Goal: Task Accomplishment & Management: Manage account settings

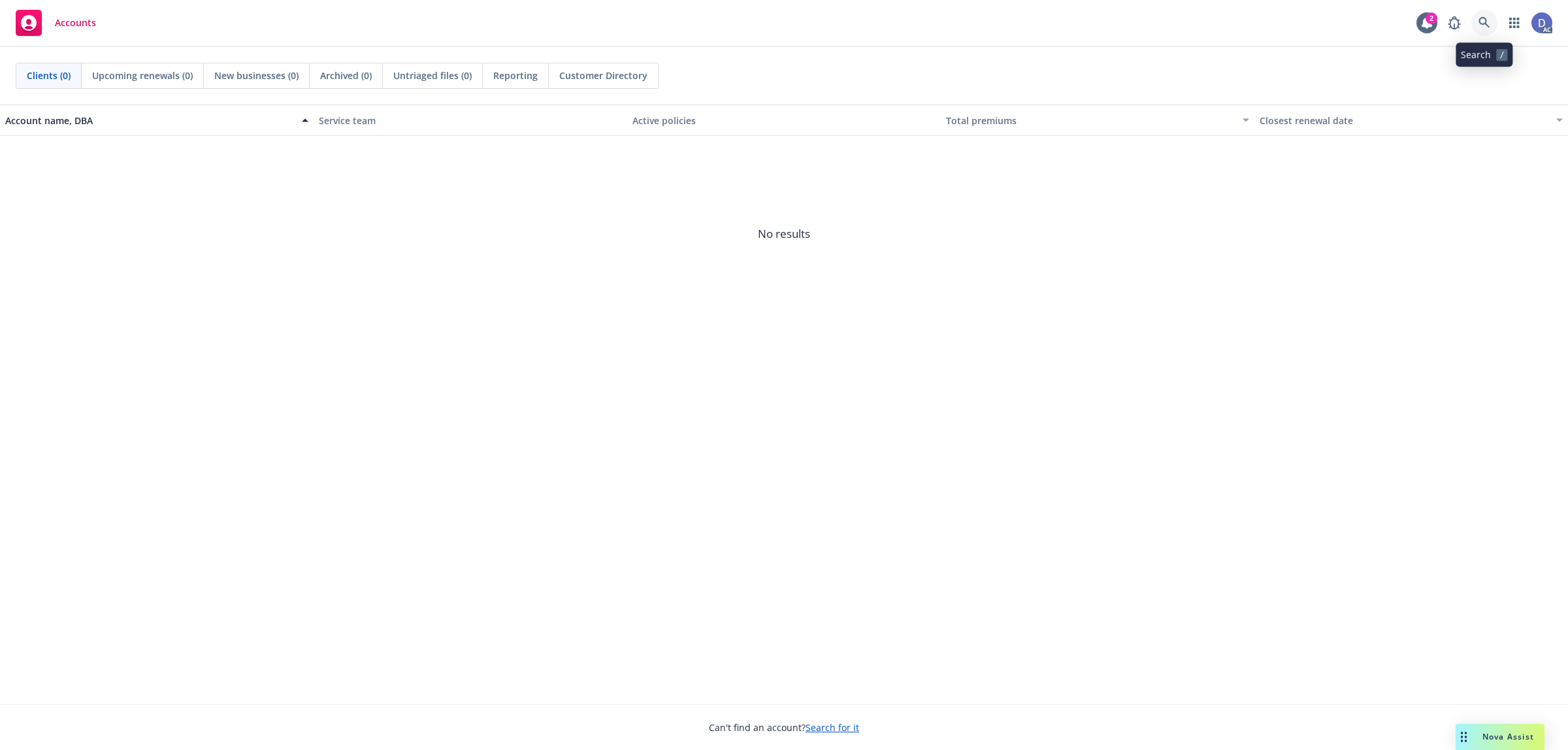
click at [1491, 30] on link at bounding box center [1484, 23] width 26 height 26
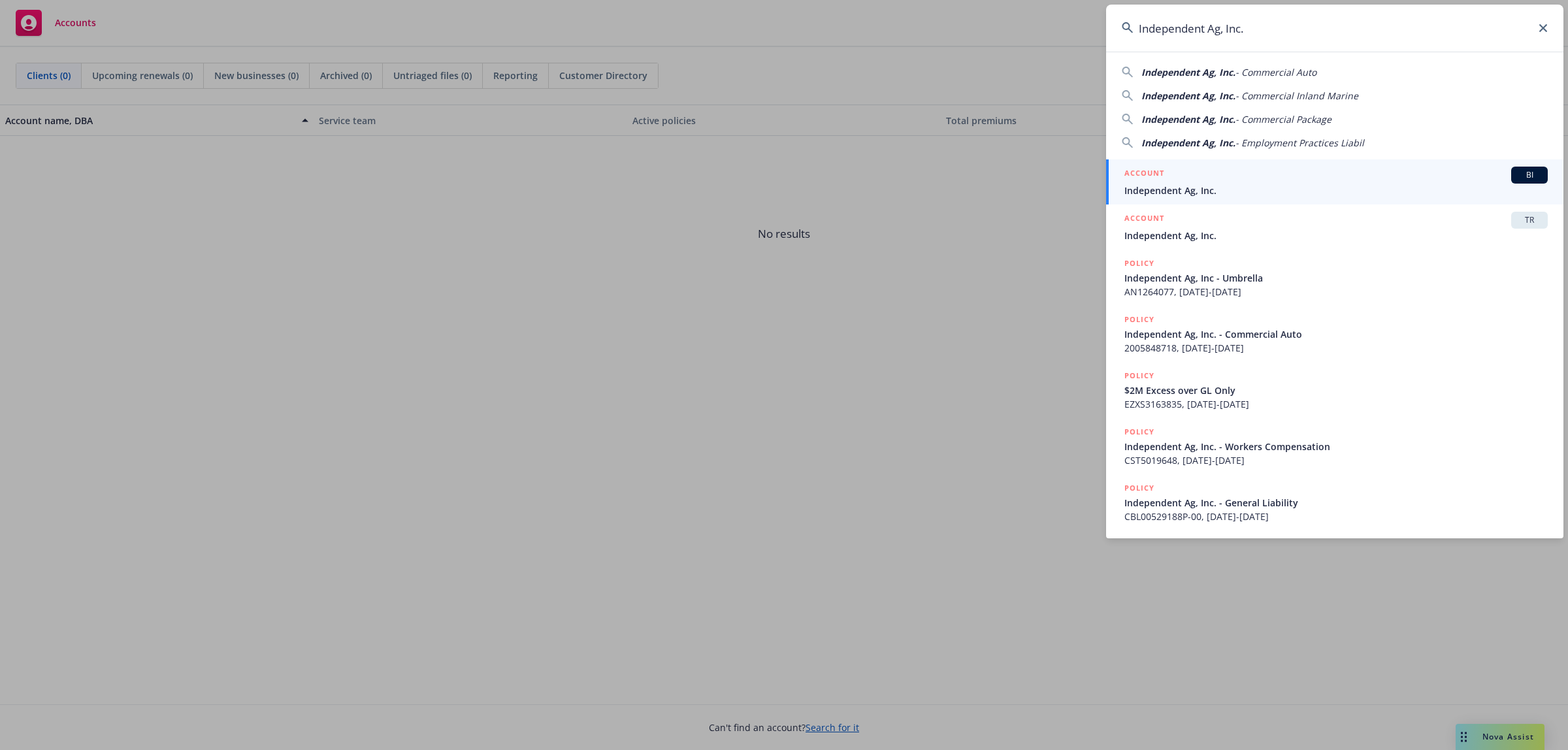
type input "Independent Ag, Inc."
click at [1308, 193] on span "Independent Ag, Inc." at bounding box center [1335, 190] width 423 height 14
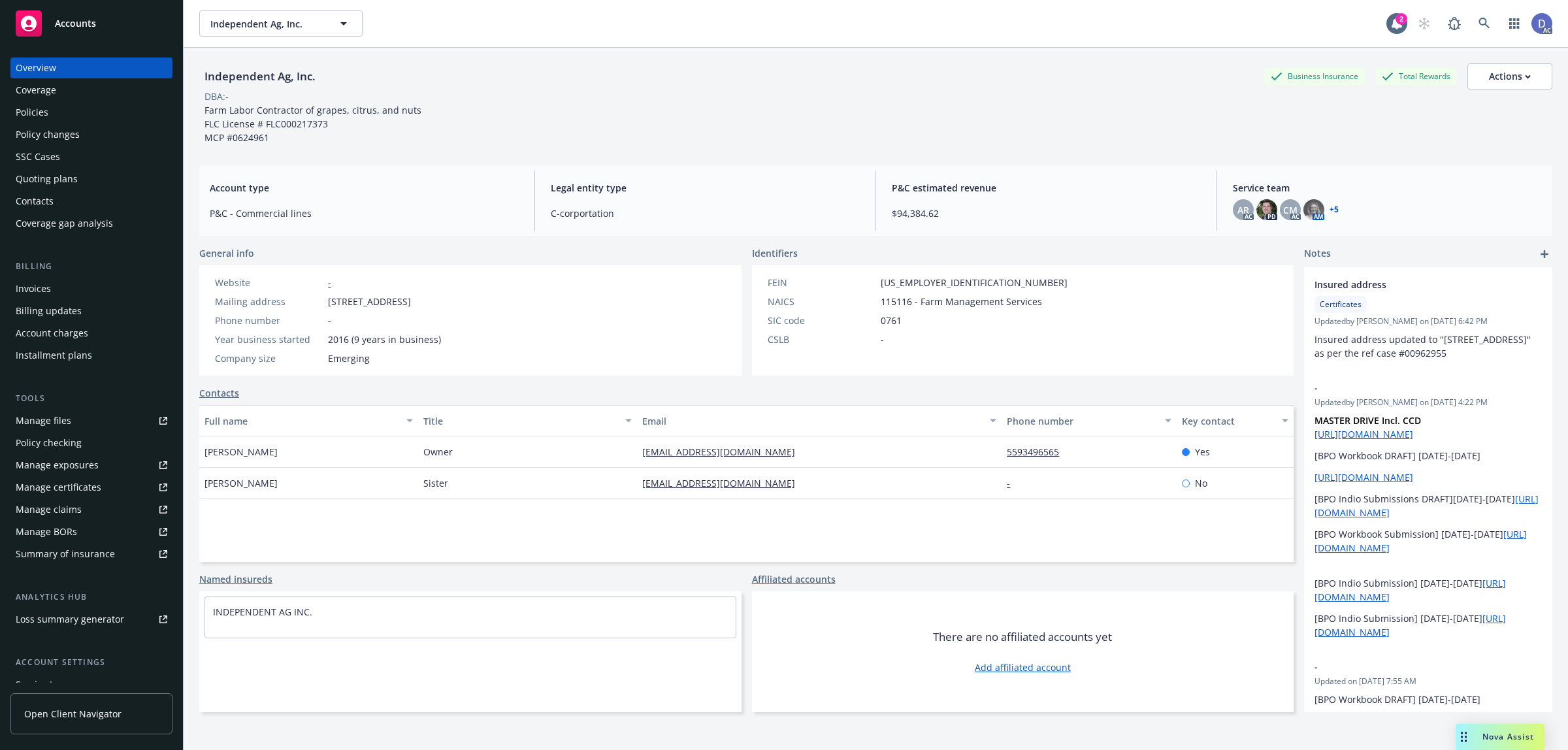
click at [67, 499] on div "Manage claims" at bounding box center [48, 509] width 66 height 21
click at [44, 413] on div "Manage files" at bounding box center [43, 421] width 56 height 21
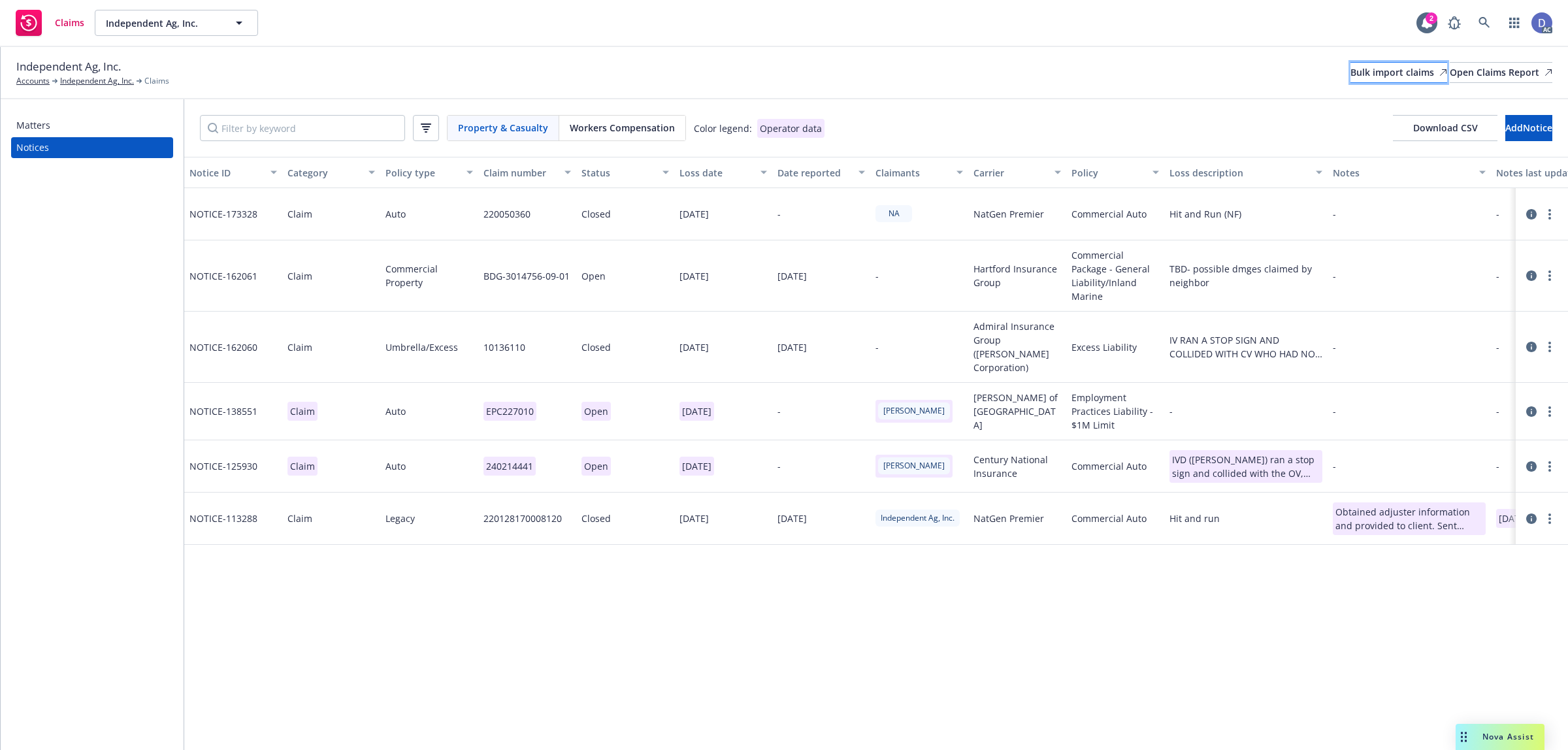
click at [1350, 69] on link "Bulk import claims" at bounding box center [1398, 72] width 97 height 21
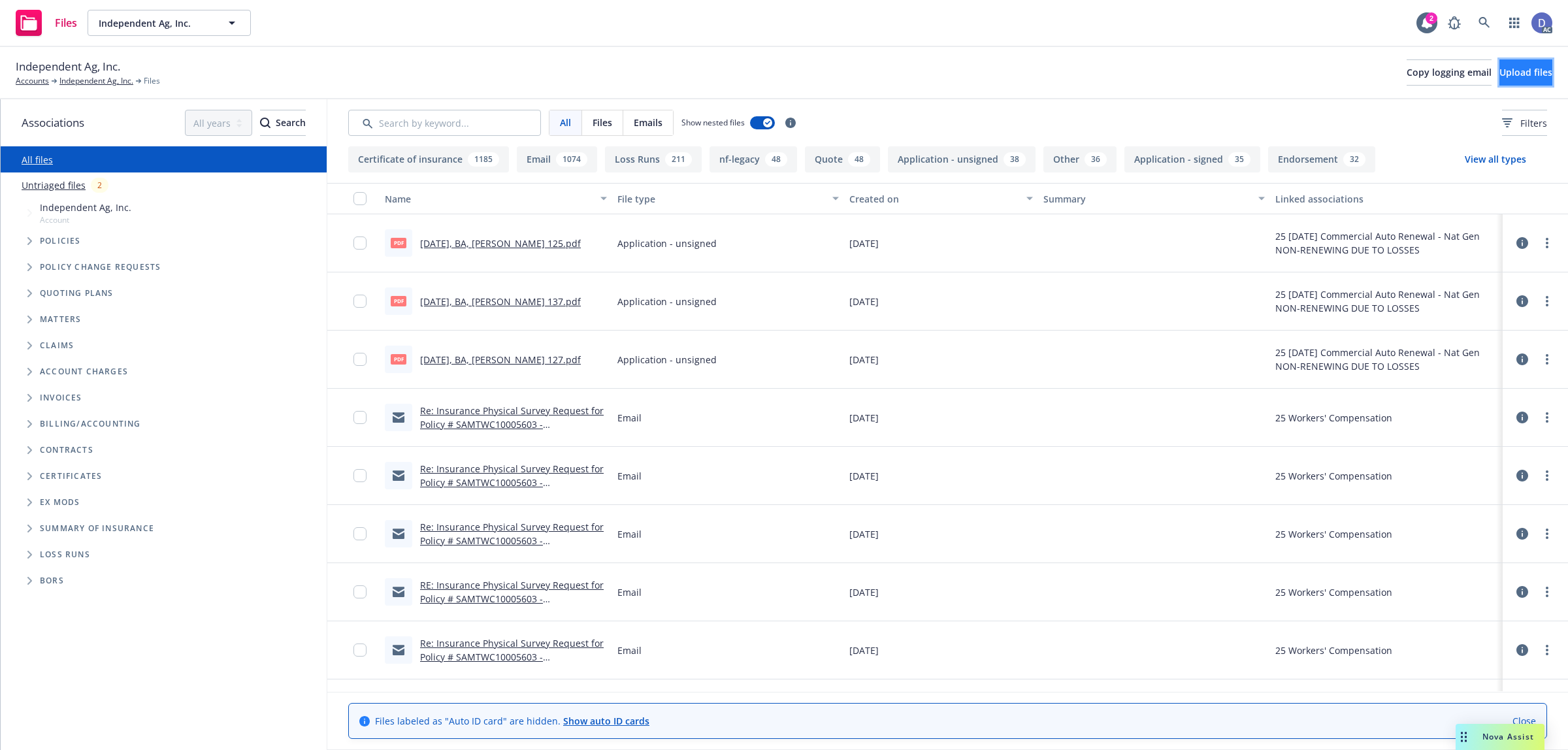
click at [1525, 74] on span "Upload files" at bounding box center [1525, 72] width 53 height 12
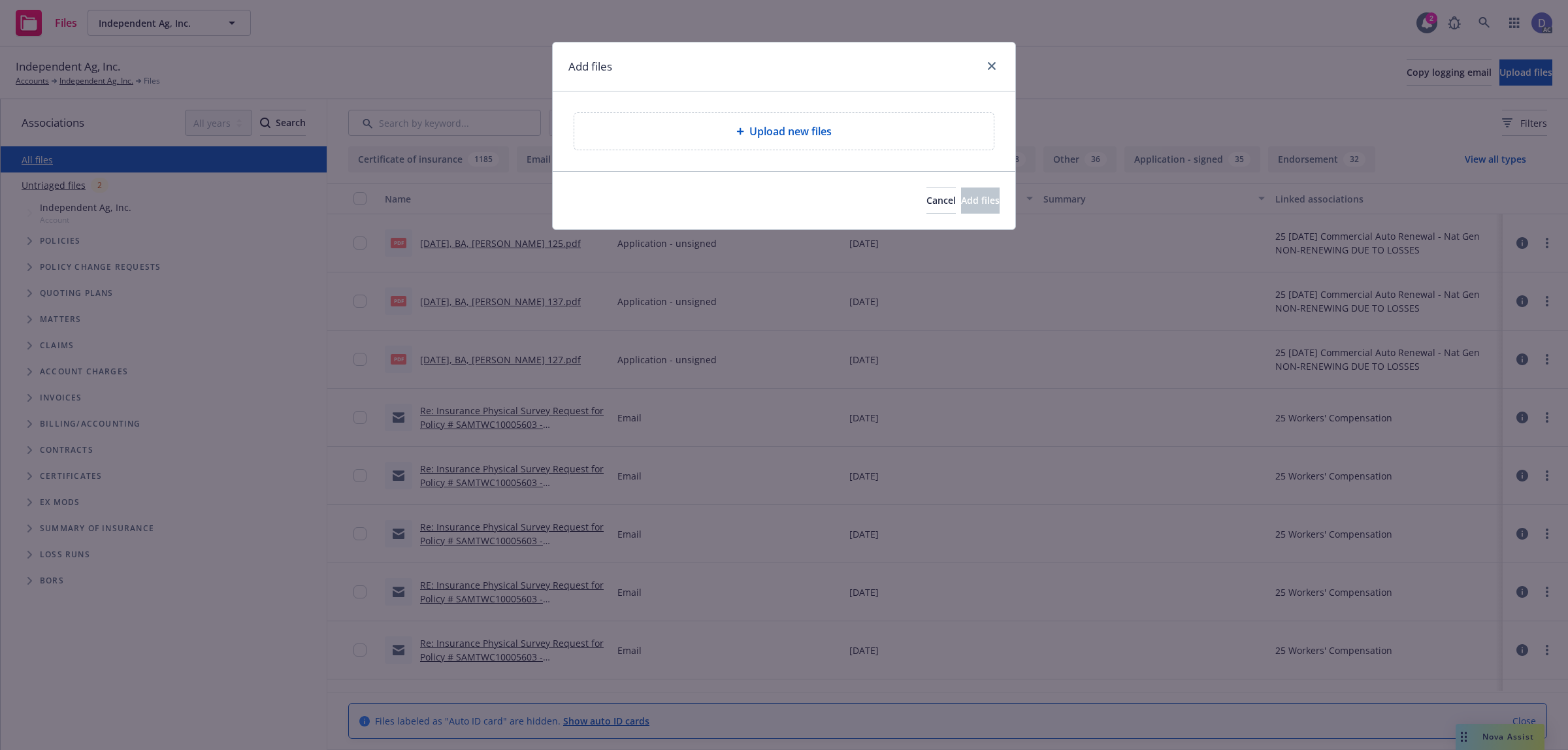
click at [792, 138] on span "Upload new files" at bounding box center [790, 132] width 82 height 16
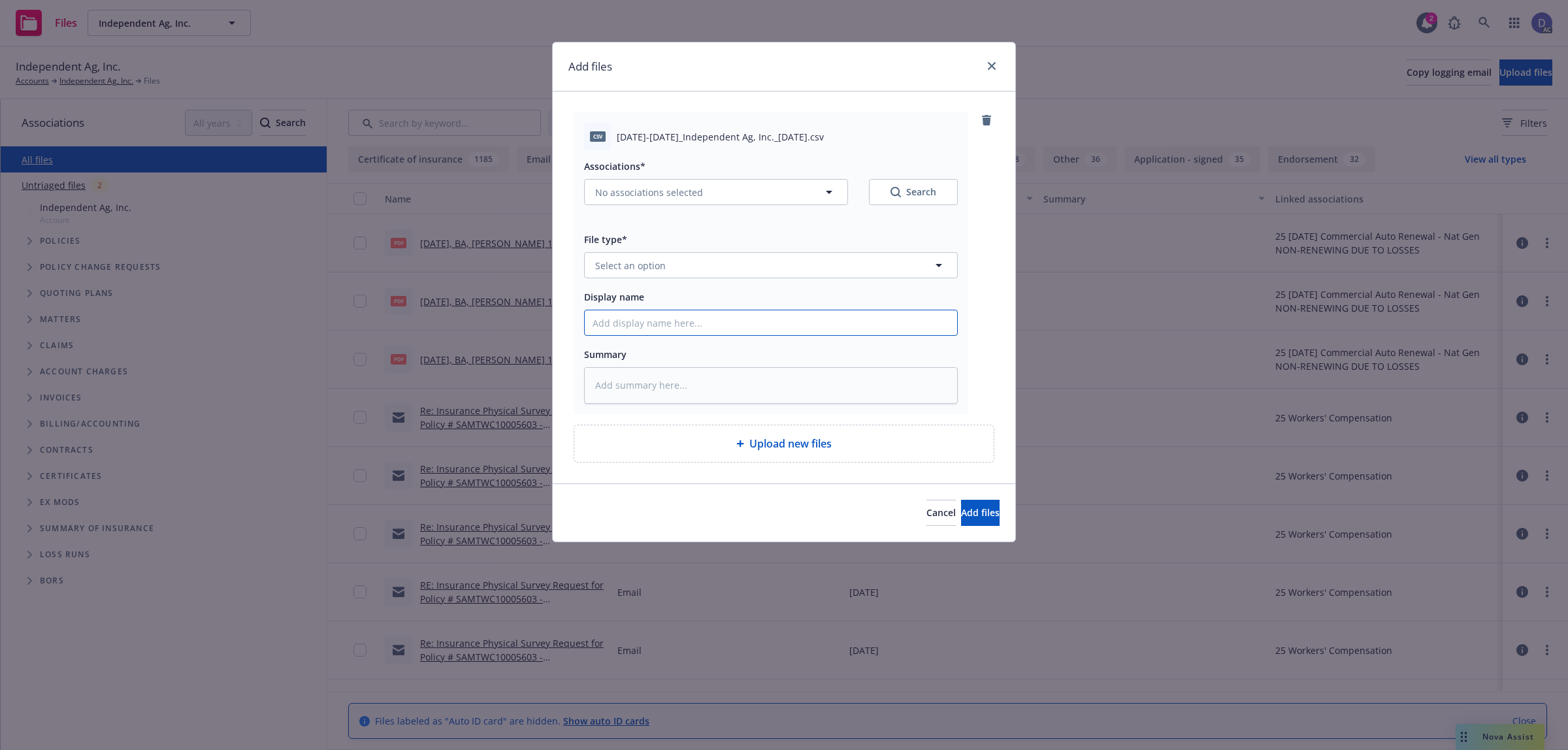
click at [646, 327] on input "Display name" at bounding box center [770, 323] width 372 height 25
paste input "2022-2025_Independent Ag, Inc._4-3-2025"
type input "2022-2025_Independent Ag, Inc._4-3-2025"
type textarea "x"
type input "2022-2025_Independent Ag, Inc._4-3-2025"
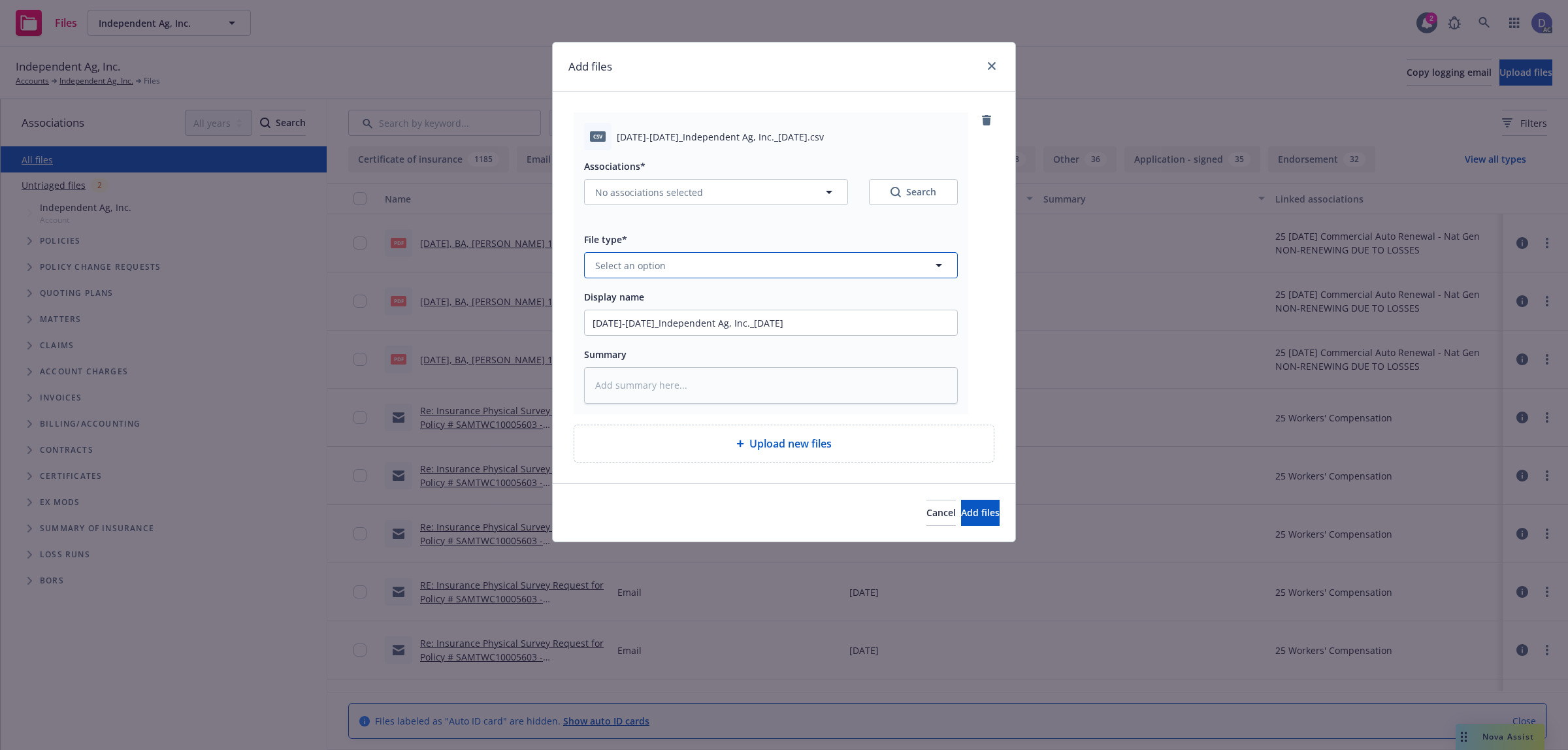
click at [677, 275] on button "Select an option" at bounding box center [771, 265] width 373 height 26
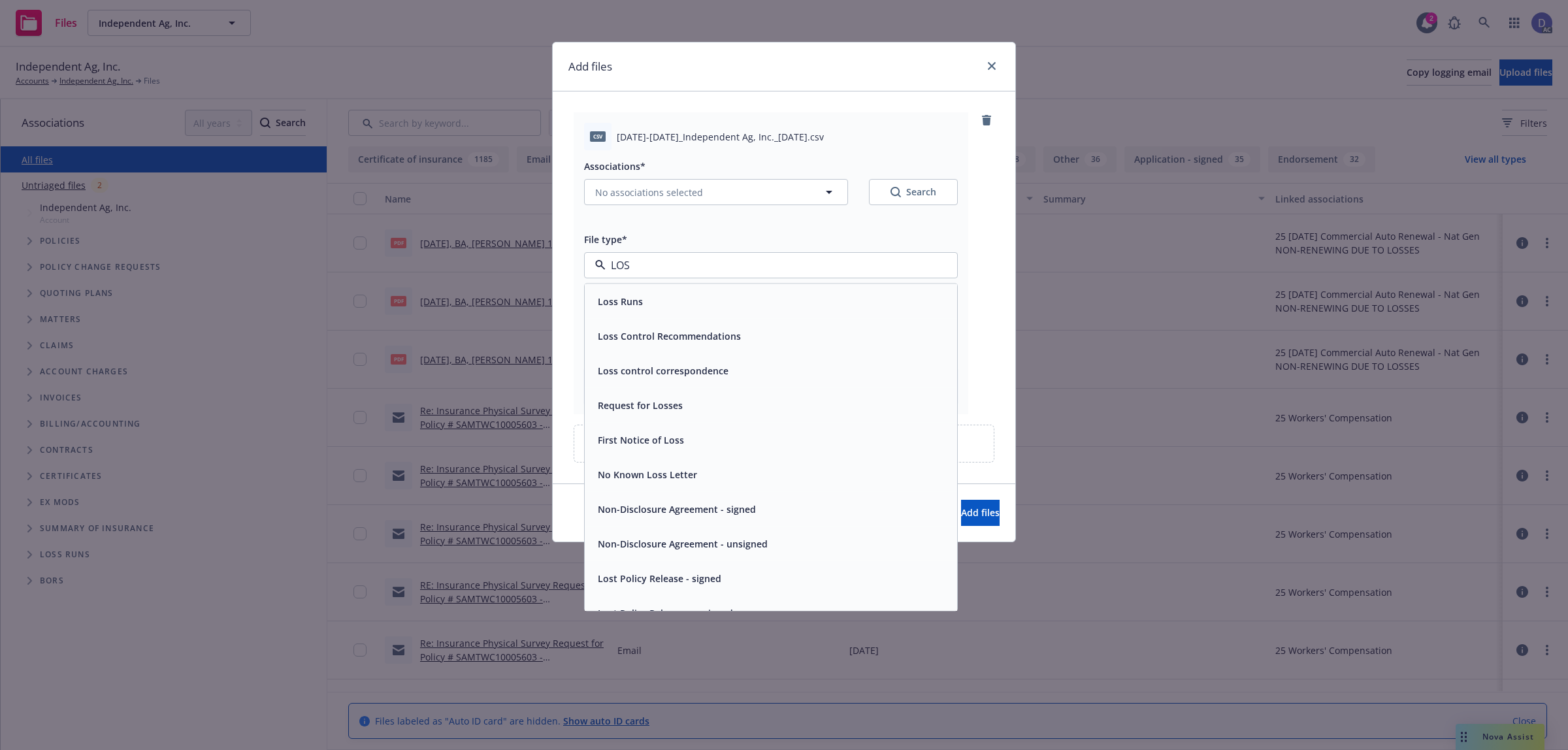
type input "LOSS"
click at [670, 286] on div "Loss Runs" at bounding box center [770, 301] width 372 height 35
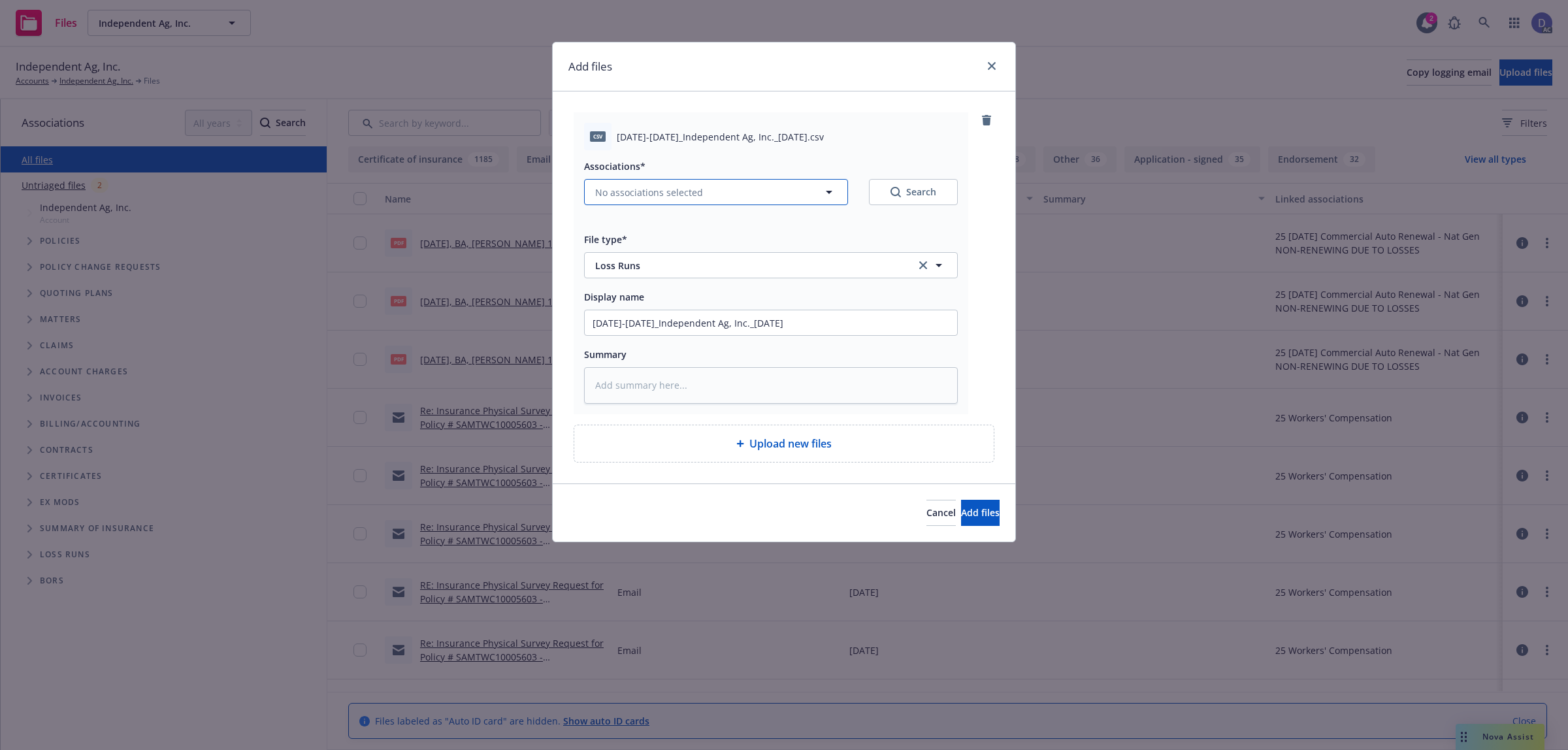
click at [653, 188] on span "No associations selected" at bounding box center [649, 192] width 108 height 14
type textarea "x"
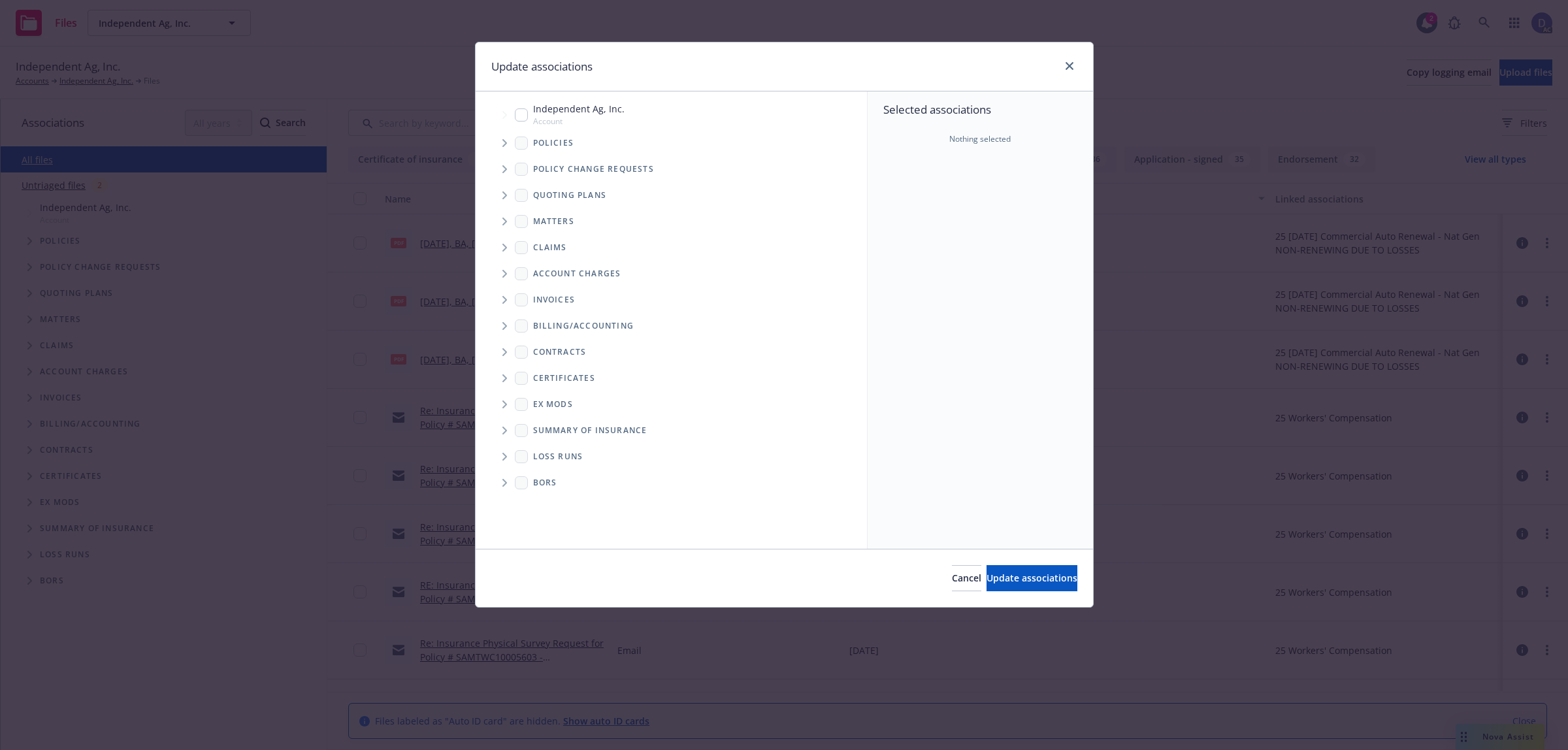
click at [507, 146] on icon "Tree Example" at bounding box center [504, 143] width 5 height 8
click at [932, 214] on div "Selected associations Nothing selected" at bounding box center [980, 320] width 225 height 457
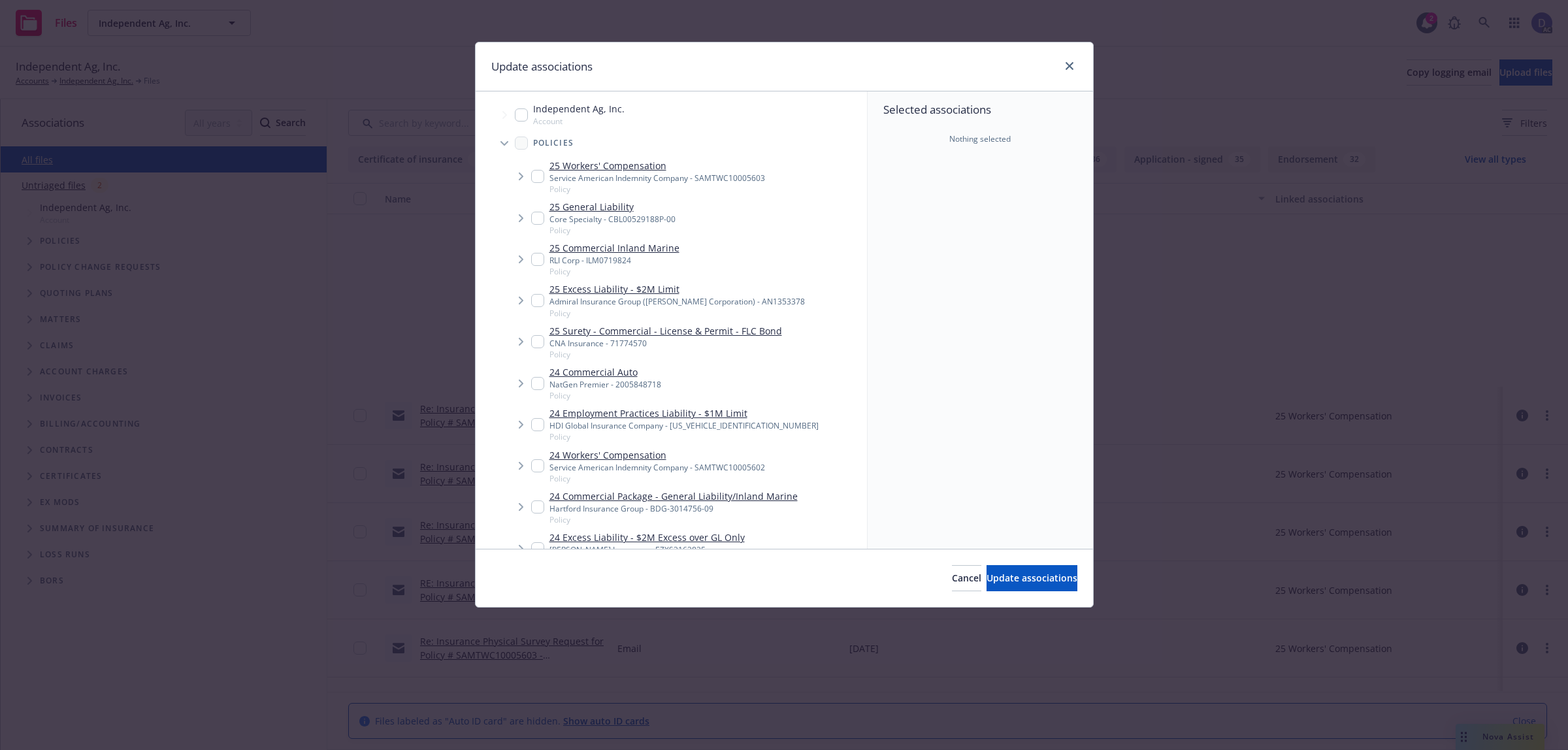
scroll to position [277, 0]
click at [602, 469] on div "Service American Indemnity Company - SAMTWC10005602" at bounding box center [657, 467] width 215 height 11
checkbox input "true"
click at [987, 585] on button "Update associations" at bounding box center [1032, 578] width 91 height 26
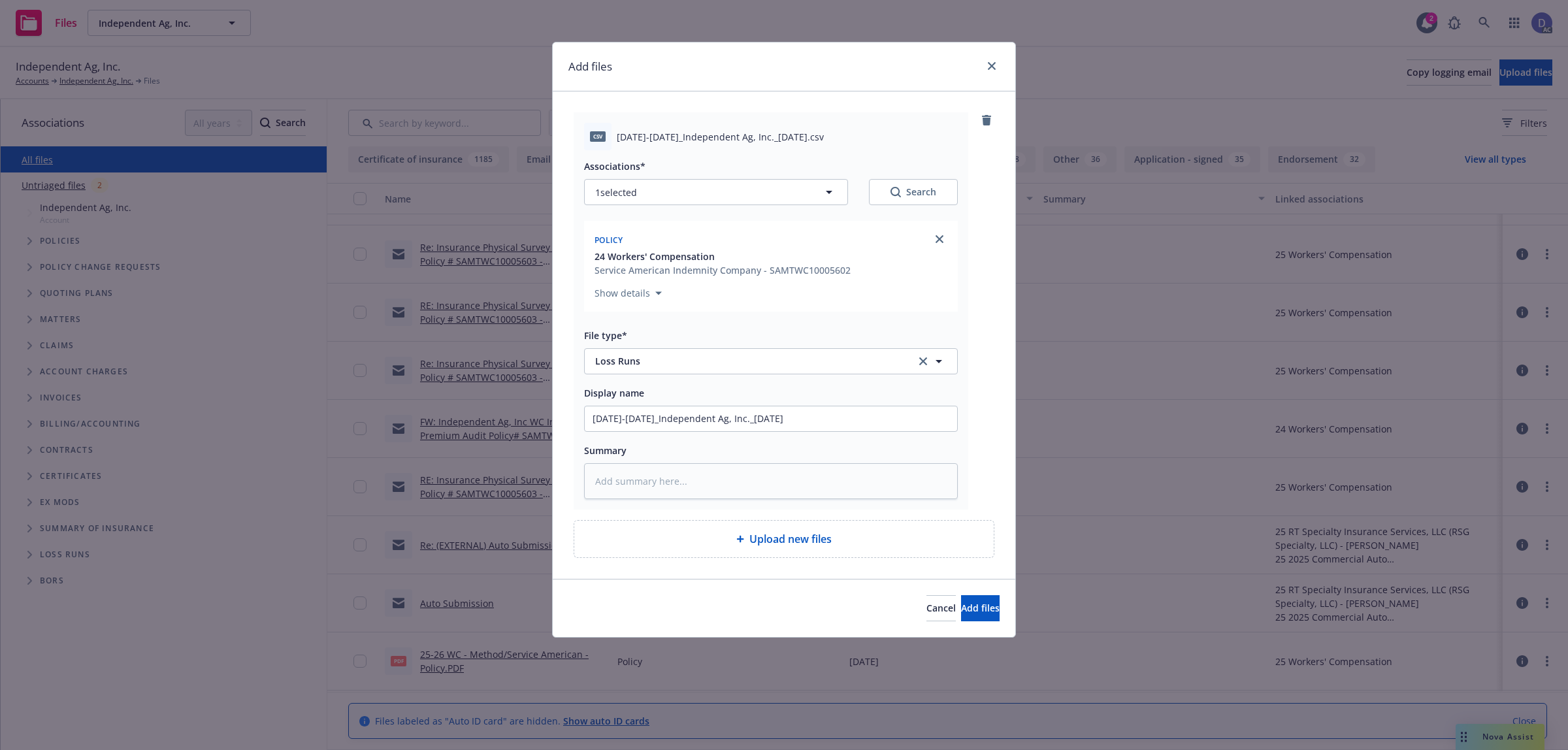
click at [966, 595] on div "Cancel Add files" at bounding box center [784, 608] width 462 height 58
click at [964, 601] on button "Add files" at bounding box center [979, 608] width 38 height 26
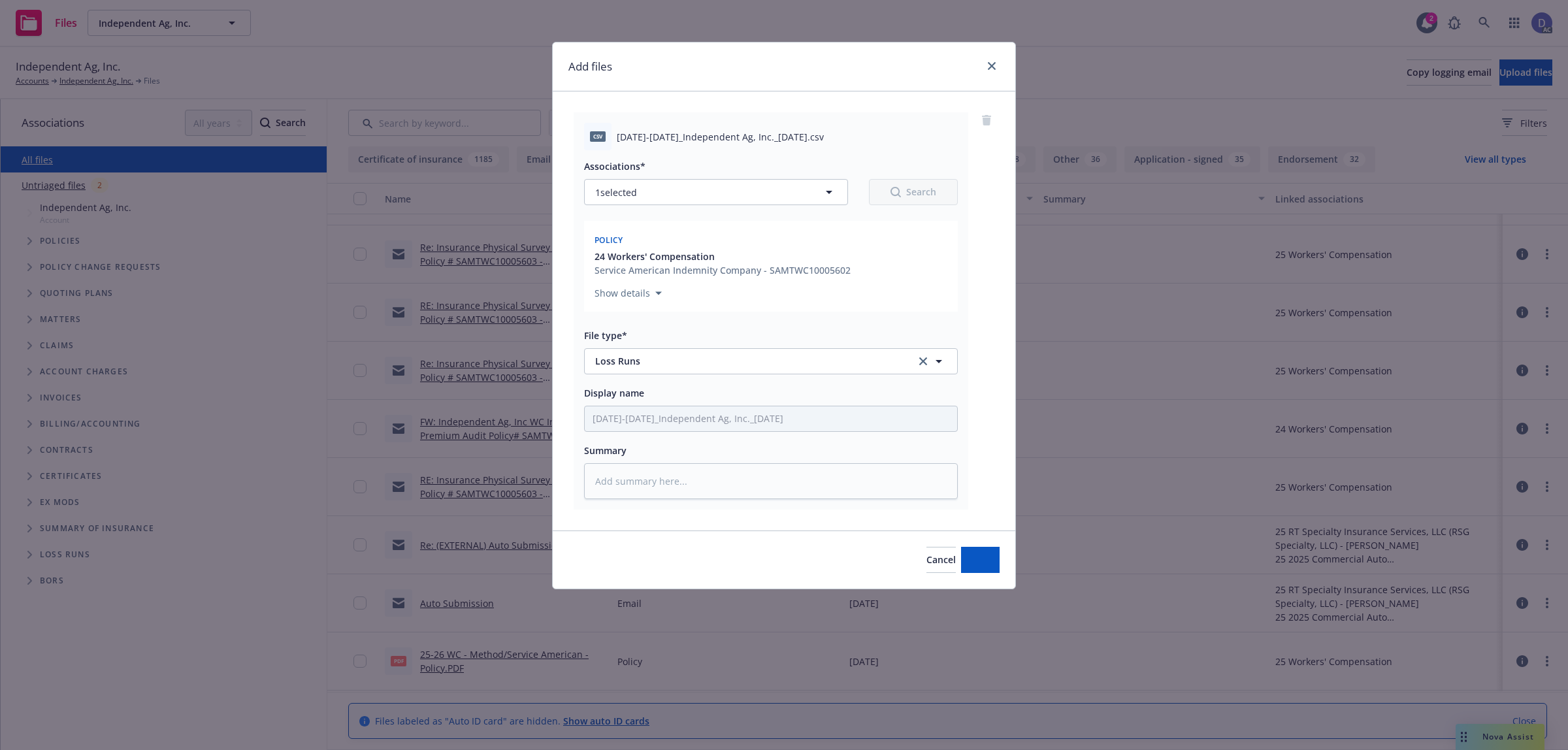
type textarea "x"
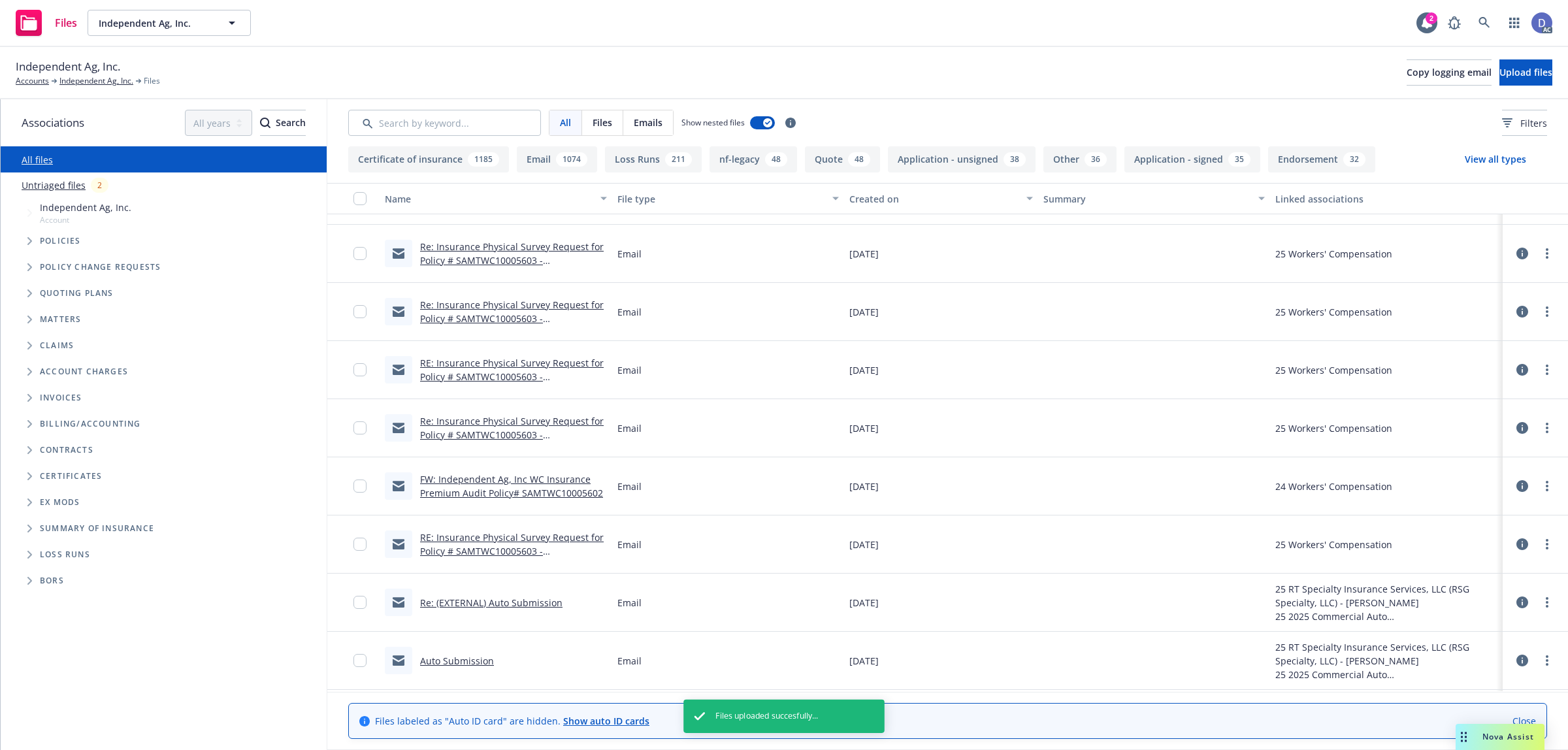
scroll to position [335, 0]
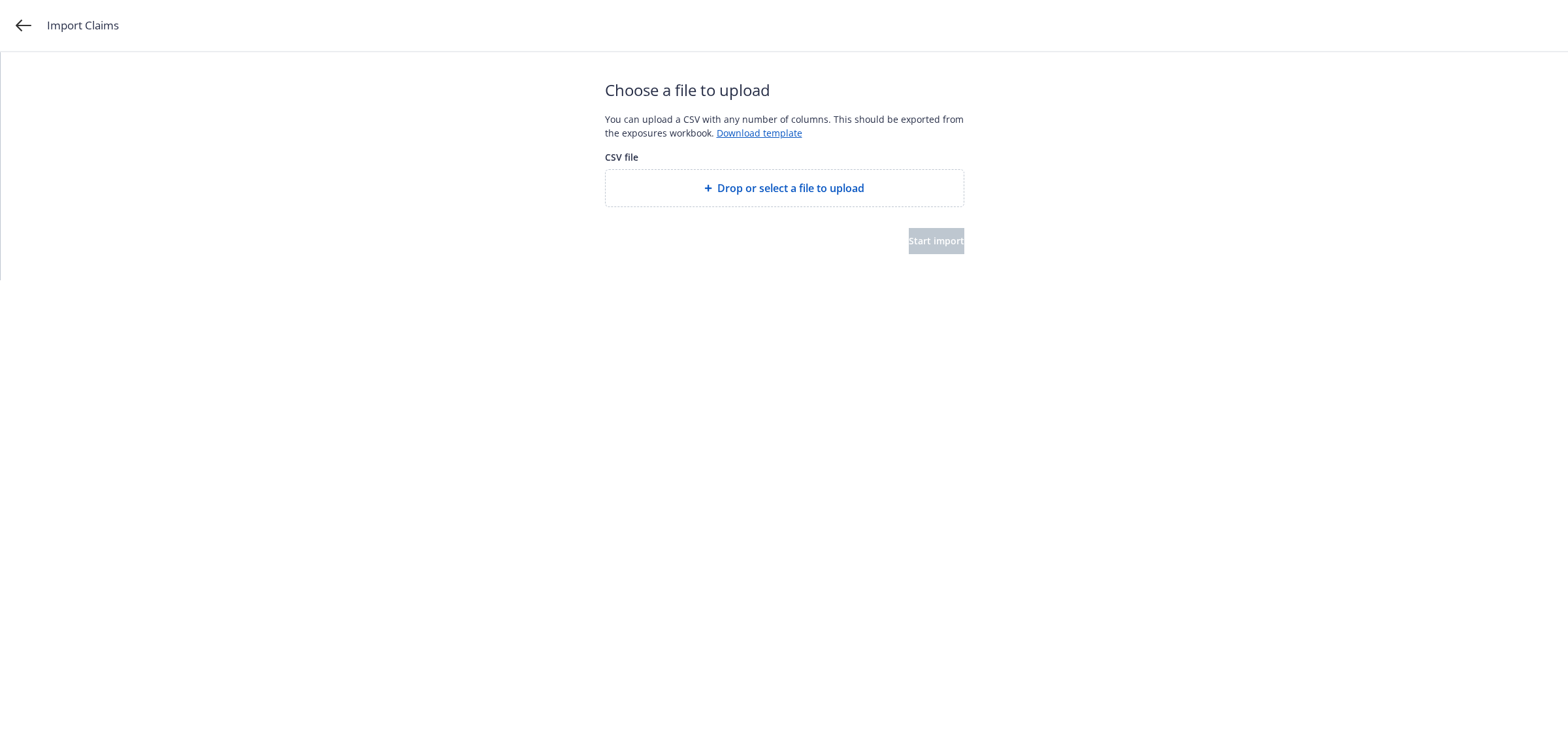
click at [758, 197] on div "Drop or select a file to upload" at bounding box center [784, 188] width 358 height 37
click at [924, 236] on span "Start import" at bounding box center [936, 241] width 56 height 12
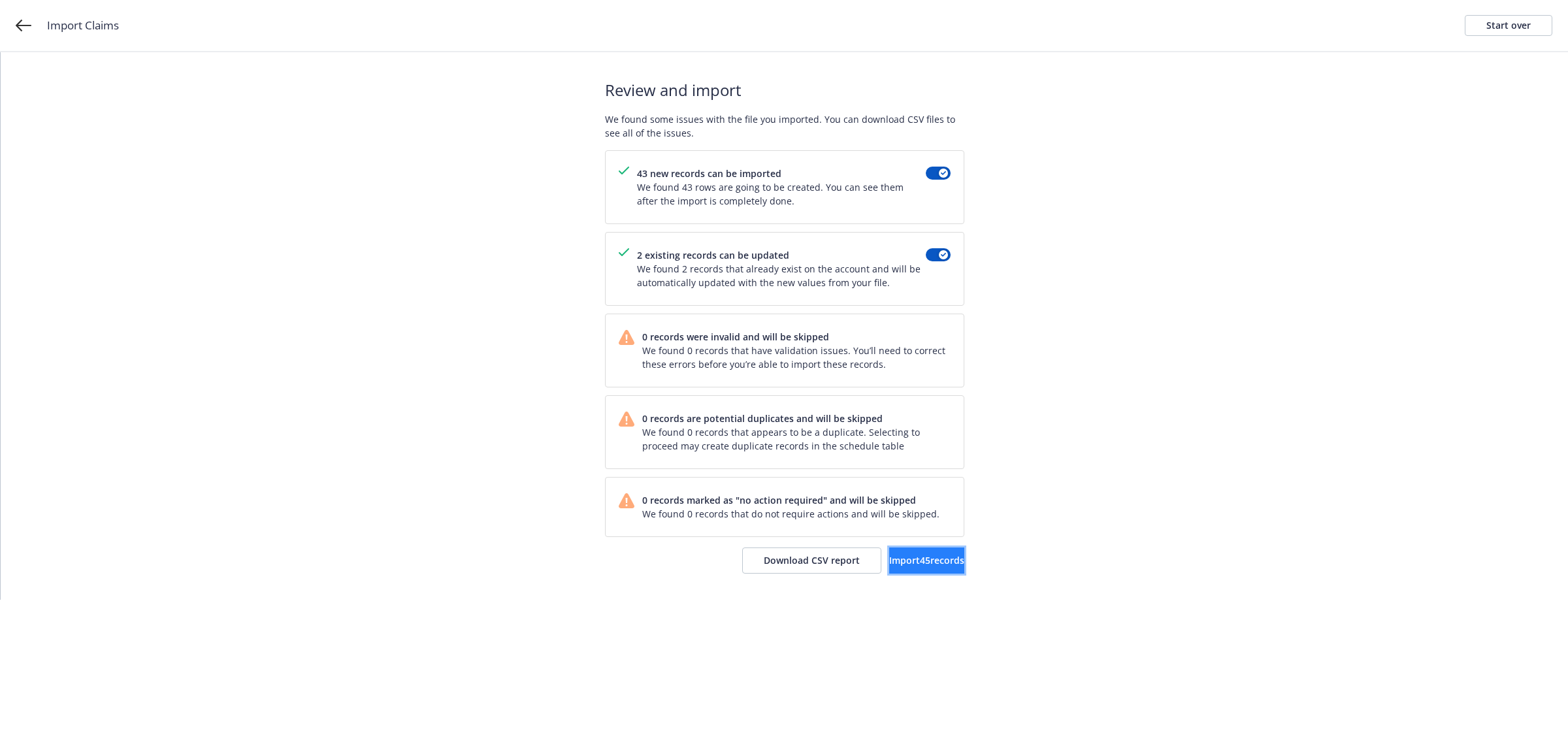
click at [900, 574] on button "Import 45 records" at bounding box center [927, 561] width 75 height 26
click at [887, 556] on span "View accounts" at bounding box center [910, 560] width 64 height 12
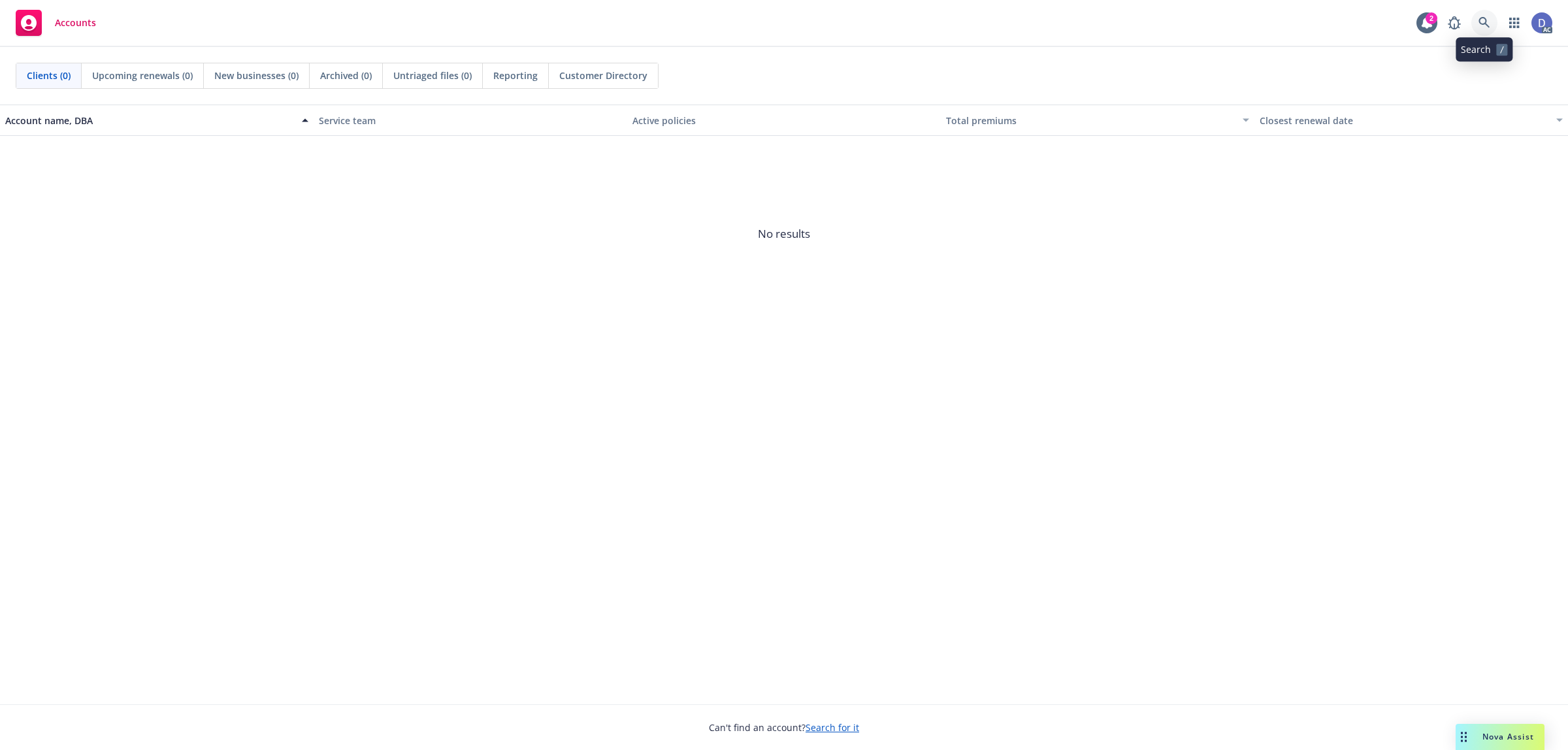
click at [1485, 18] on icon at bounding box center [1483, 22] width 11 height 11
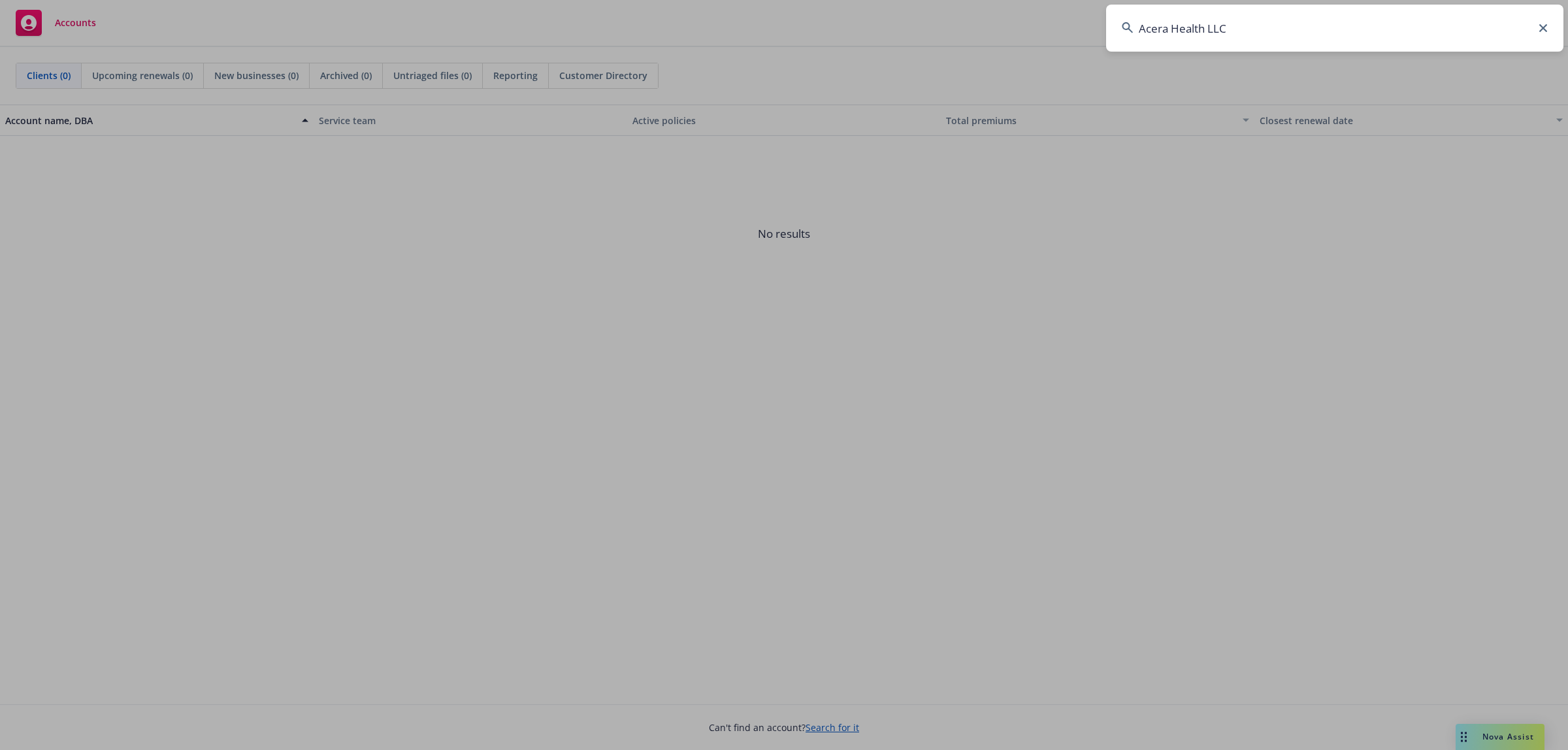
click at [1411, 43] on input "Acera Health LLC" at bounding box center [1334, 27] width 457 height 47
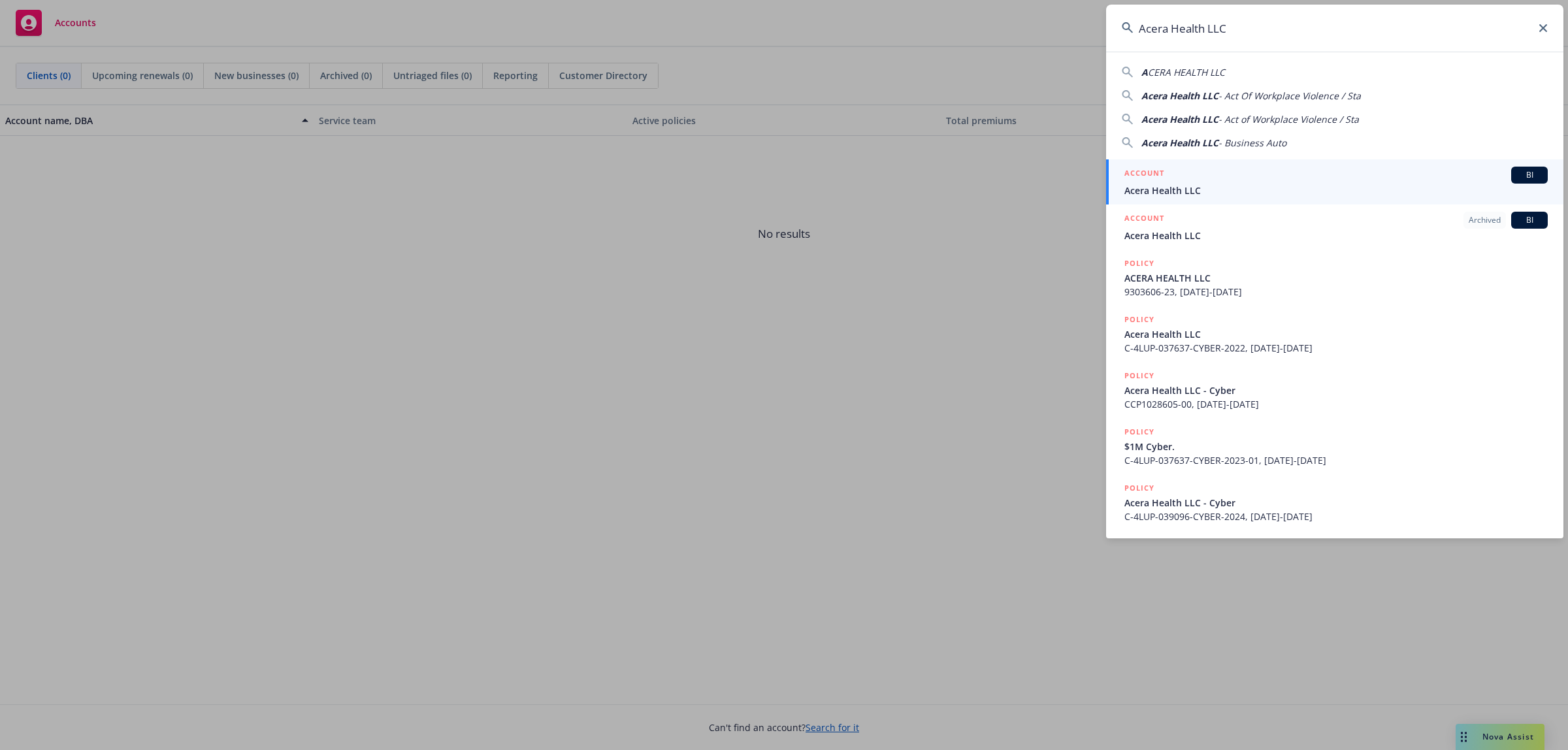
type input "Acera Health LLC"
click at [1282, 176] on div "ACCOUNT BI" at bounding box center [1335, 176] width 423 height 17
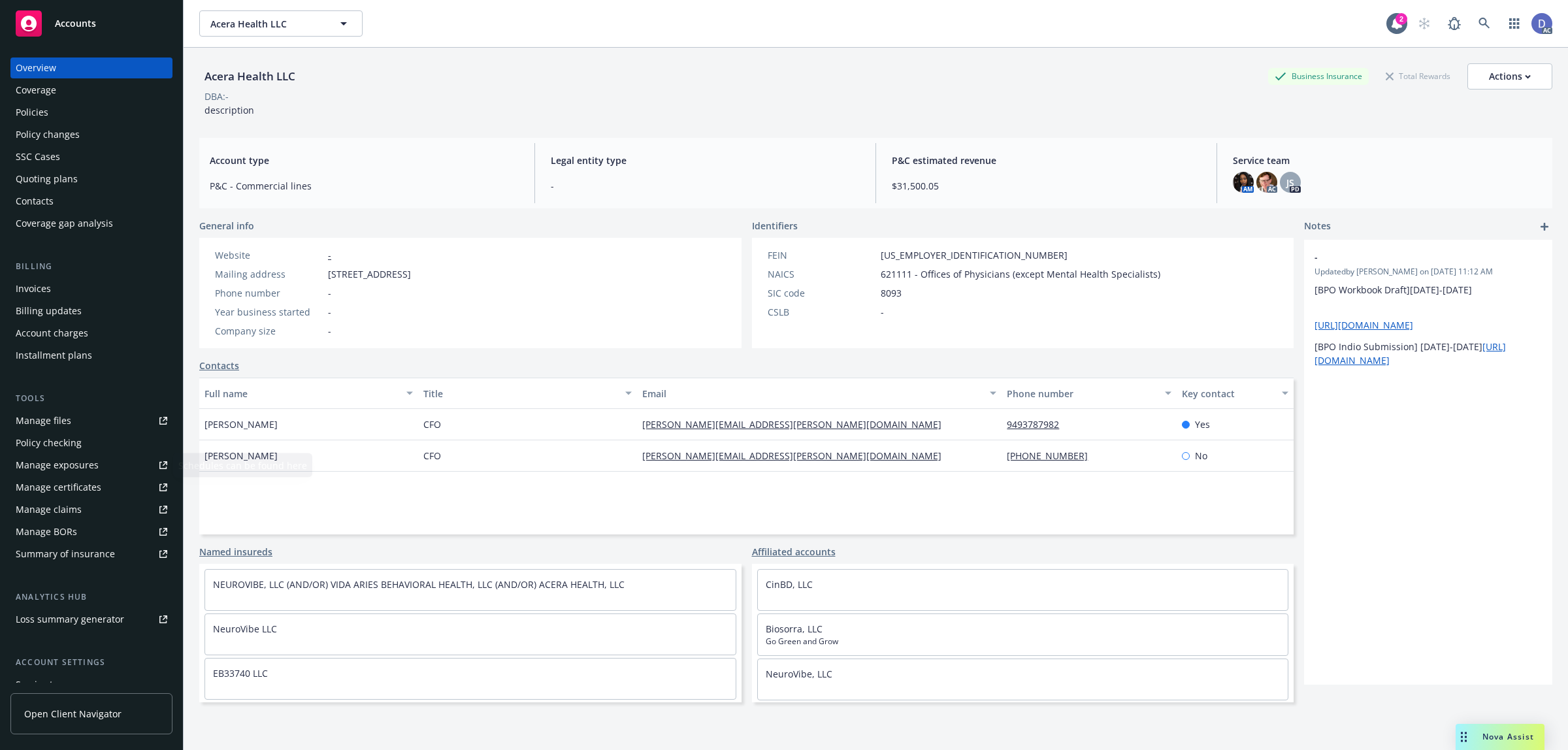
click at [79, 513] on link "Manage claims" at bounding box center [91, 509] width 162 height 21
click at [71, 420] on link "Manage files" at bounding box center [91, 421] width 162 height 21
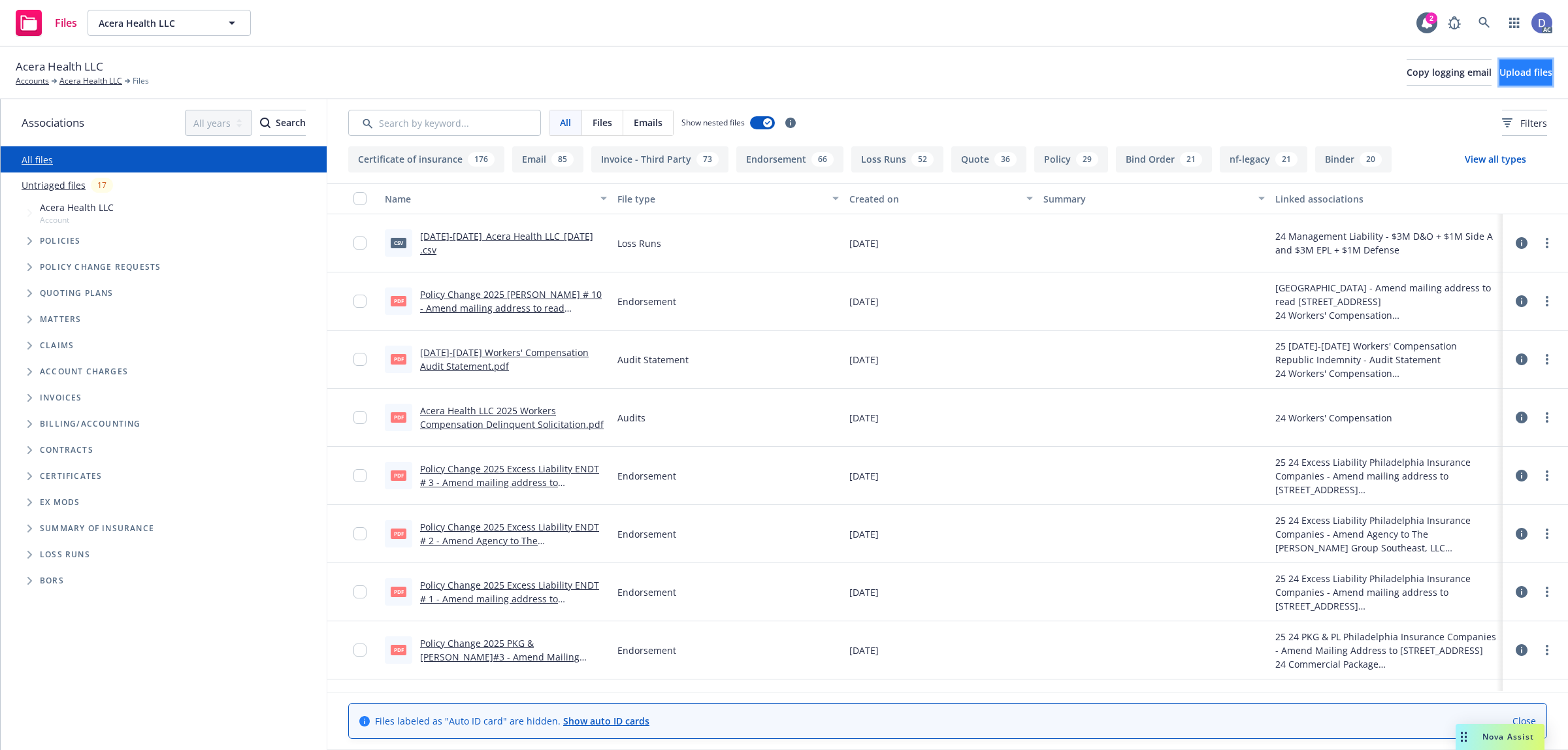
click at [1527, 72] on span "Upload files" at bounding box center [1525, 72] width 53 height 12
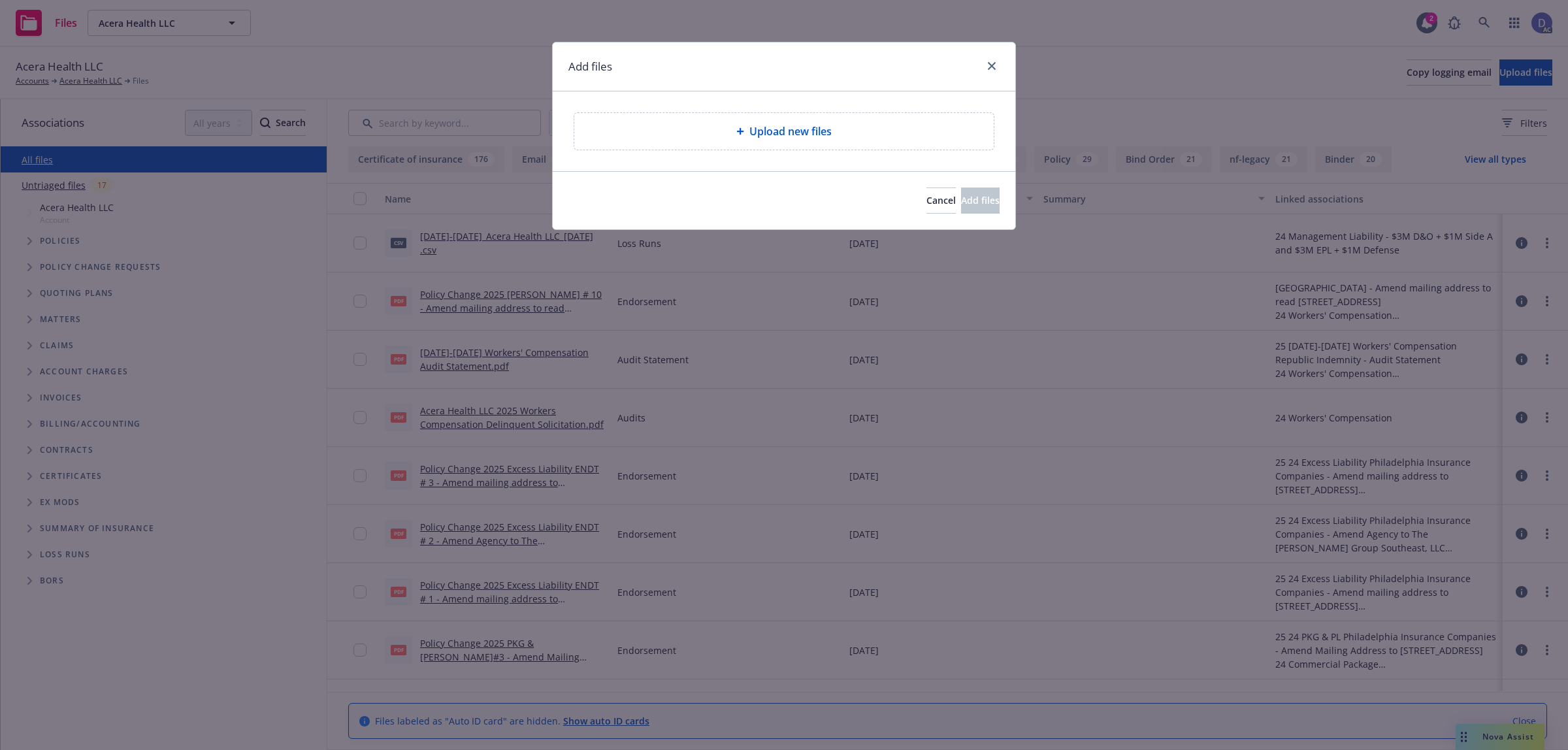
click at [833, 129] on div "Upload new files" at bounding box center [784, 132] width 399 height 16
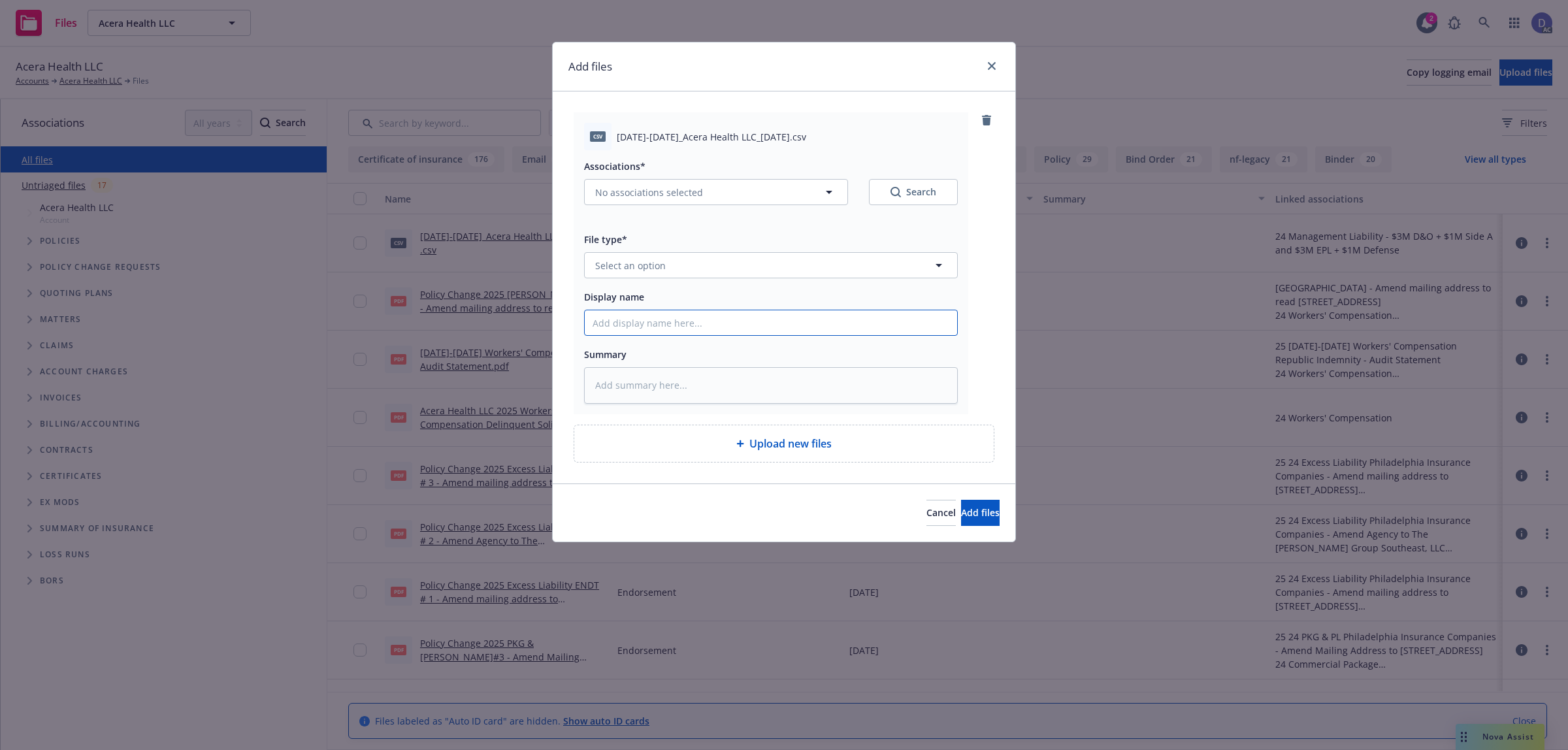
click at [773, 329] on input "Display name" at bounding box center [770, 323] width 372 height 25
paste input "[DATE]-[DATE]_Acera Health LLC_[DATE]"
type input "[DATE]-[DATE]_Acera Health LLC_[DATE]"
type textarea "x"
type input "[DATE]-[DATE]_Acera Health LLC_[DATE]"
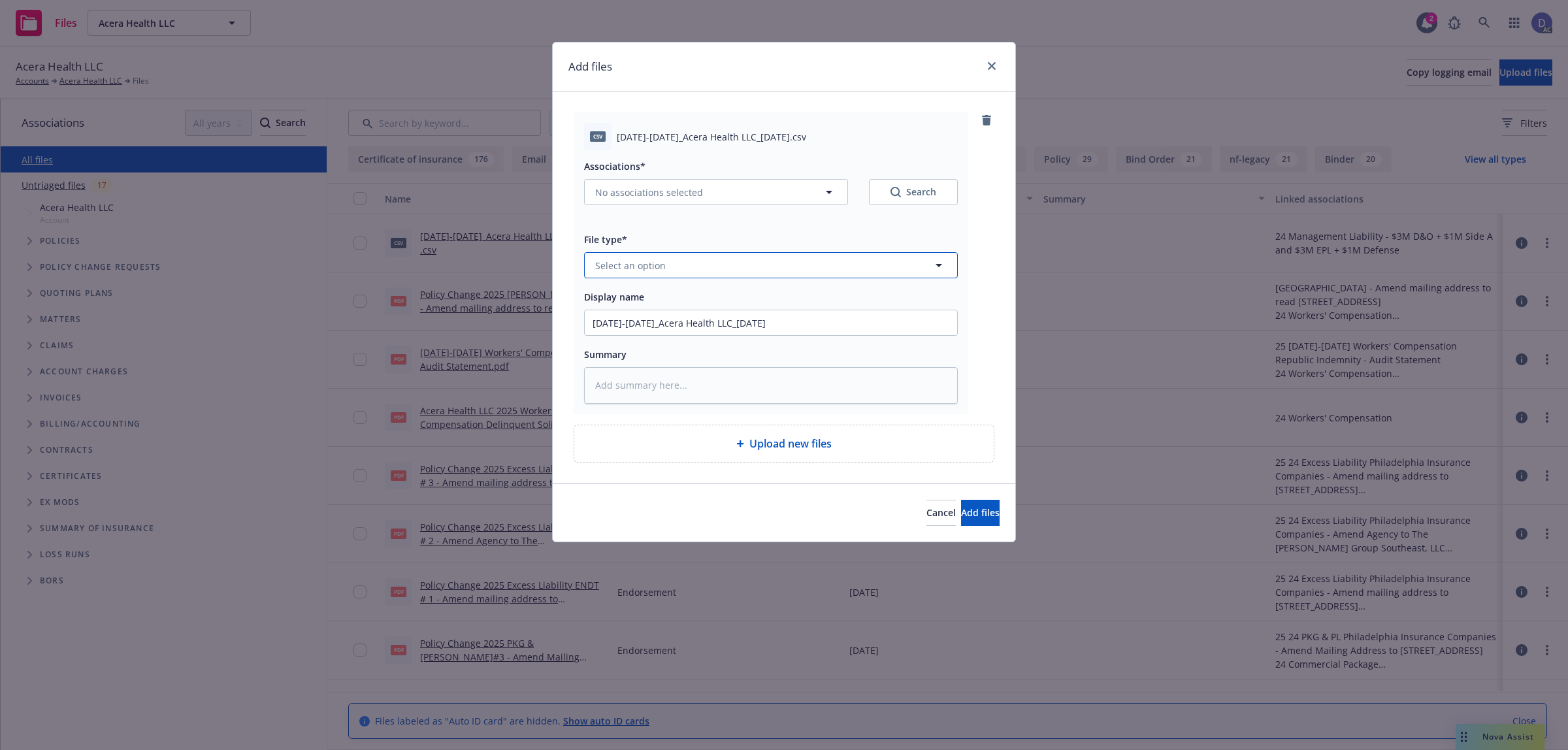
click at [746, 270] on button "Select an option" at bounding box center [771, 265] width 373 height 26
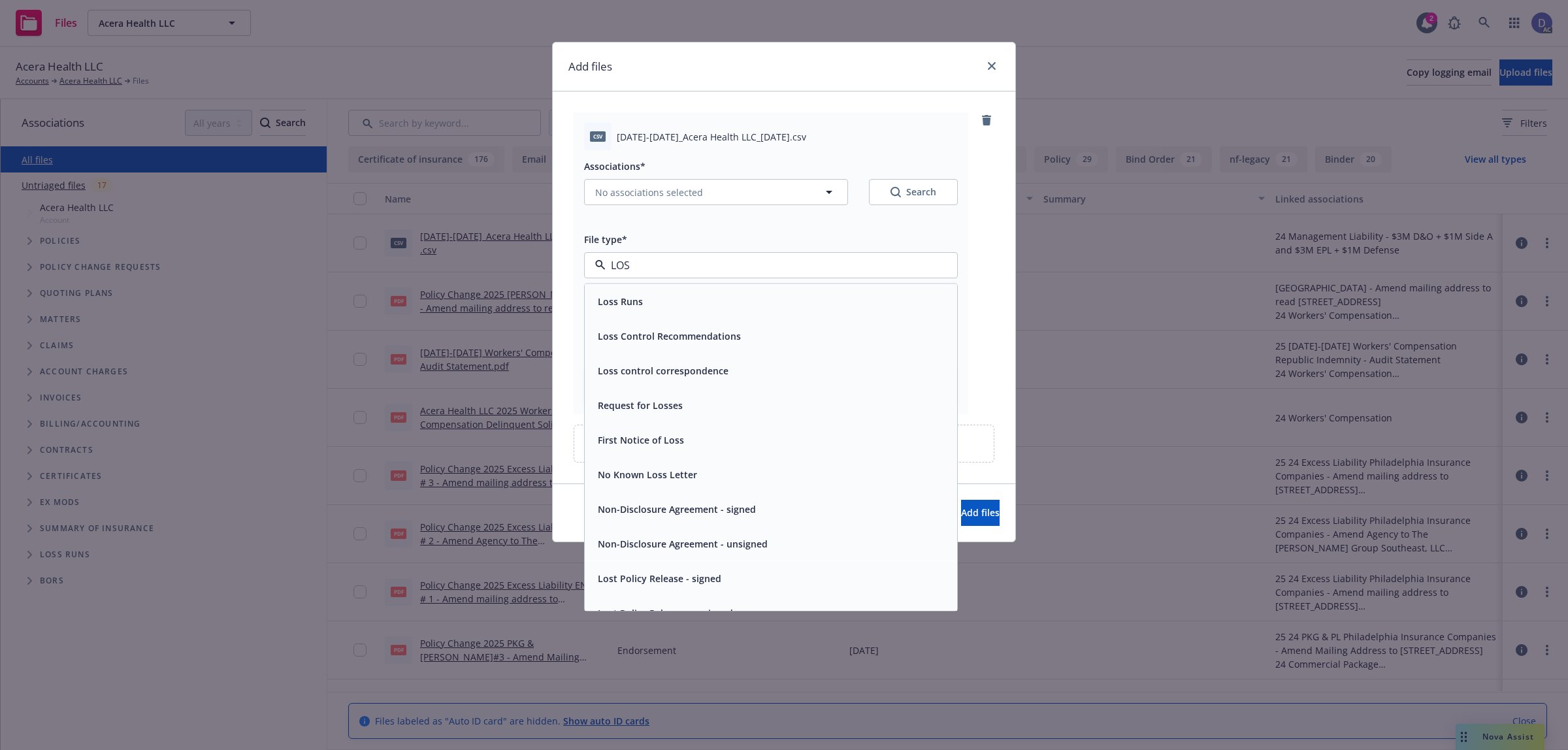
type input "LOSS"
click at [709, 296] on div "Loss Runs" at bounding box center [771, 301] width 357 height 19
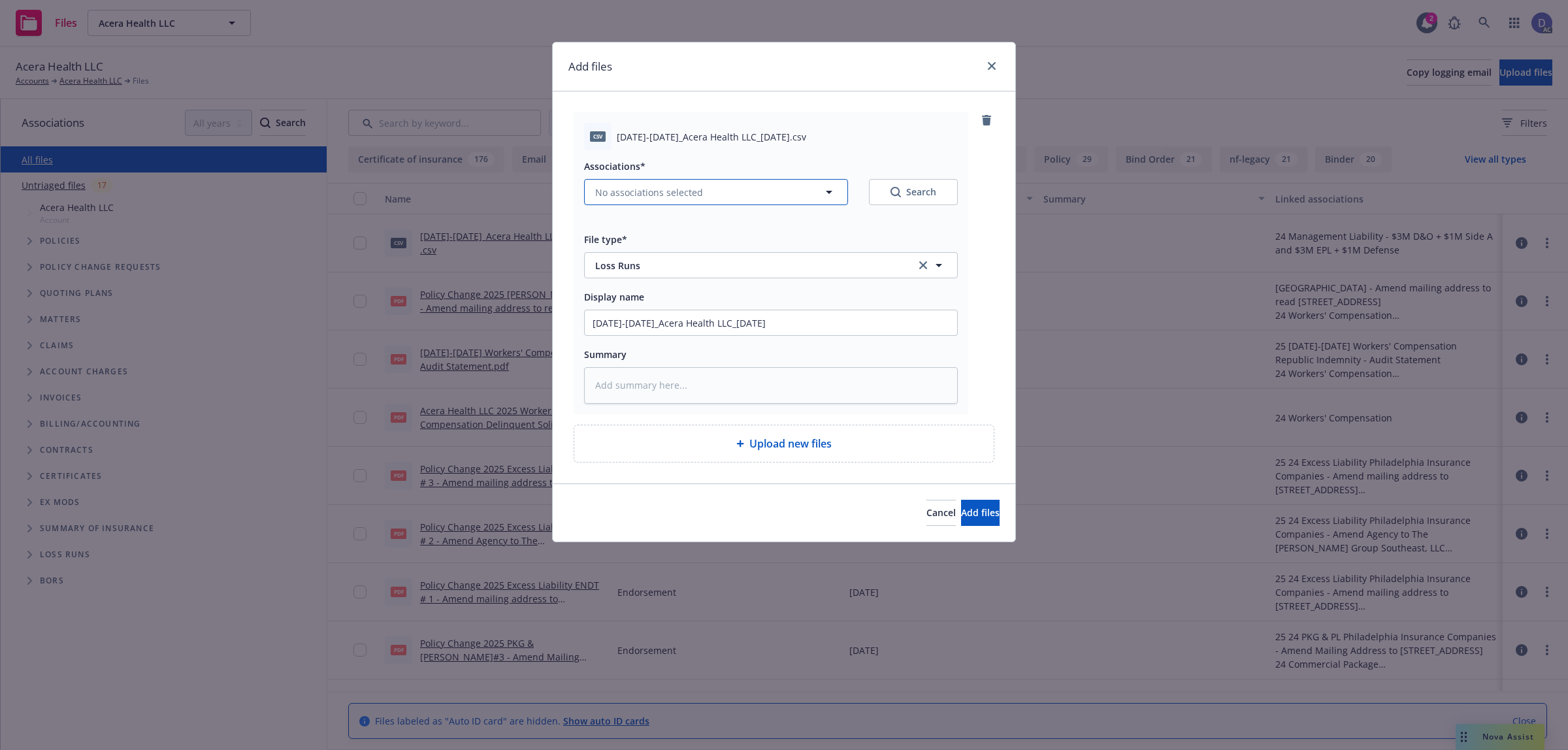
click at [782, 202] on button "No associations selected" at bounding box center [716, 192] width 264 height 26
type textarea "x"
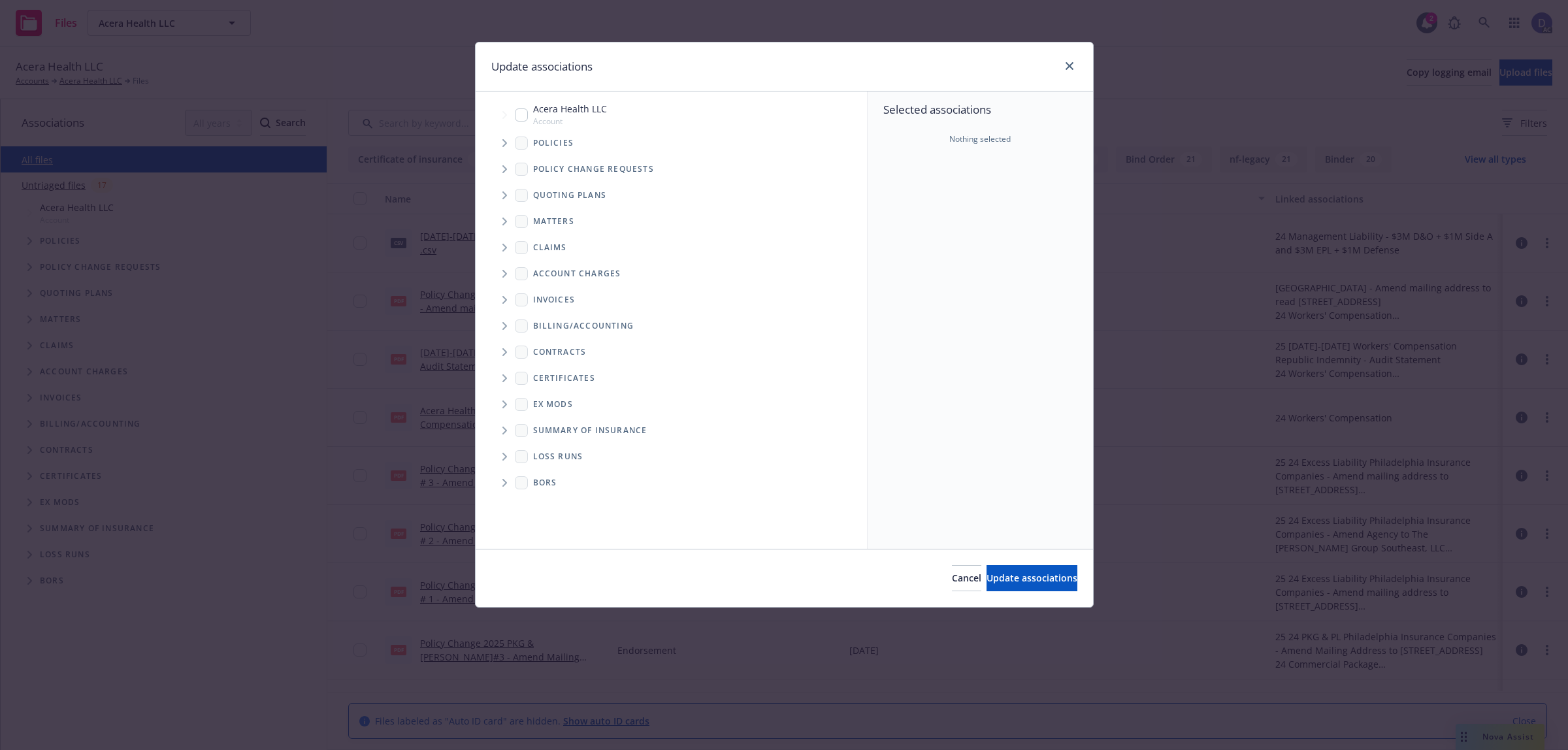
click at [504, 142] on icon "Tree Example" at bounding box center [504, 143] width 5 height 8
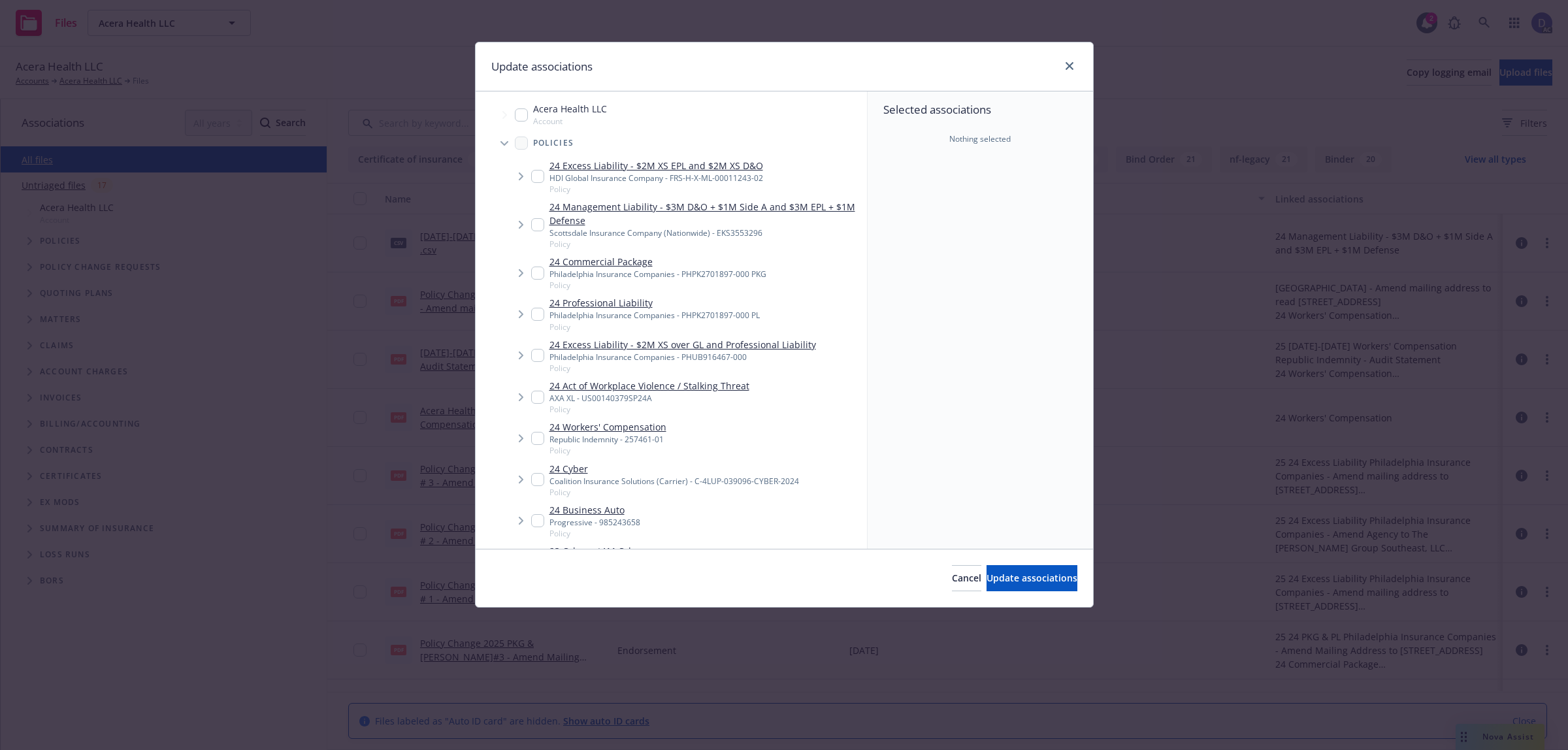
click at [919, 211] on div "Selected associations Nothing selected" at bounding box center [980, 320] width 225 height 457
click at [714, 227] on link "24 Management Liability - $3M D&O + $1M Side A and $3M EPL + $1M Defense" at bounding box center [706, 214] width 312 height 27
checkbox input "true"
click at [1022, 579] on span "Update associations" at bounding box center [1032, 577] width 91 height 12
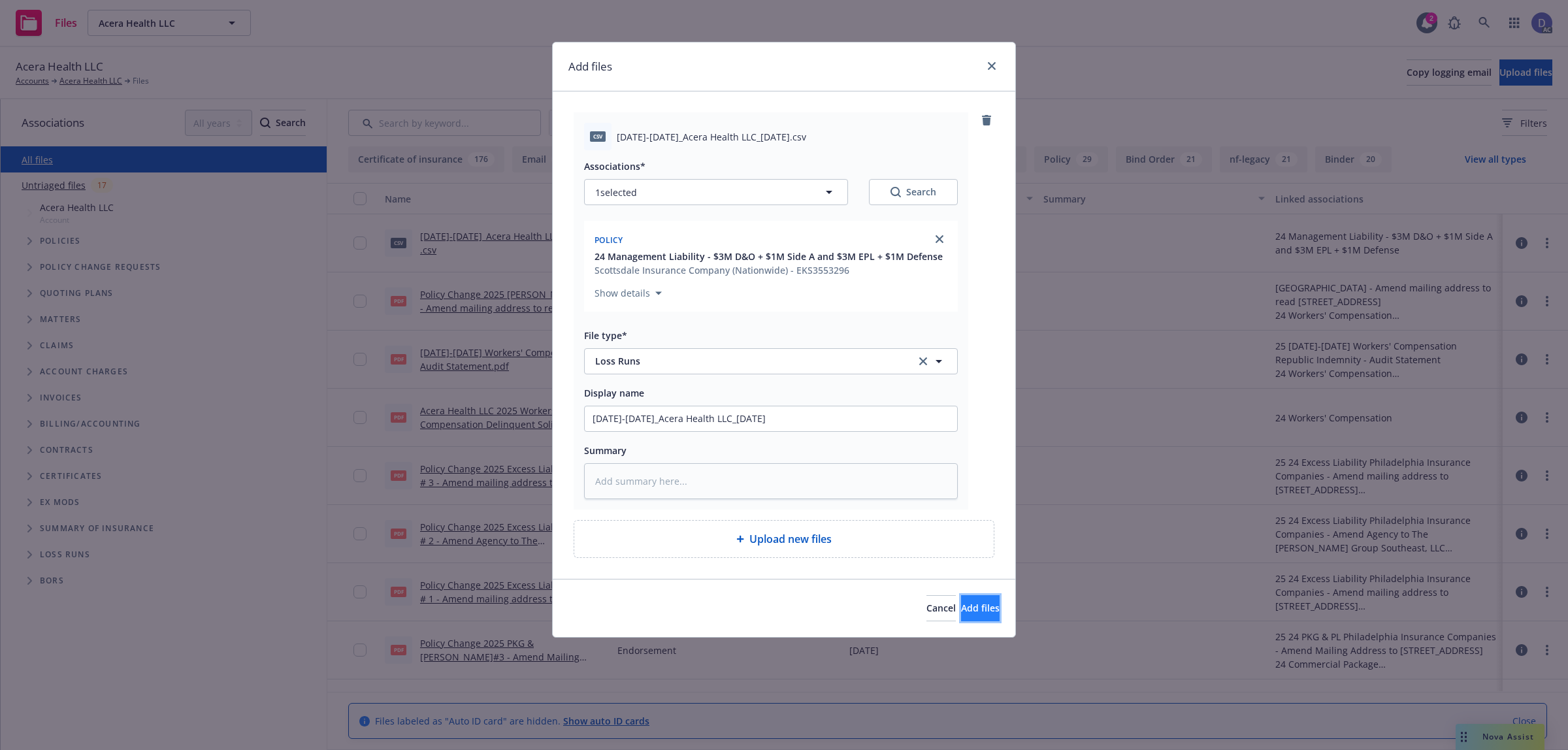
click at [968, 609] on span "Add files" at bounding box center [979, 608] width 38 height 12
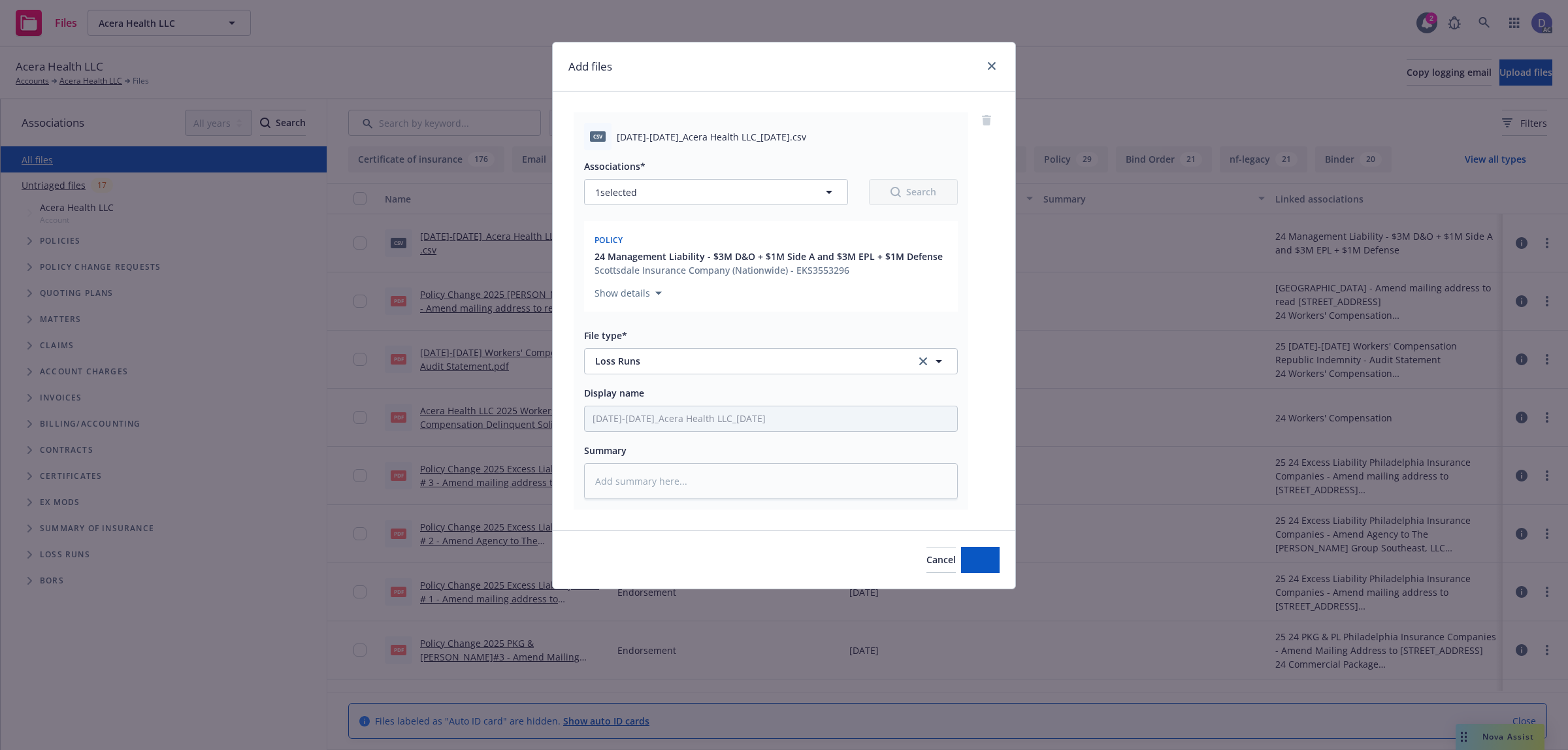
type textarea "x"
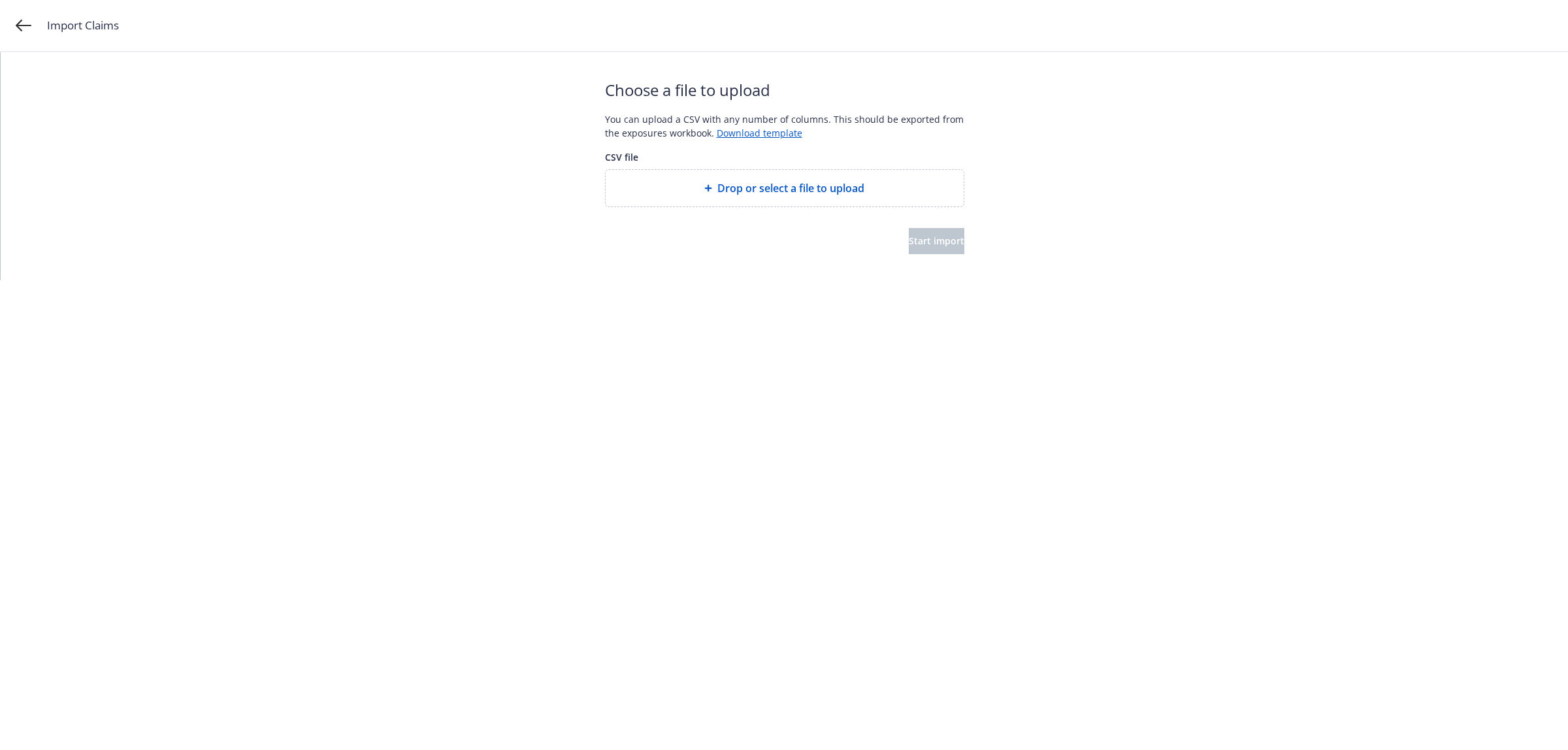
click at [768, 193] on span "Drop or select a file to upload" at bounding box center [790, 189] width 147 height 16
click at [909, 247] on button "Start import" at bounding box center [936, 241] width 56 height 26
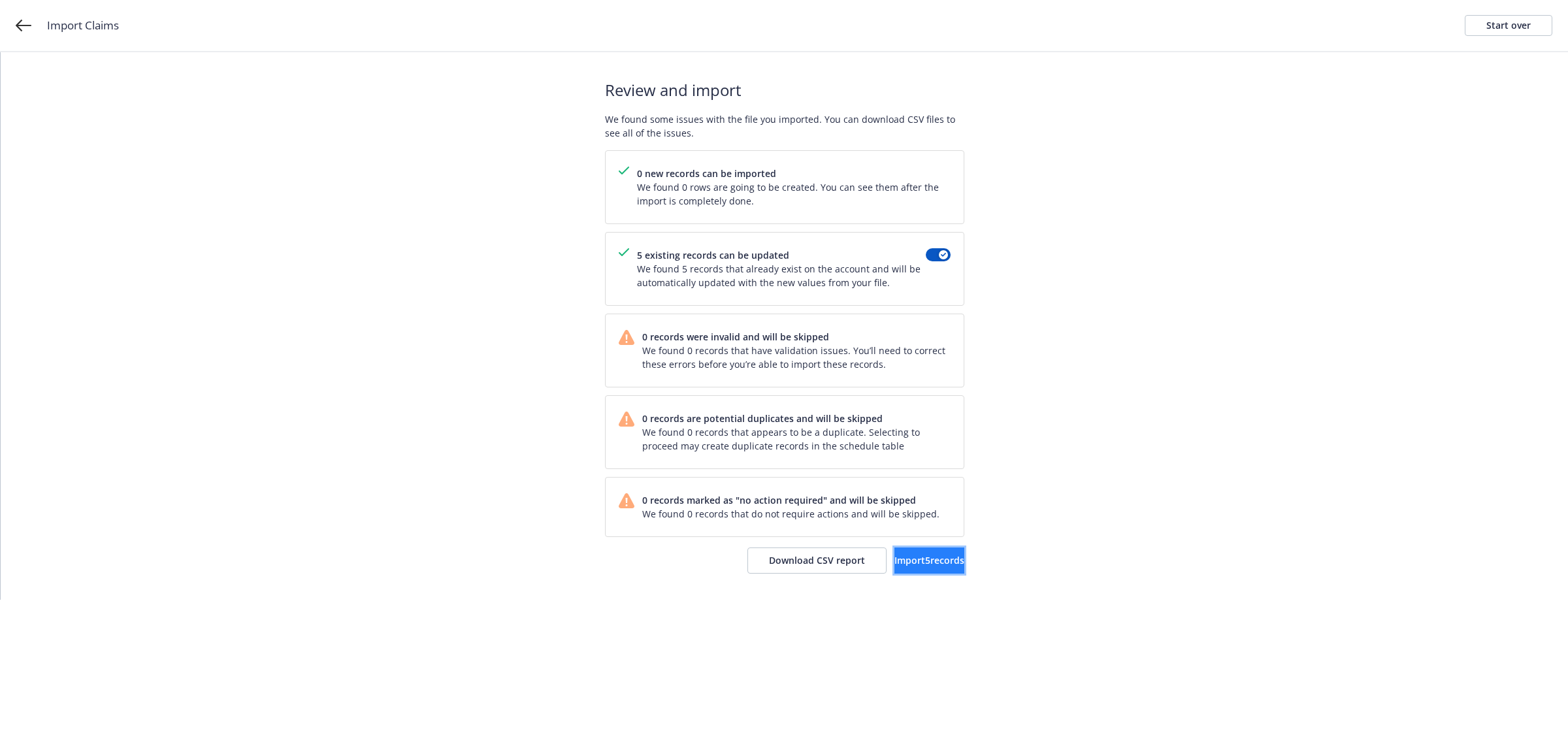
click at [912, 566] on span "Import 5 records" at bounding box center [929, 560] width 70 height 12
click at [925, 571] on link "View accounts" at bounding box center [911, 561] width 107 height 26
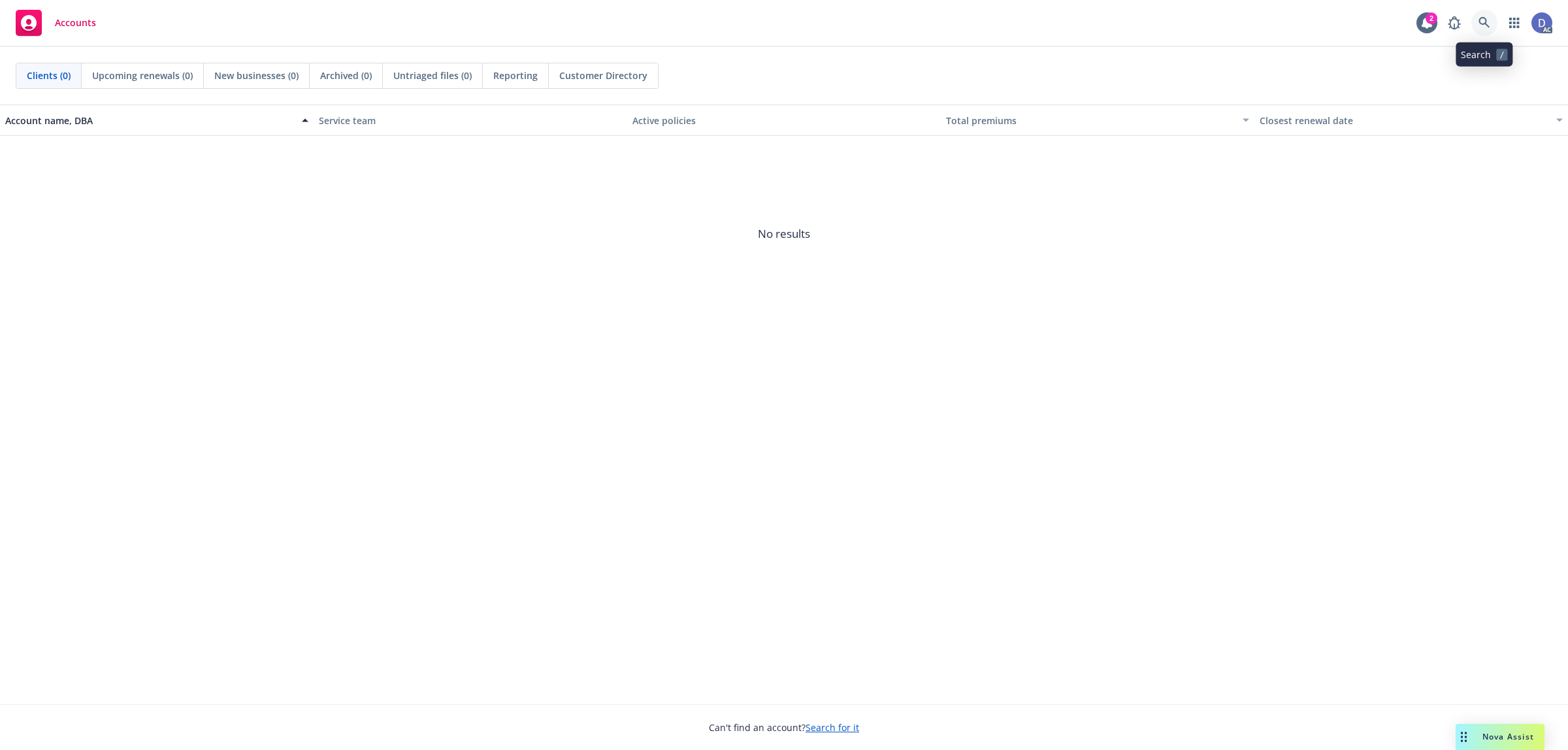
click at [1487, 24] on icon at bounding box center [1484, 23] width 12 height 12
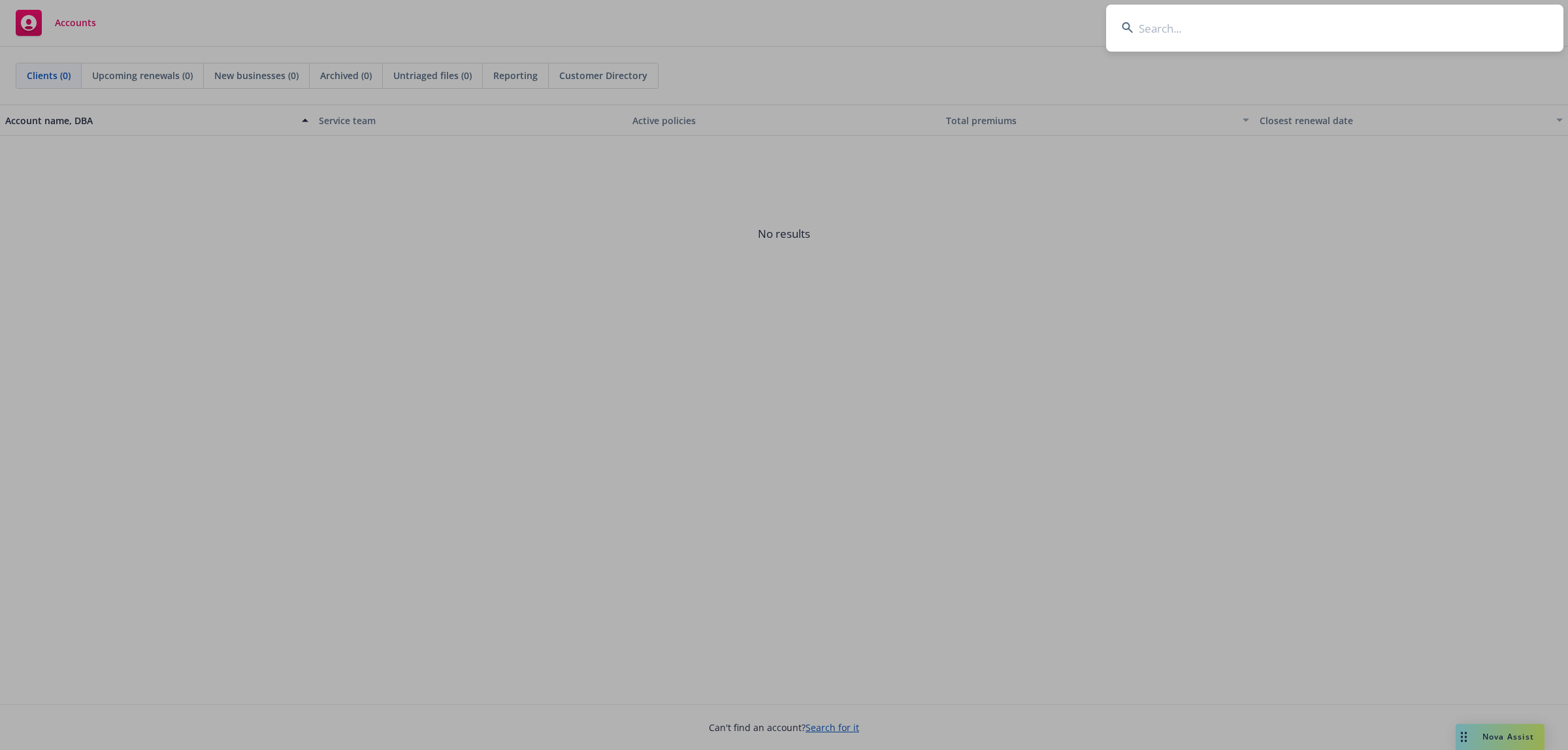
click at [1487, 24] on input at bounding box center [1334, 27] width 457 height 47
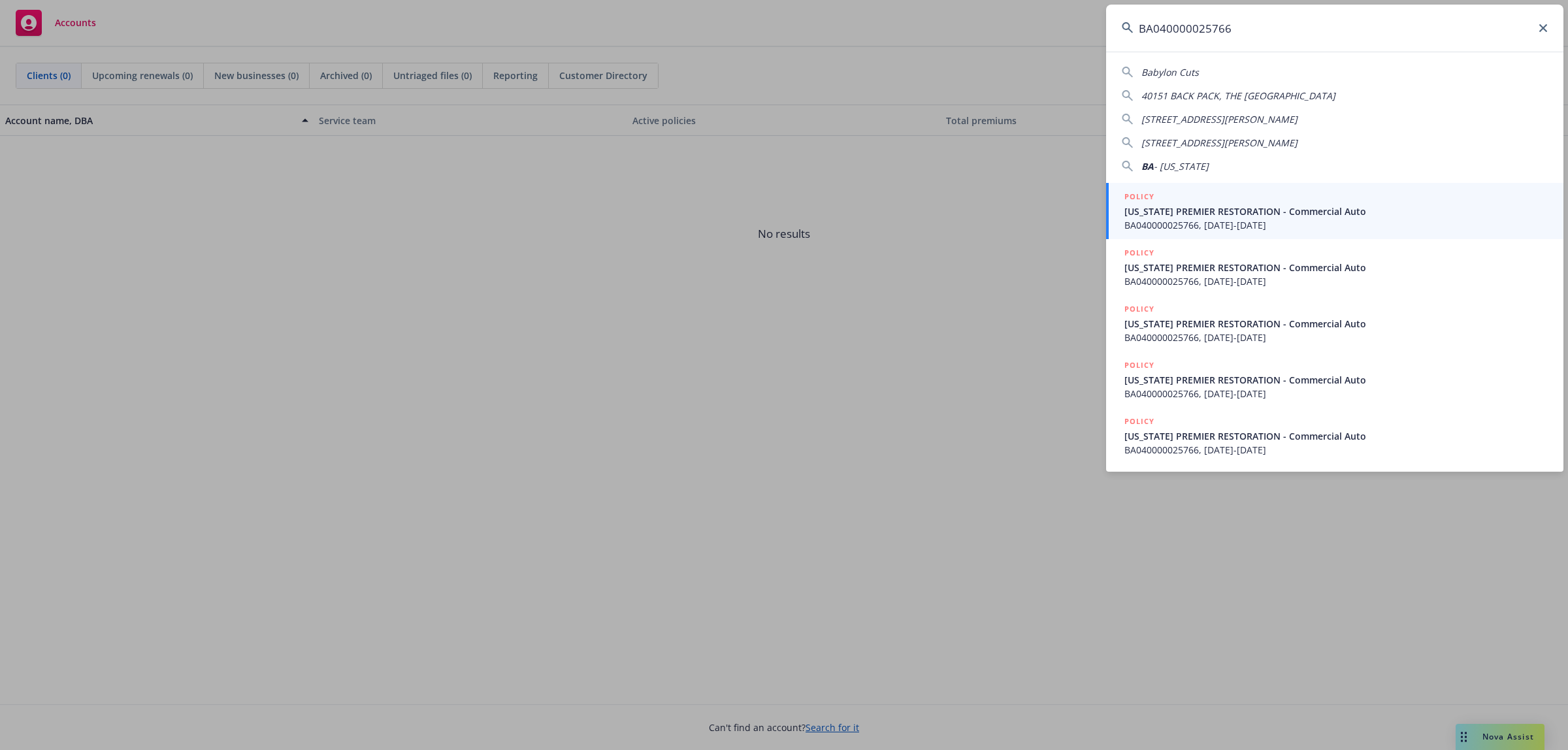
type input "BA040000025766"
click at [1341, 212] on span "CALIFORNIA PREMIER RESTORATION - Commercial Auto" at bounding box center [1335, 211] width 423 height 14
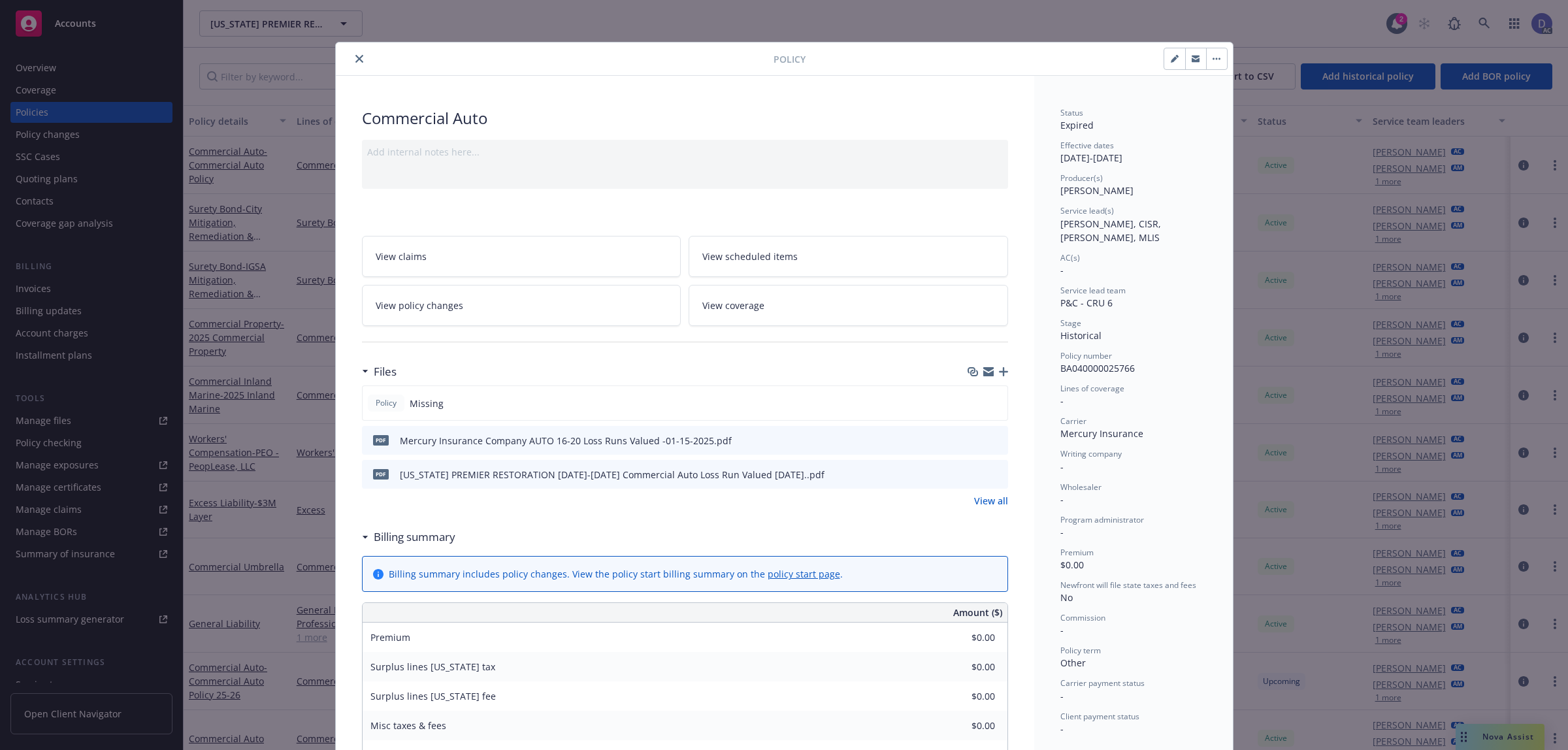
click at [352, 66] on div "Policy" at bounding box center [784, 59] width 897 height 33
click at [355, 61] on icon "close" at bounding box center [359, 59] width 8 height 8
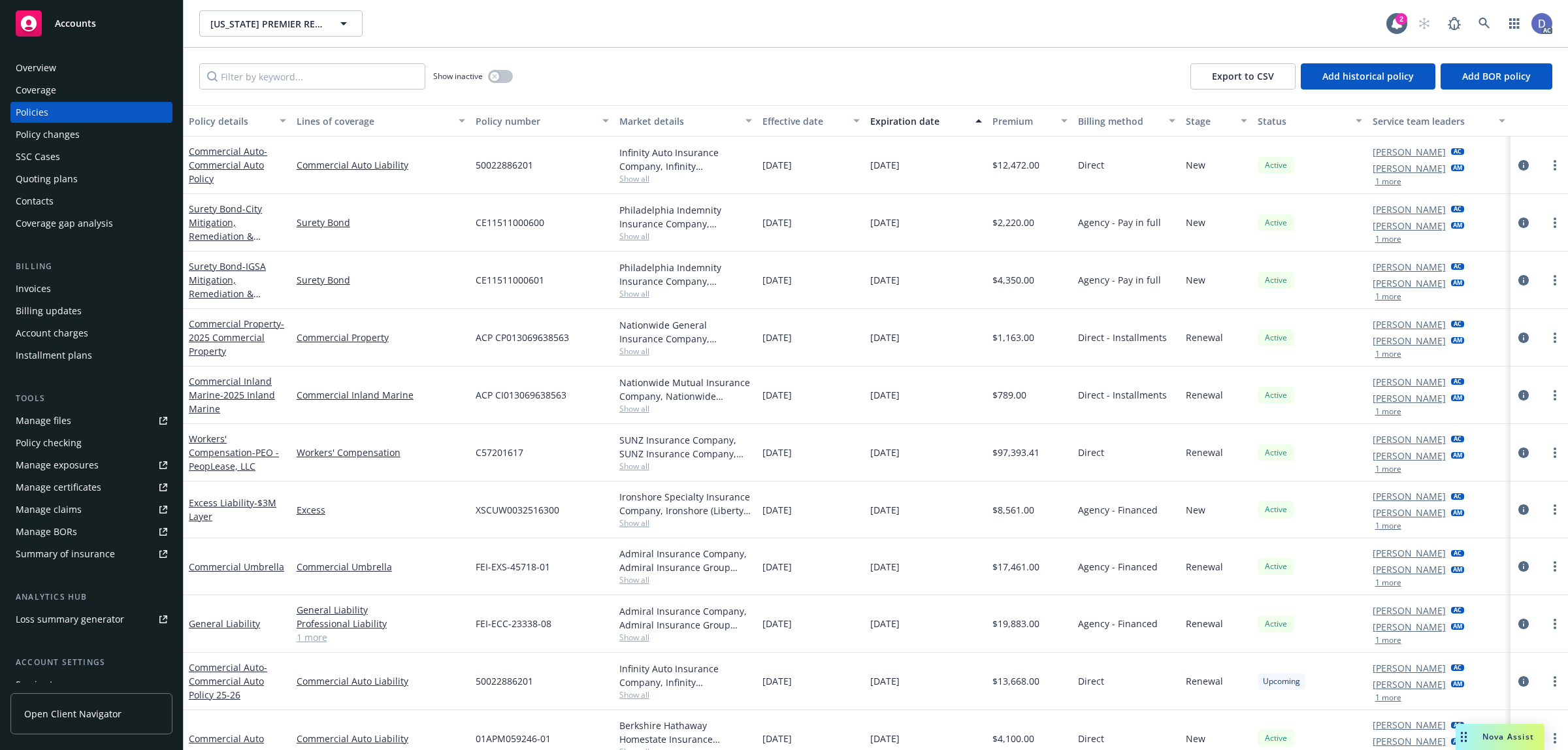
click at [79, 509] on link "Manage claims" at bounding box center [91, 509] width 162 height 21
click at [69, 420] on link "Manage files" at bounding box center [91, 421] width 162 height 21
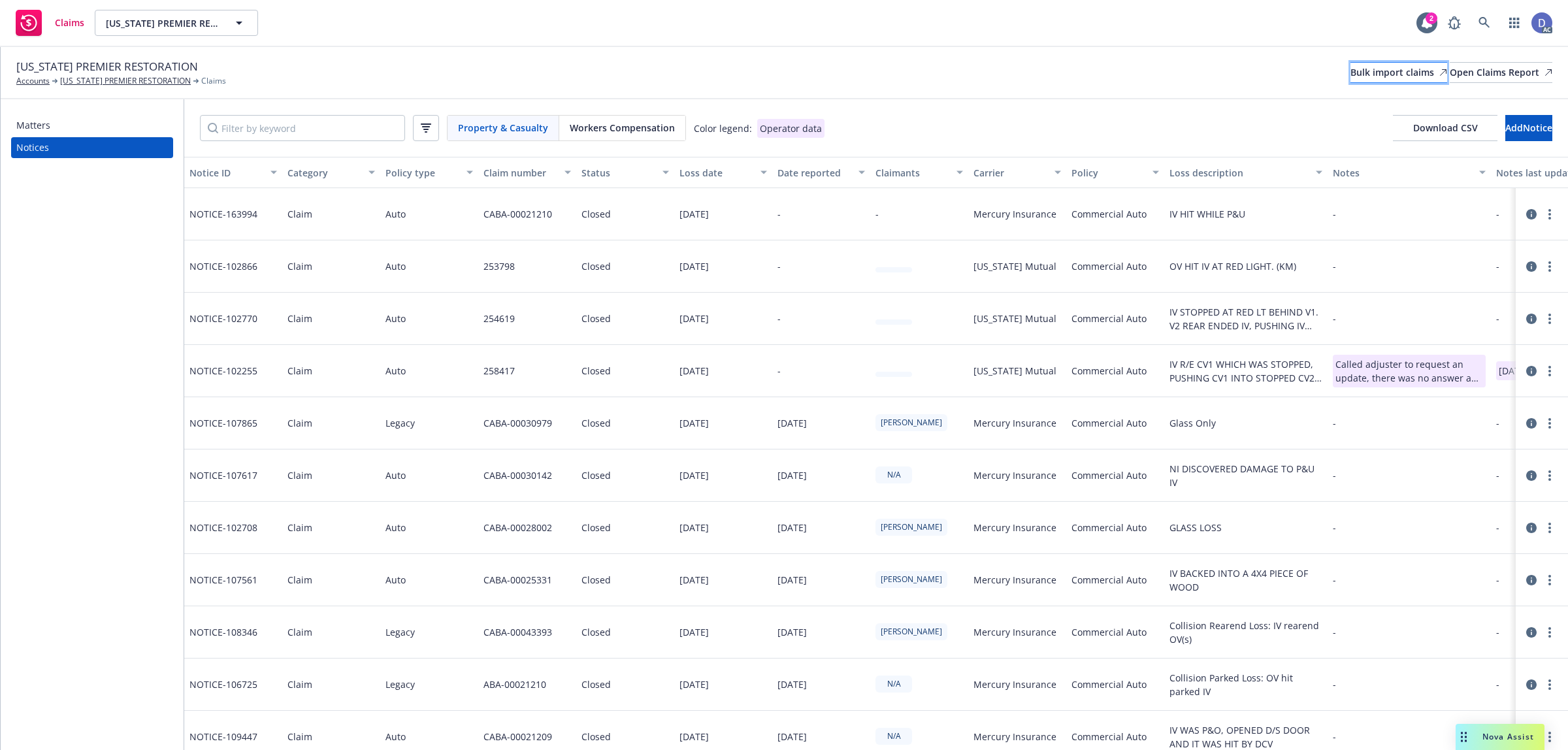
click at [1372, 72] on div "Bulk import claims" at bounding box center [1398, 72] width 97 height 20
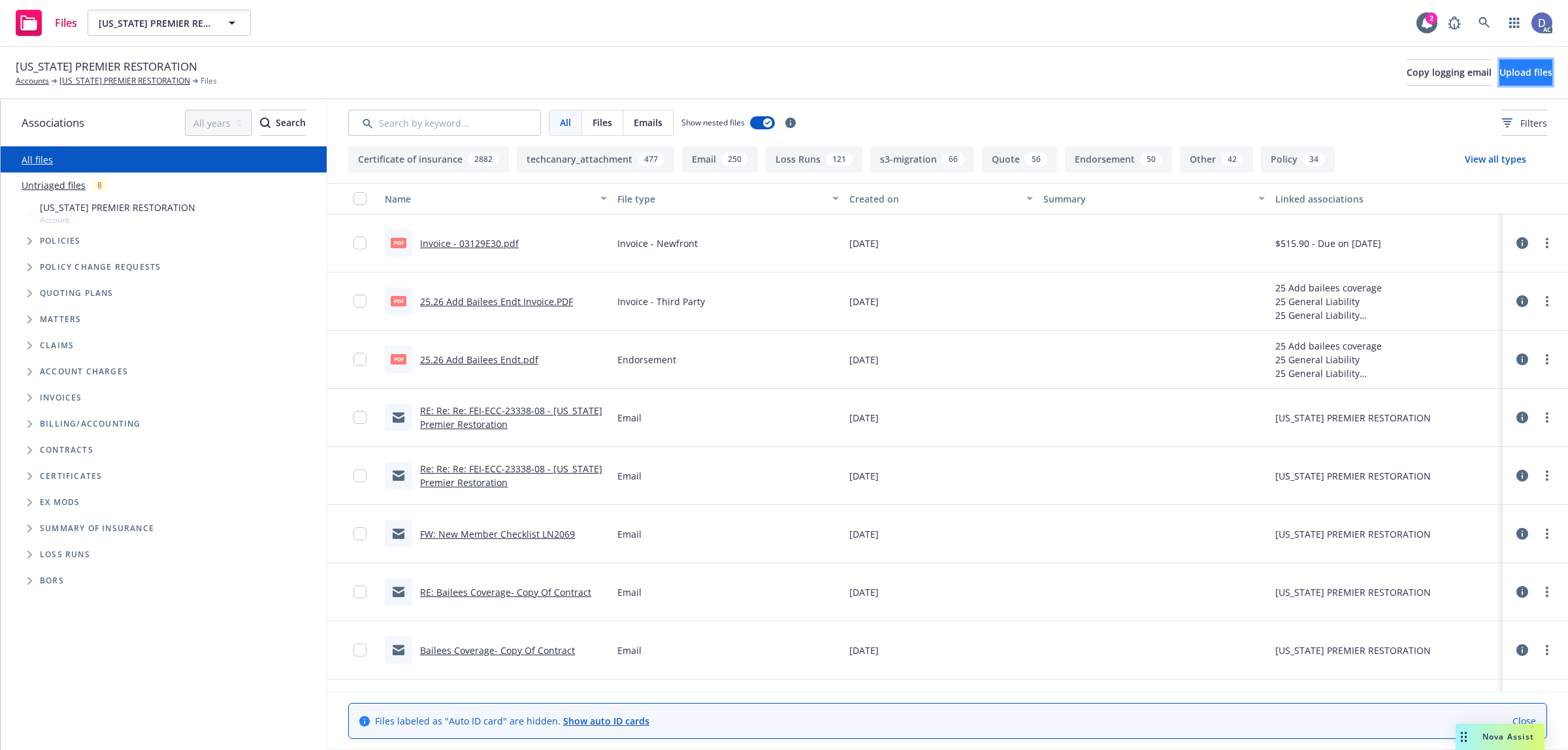
click at [1504, 79] on span "Upload files" at bounding box center [1525, 72] width 53 height 12
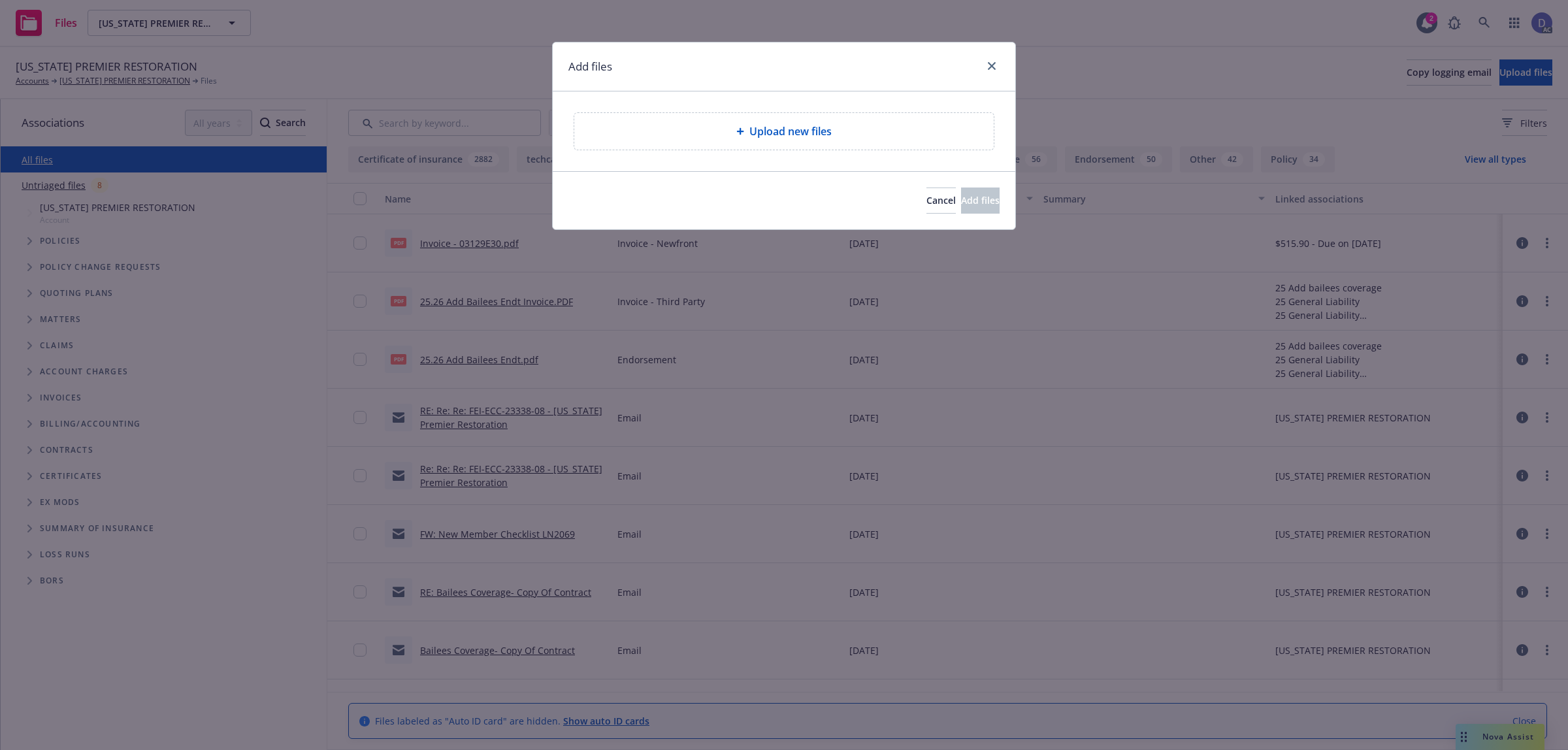
click at [805, 141] on div "Upload new files" at bounding box center [784, 131] width 420 height 37
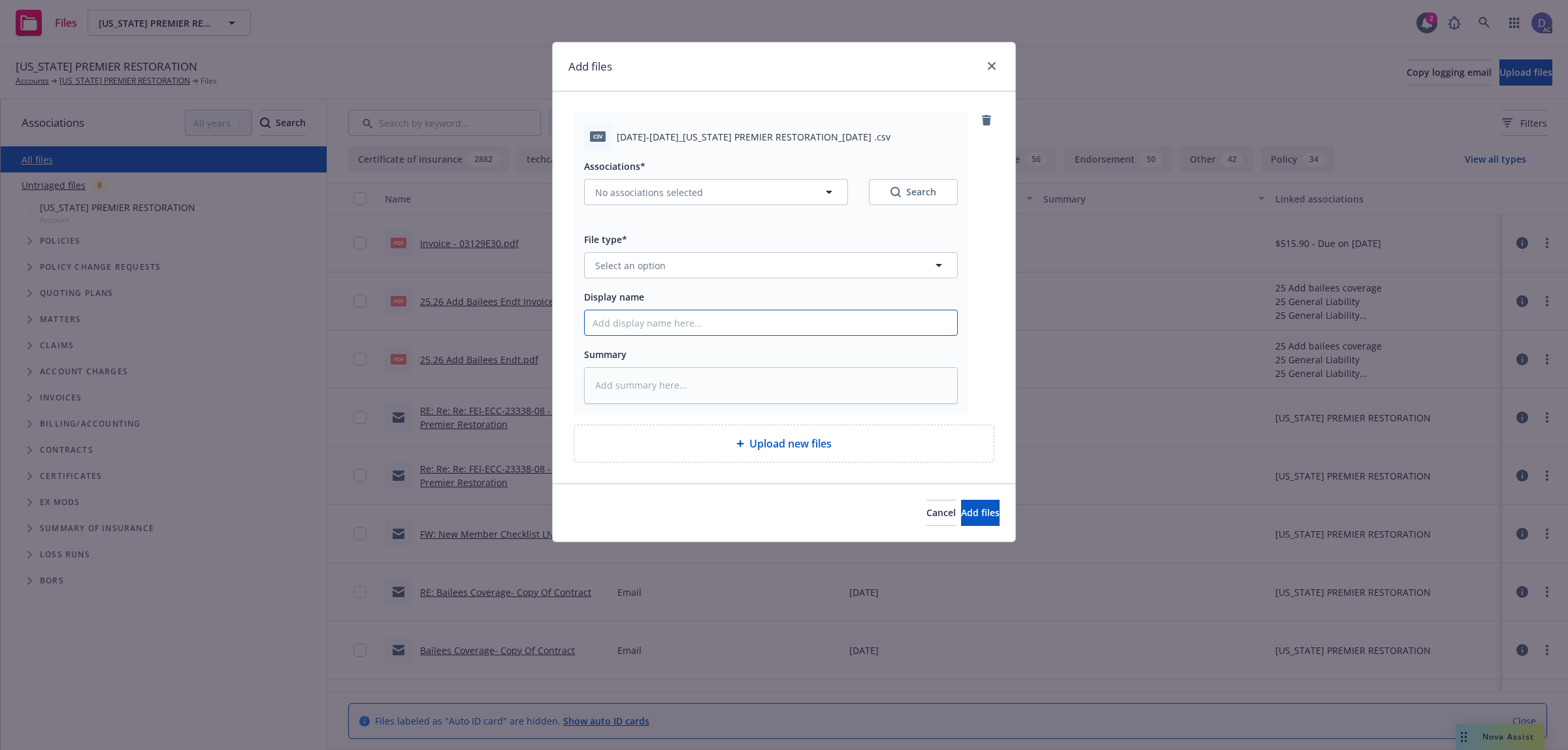
click at [745, 316] on input "Display name" at bounding box center [770, 323] width 372 height 25
paste input "[DATE]-[DATE]_[US_STATE] PREMIER RESTORATION_[DATE]"
type textarea "x"
type input "[DATE]-[DATE]_[US_STATE] PREMIER RESTORATION_[DATE]"
click at [875, 263] on button "Select an option" at bounding box center [771, 265] width 373 height 26
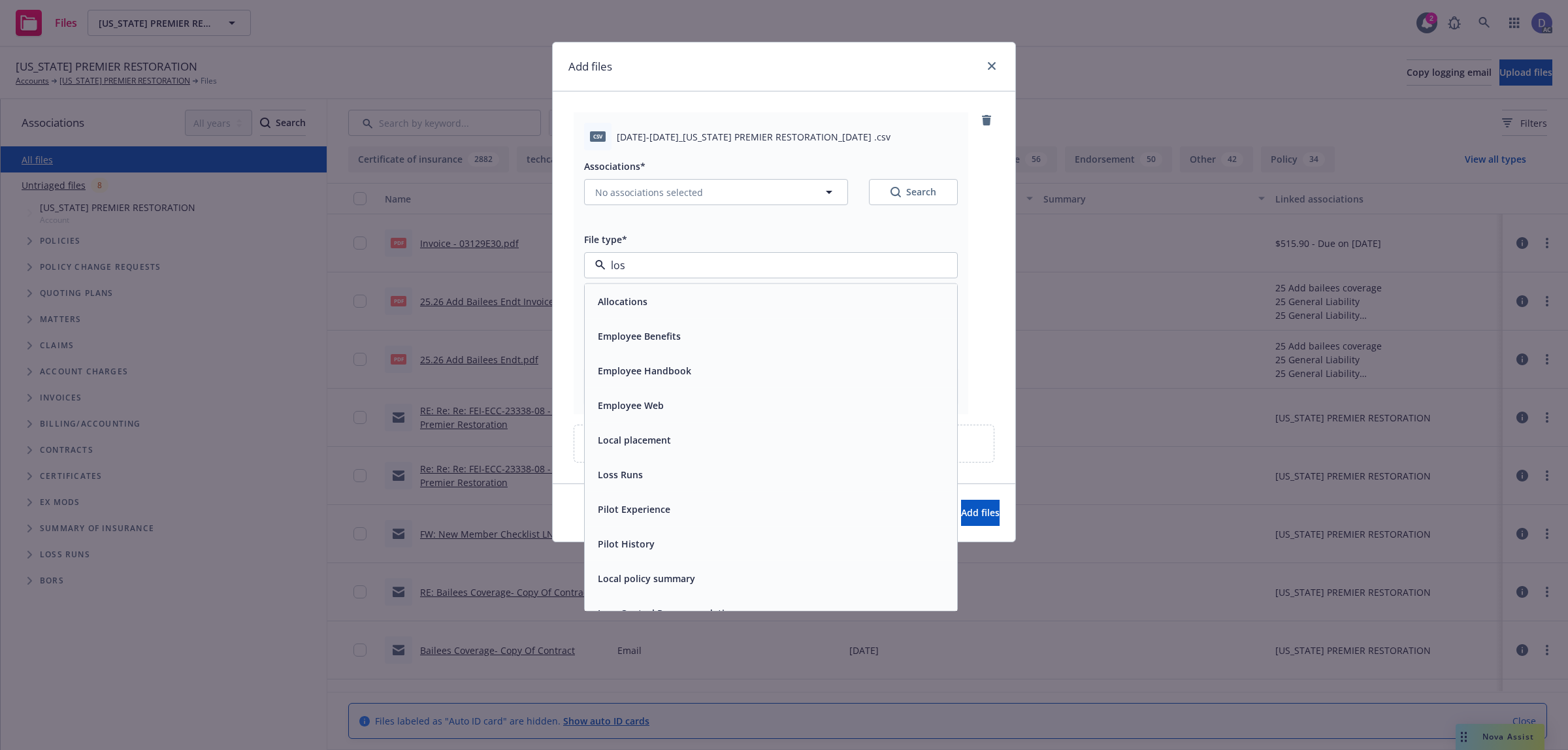
type input "loss"
click at [805, 305] on div "Loss Runs" at bounding box center [771, 301] width 357 height 19
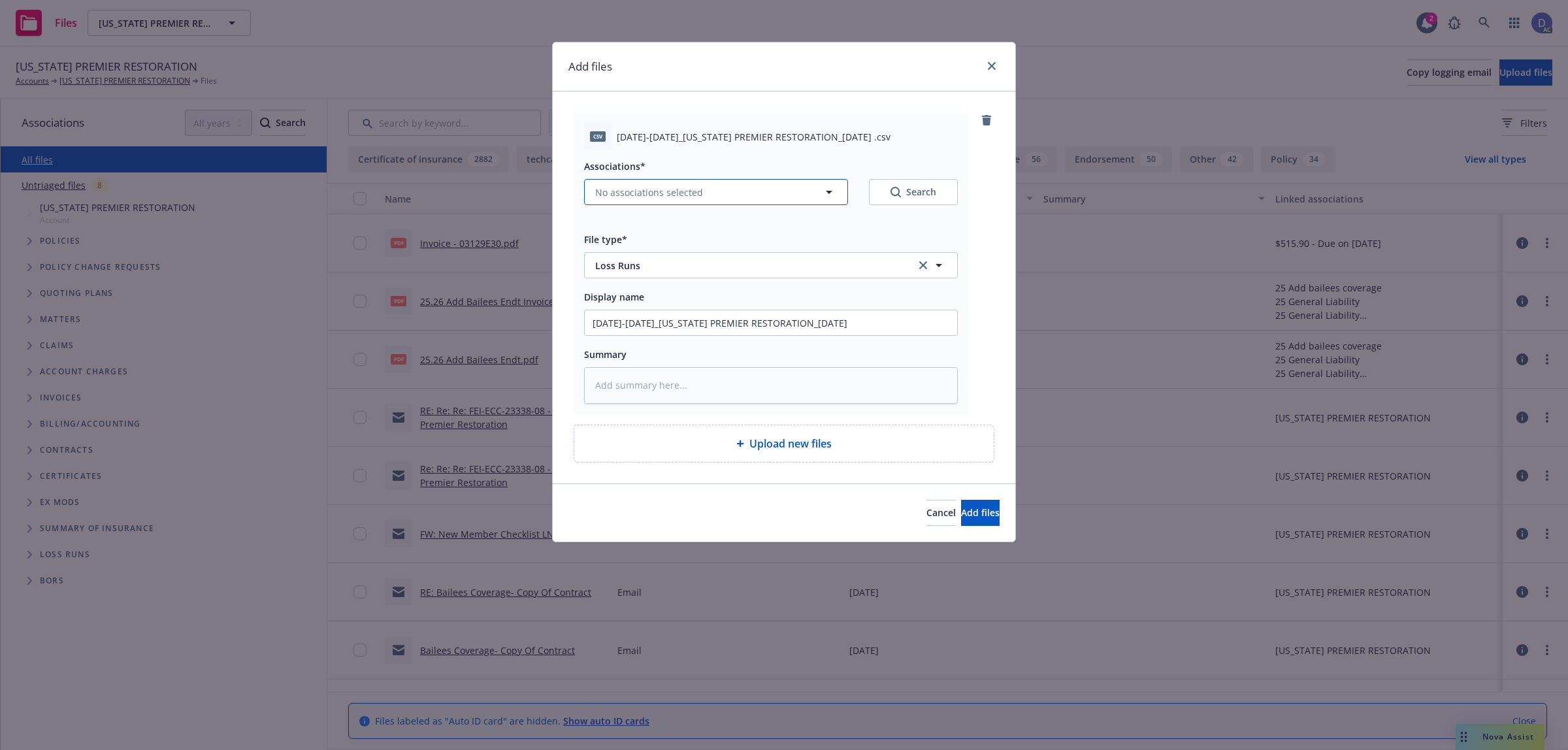
click at [676, 201] on button "No associations selected" at bounding box center [716, 192] width 264 height 26
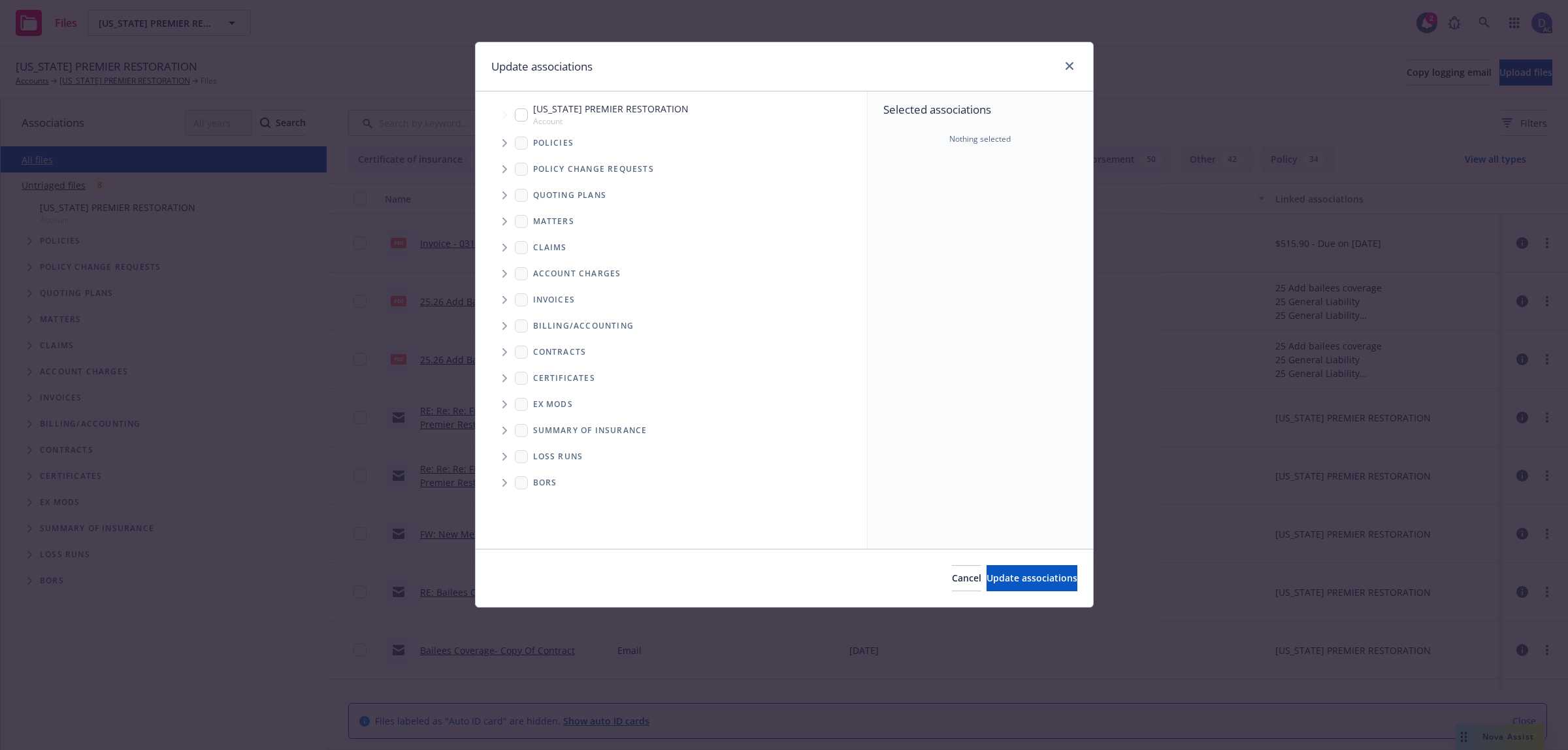
click at [504, 147] on span "Tree Example" at bounding box center [504, 143] width 21 height 21
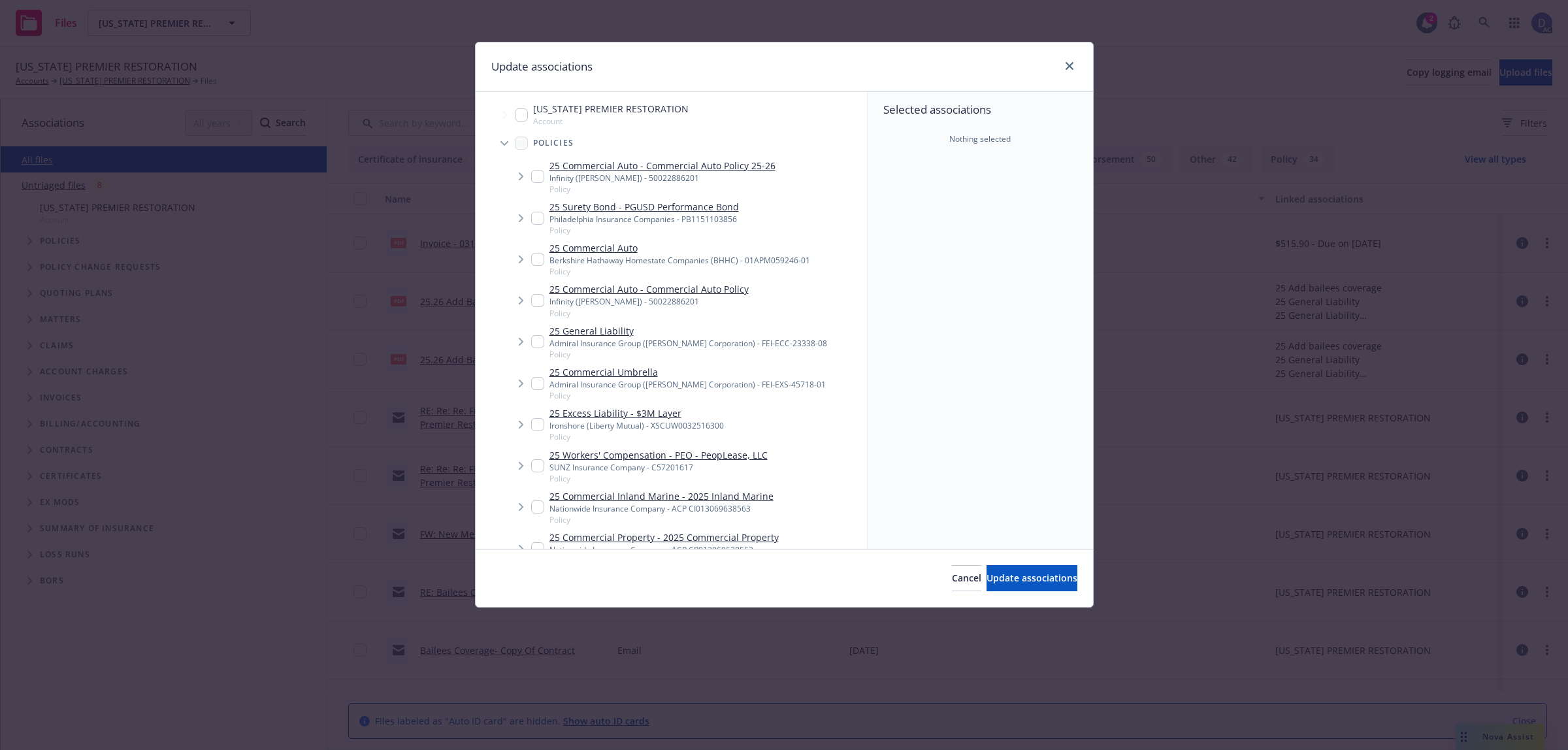
click at [947, 175] on div "Selected associations Nothing selected" at bounding box center [980, 320] width 225 height 457
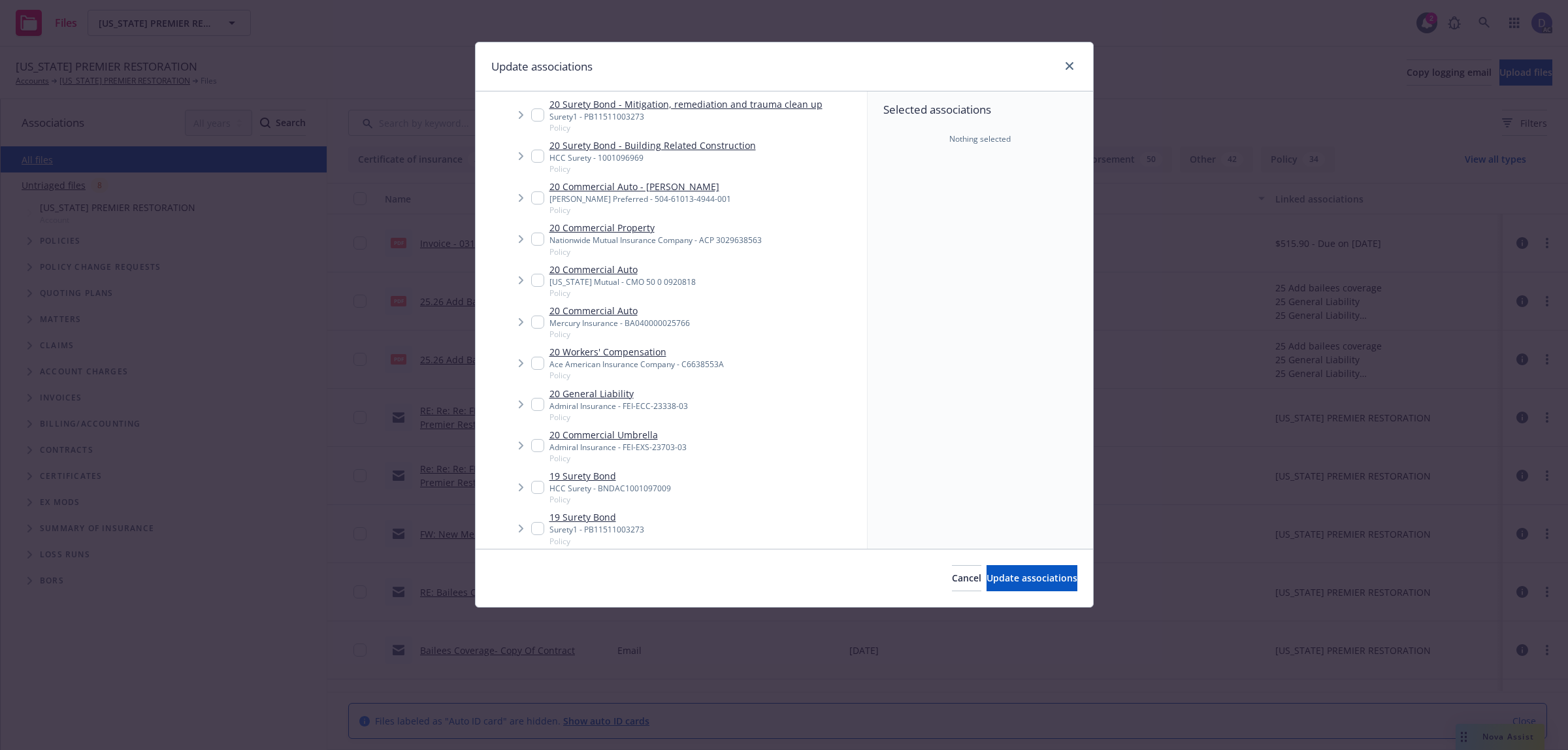
type textarea "x"
click at [543, 321] on input "Tree Example" at bounding box center [537, 322] width 13 height 13
checkbox input "true"
click at [1016, 564] on div "Cancel Update associations" at bounding box center [784, 578] width 618 height 58
click at [1022, 572] on span "Update associations" at bounding box center [1032, 577] width 91 height 12
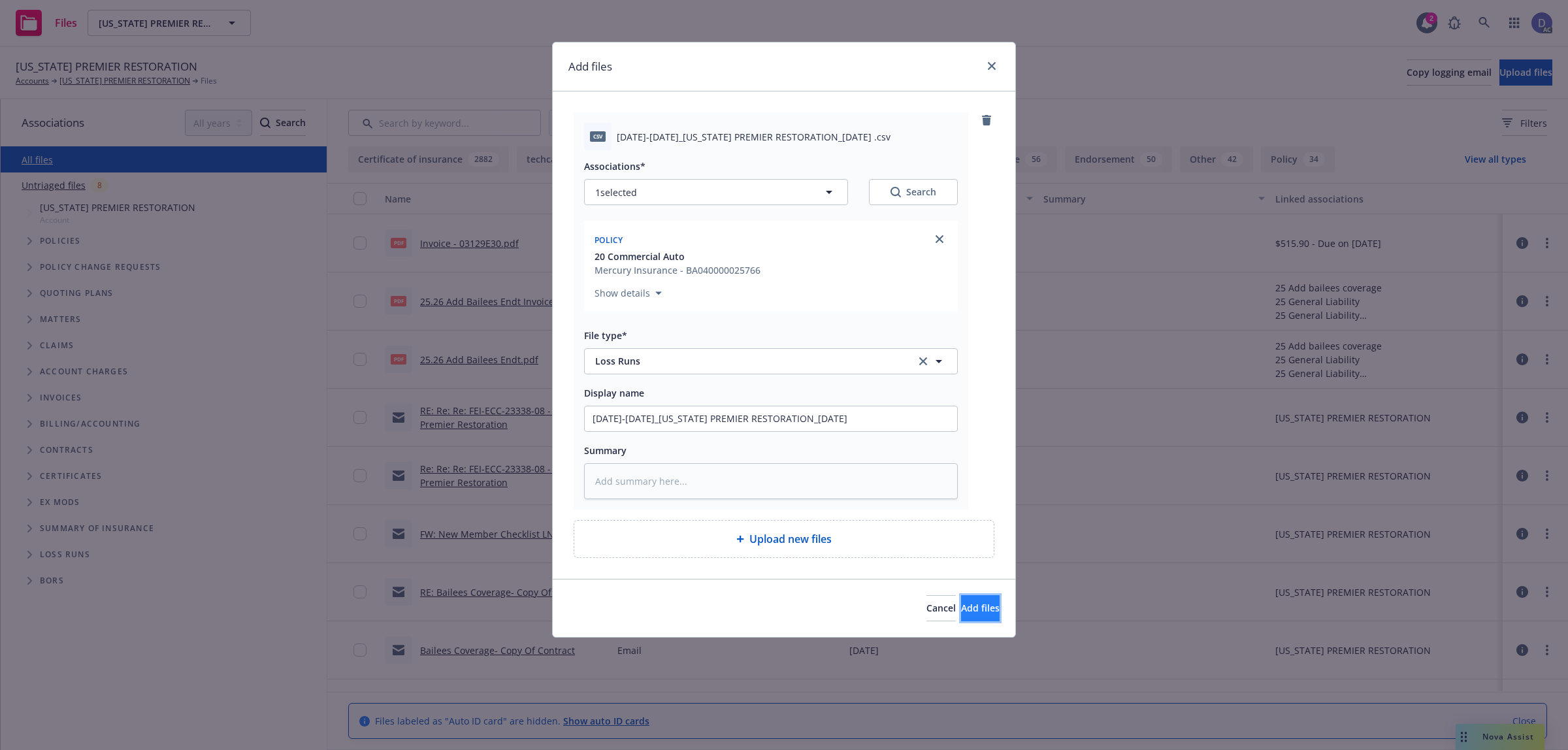
click at [966, 601] on button "Add files" at bounding box center [979, 608] width 38 height 26
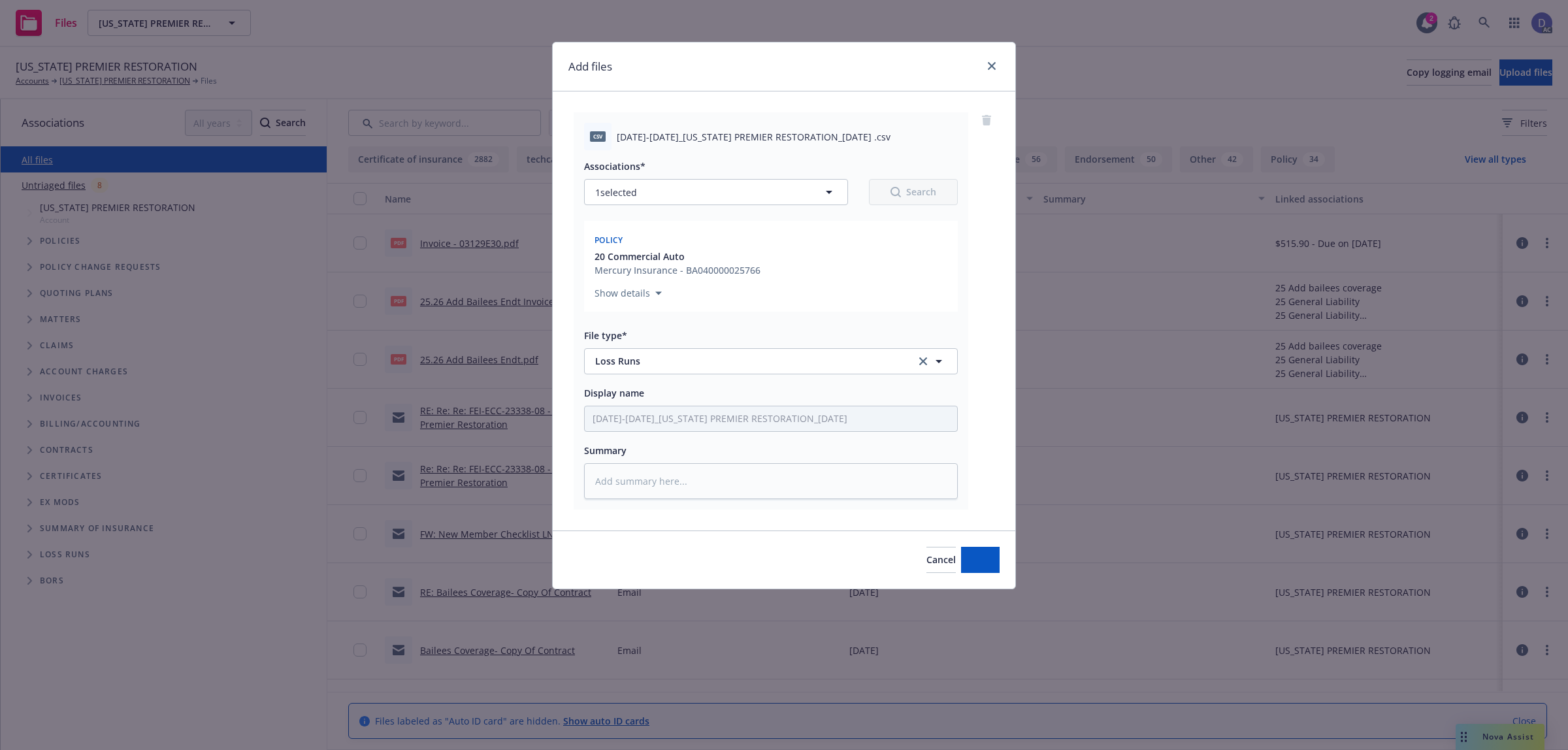
type textarea "x"
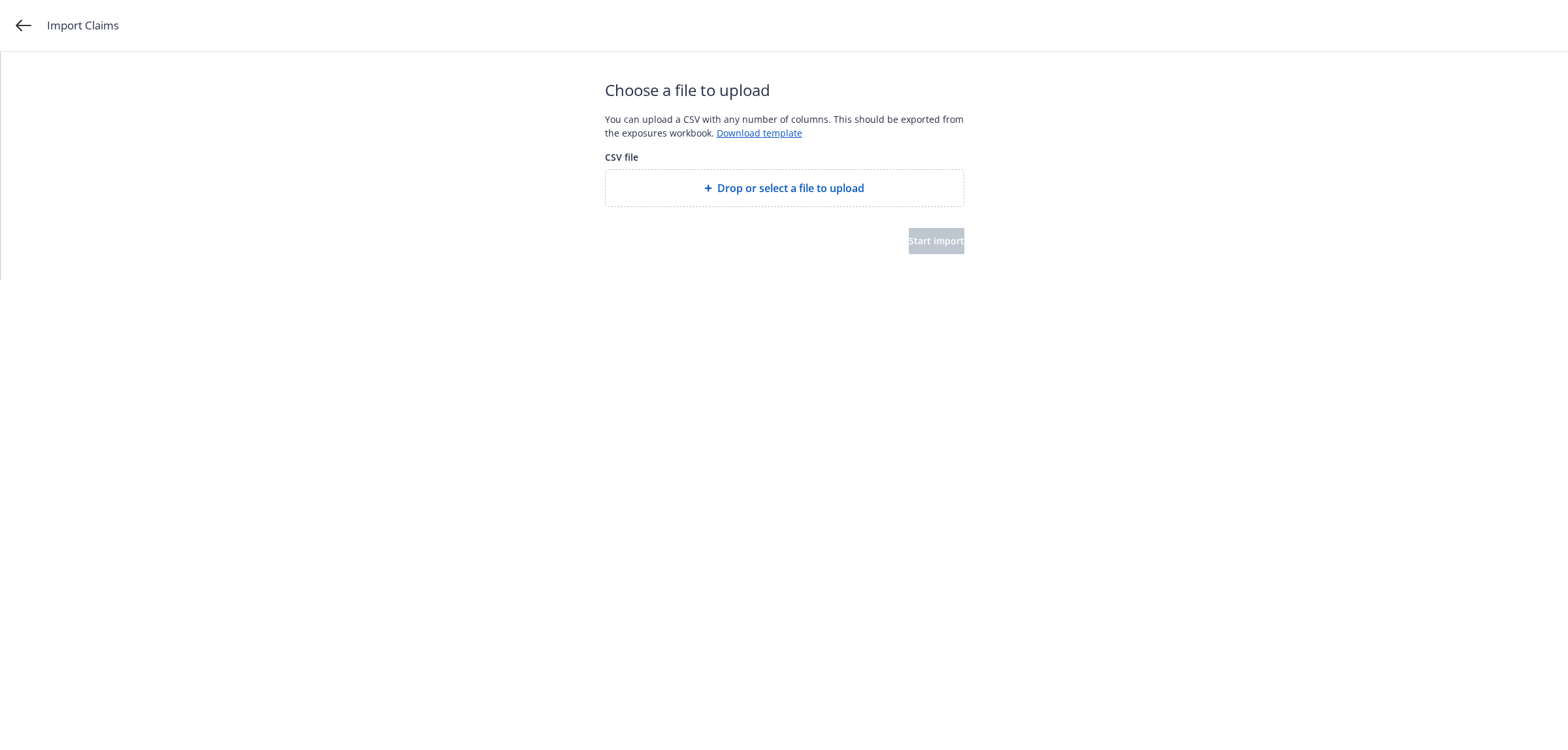
click at [726, 188] on span "Drop or select a file to upload" at bounding box center [790, 189] width 147 height 16
click at [919, 240] on span "Start import" at bounding box center [936, 241] width 56 height 12
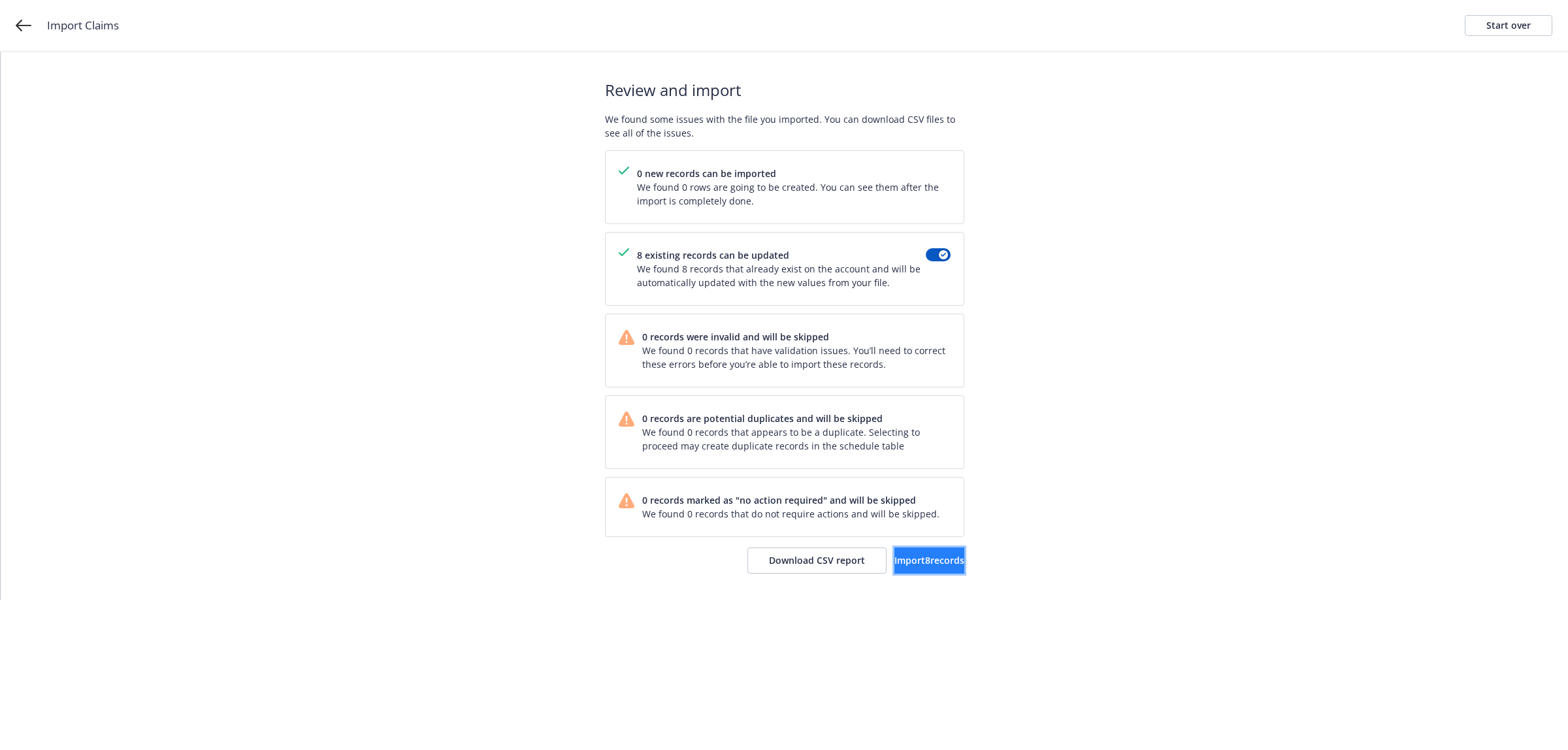
click at [911, 562] on span "Import 8 records" at bounding box center [929, 560] width 70 height 12
click at [905, 577] on div "Import complete Your records were successfully imported into your accounts. You…" at bounding box center [784, 326] width 359 height 548
click at [906, 564] on span "View accounts" at bounding box center [910, 560] width 64 height 12
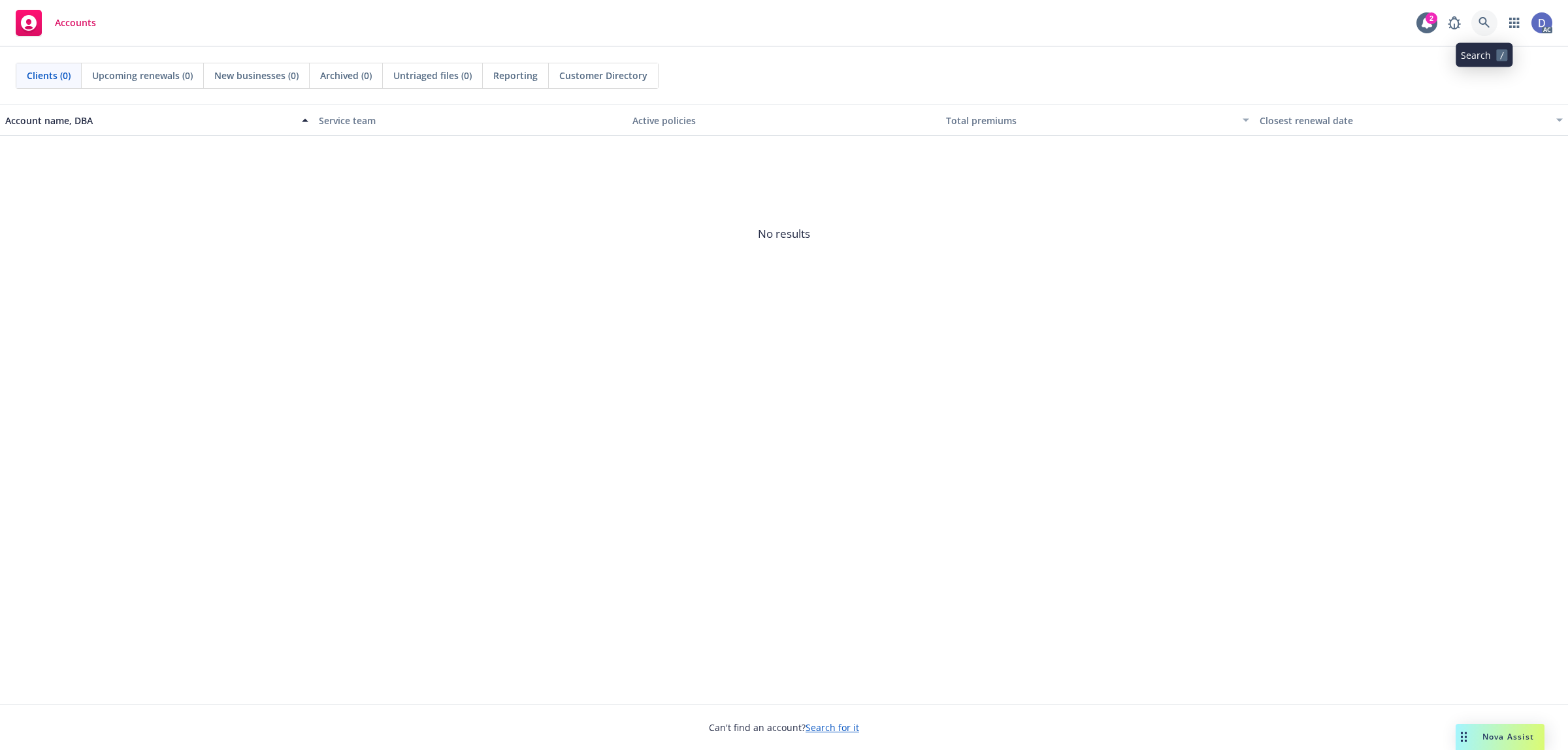
click at [1479, 17] on icon at bounding box center [1484, 23] width 12 height 12
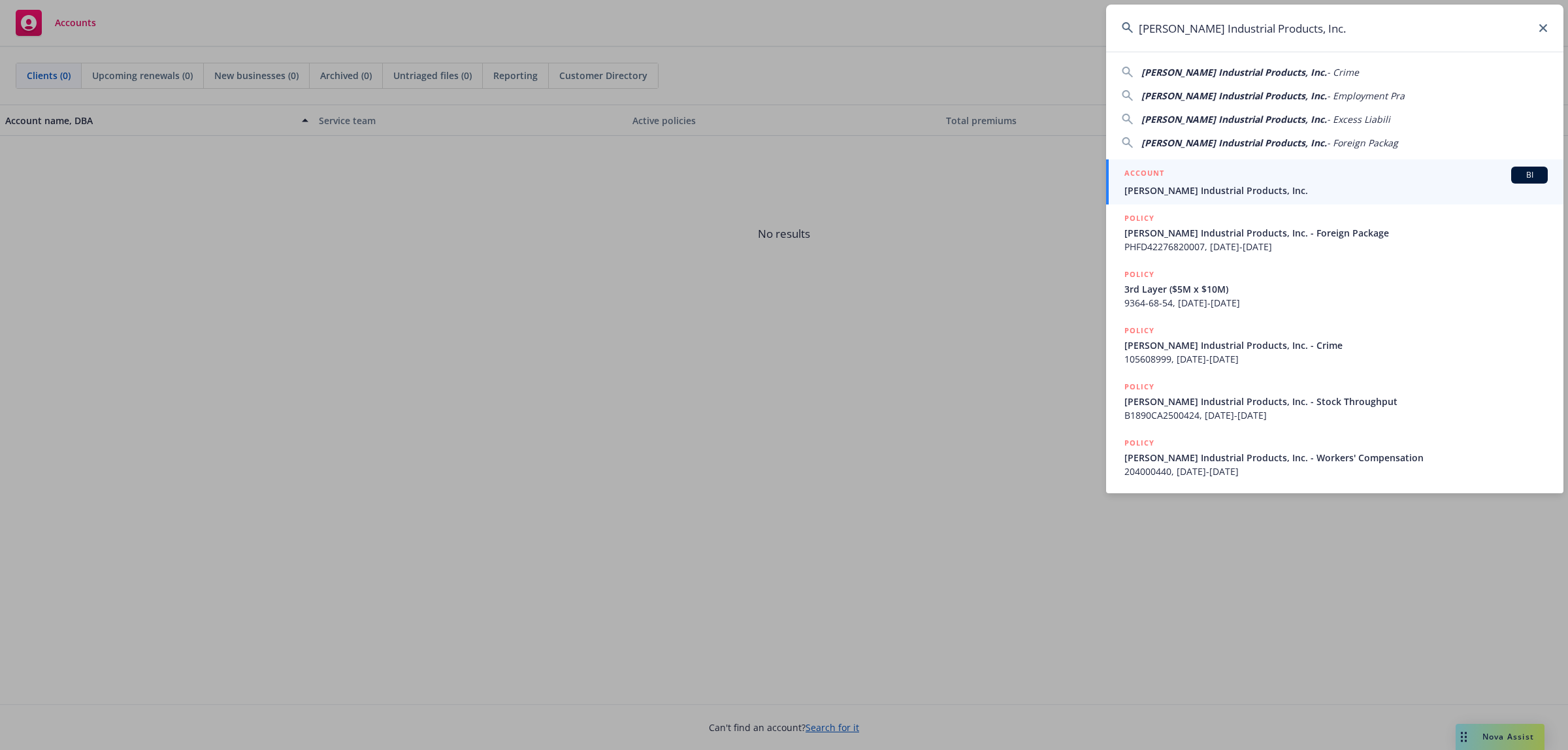
type input "[PERSON_NAME] Industrial Products, Inc."
click at [1294, 181] on div "ACCOUNT BI" at bounding box center [1335, 176] width 423 height 17
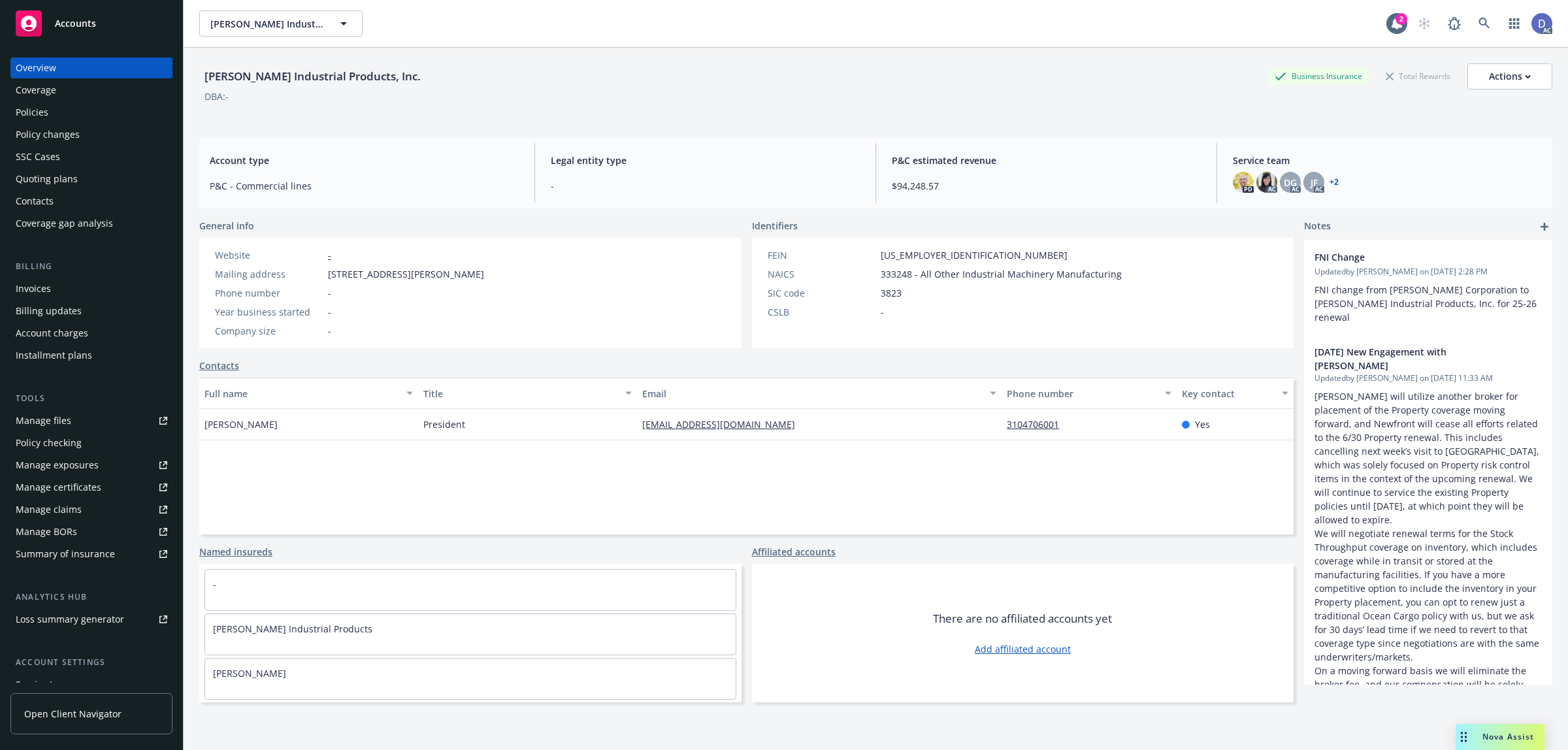
click at [74, 509] on div "Manage claims" at bounding box center [48, 509] width 66 height 21
click at [76, 420] on link "Manage files" at bounding box center [91, 421] width 162 height 21
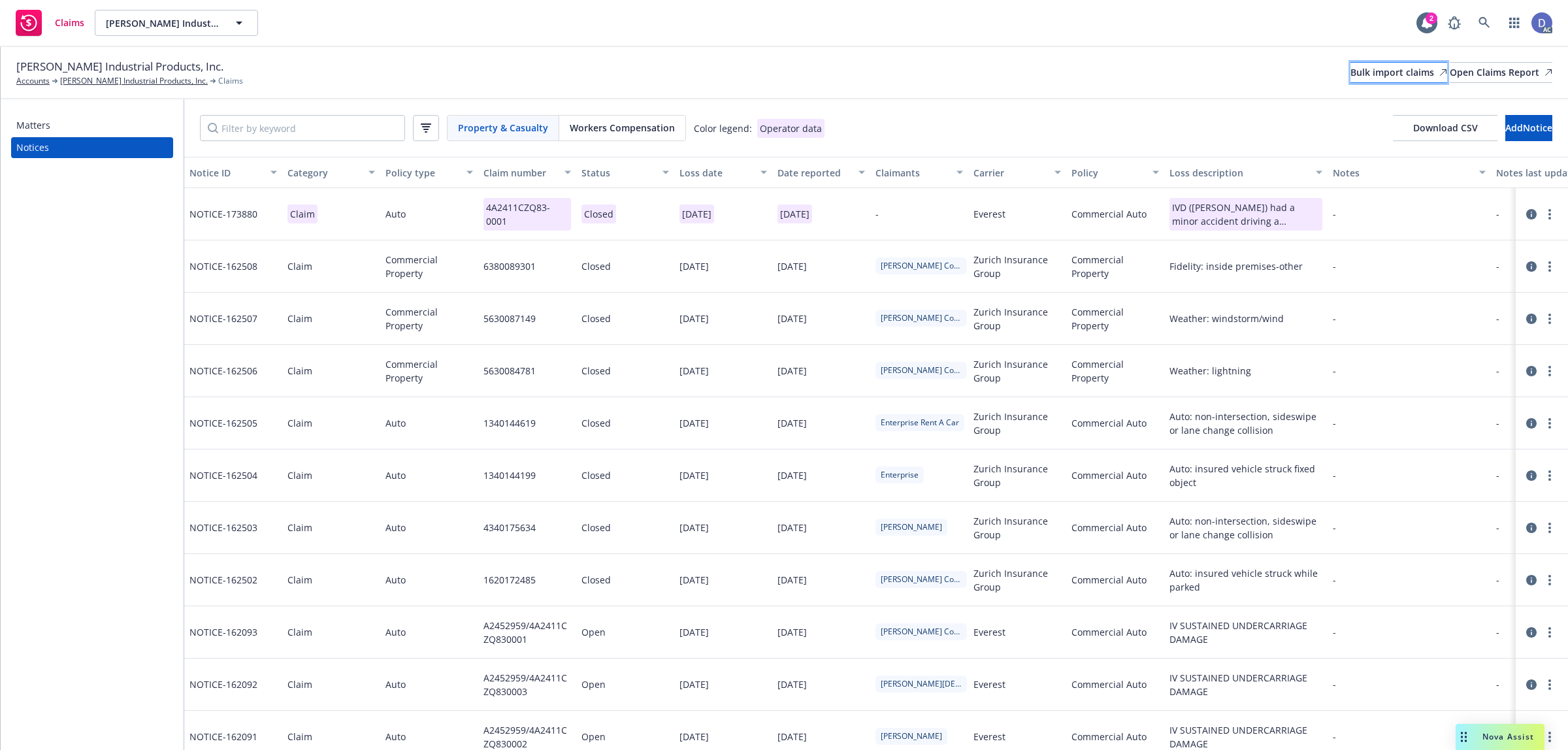
click at [1350, 77] on div "Bulk import claims" at bounding box center [1398, 72] width 97 height 20
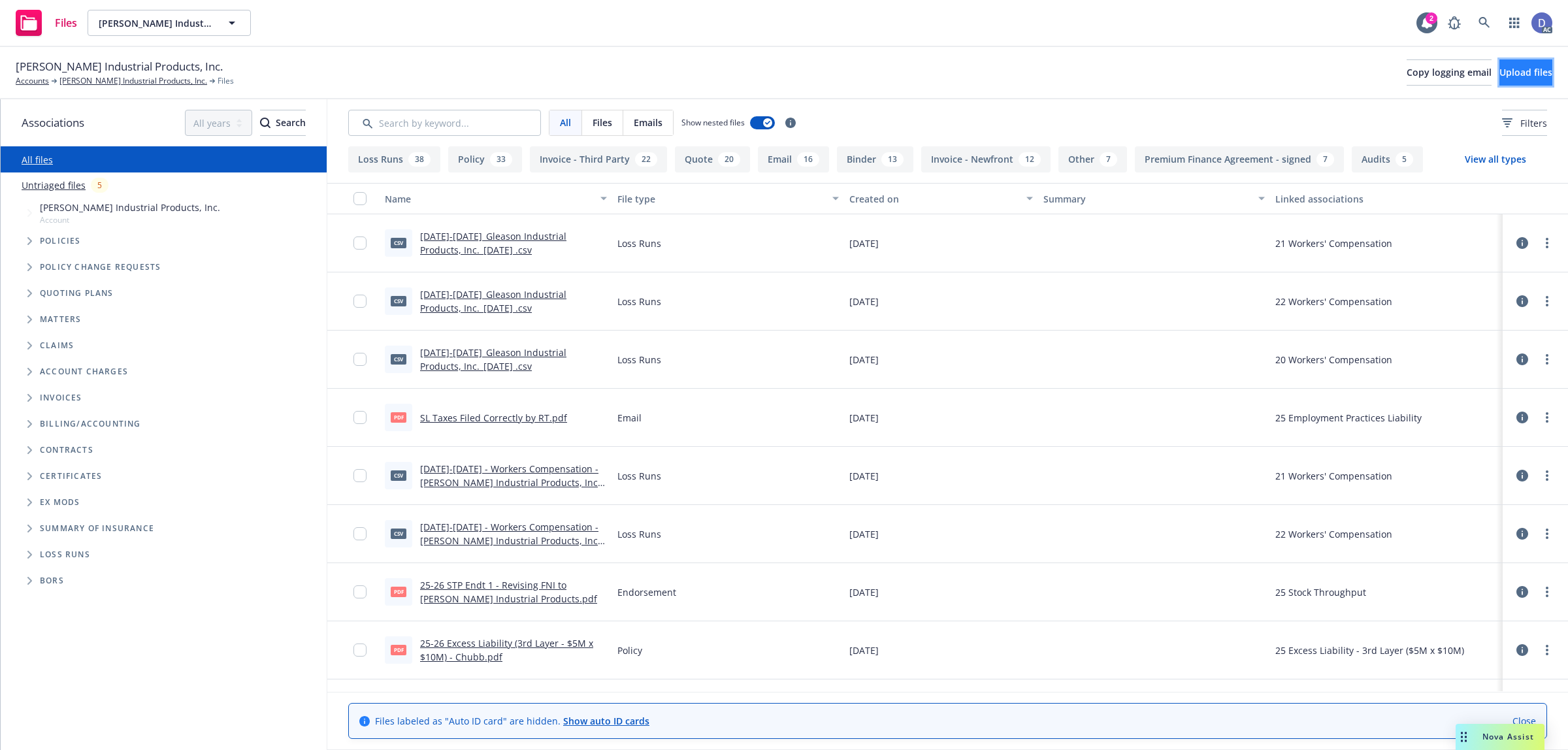
click at [1510, 82] on button "Upload files" at bounding box center [1525, 72] width 53 height 26
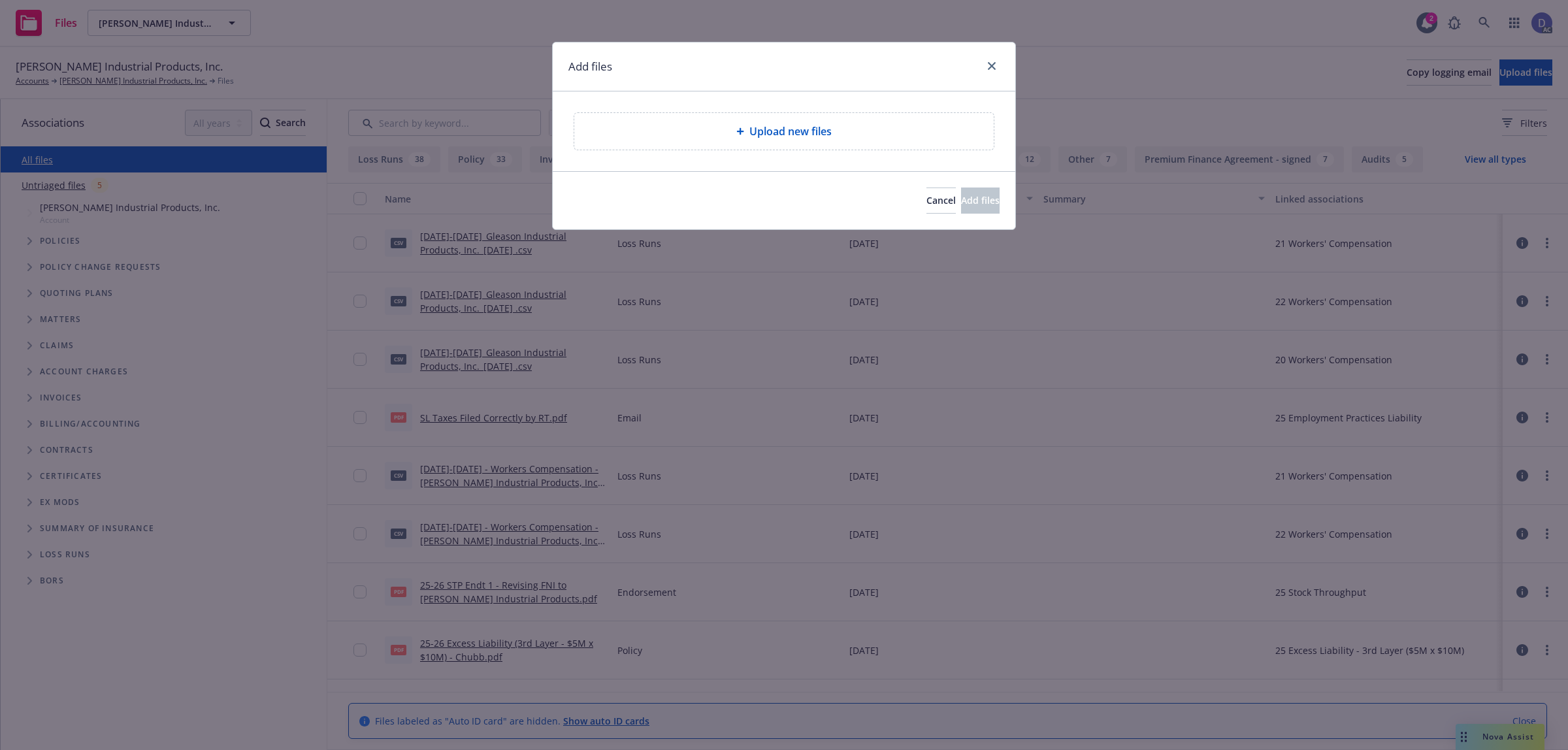
click at [766, 134] on span "Upload new files" at bounding box center [790, 132] width 82 height 16
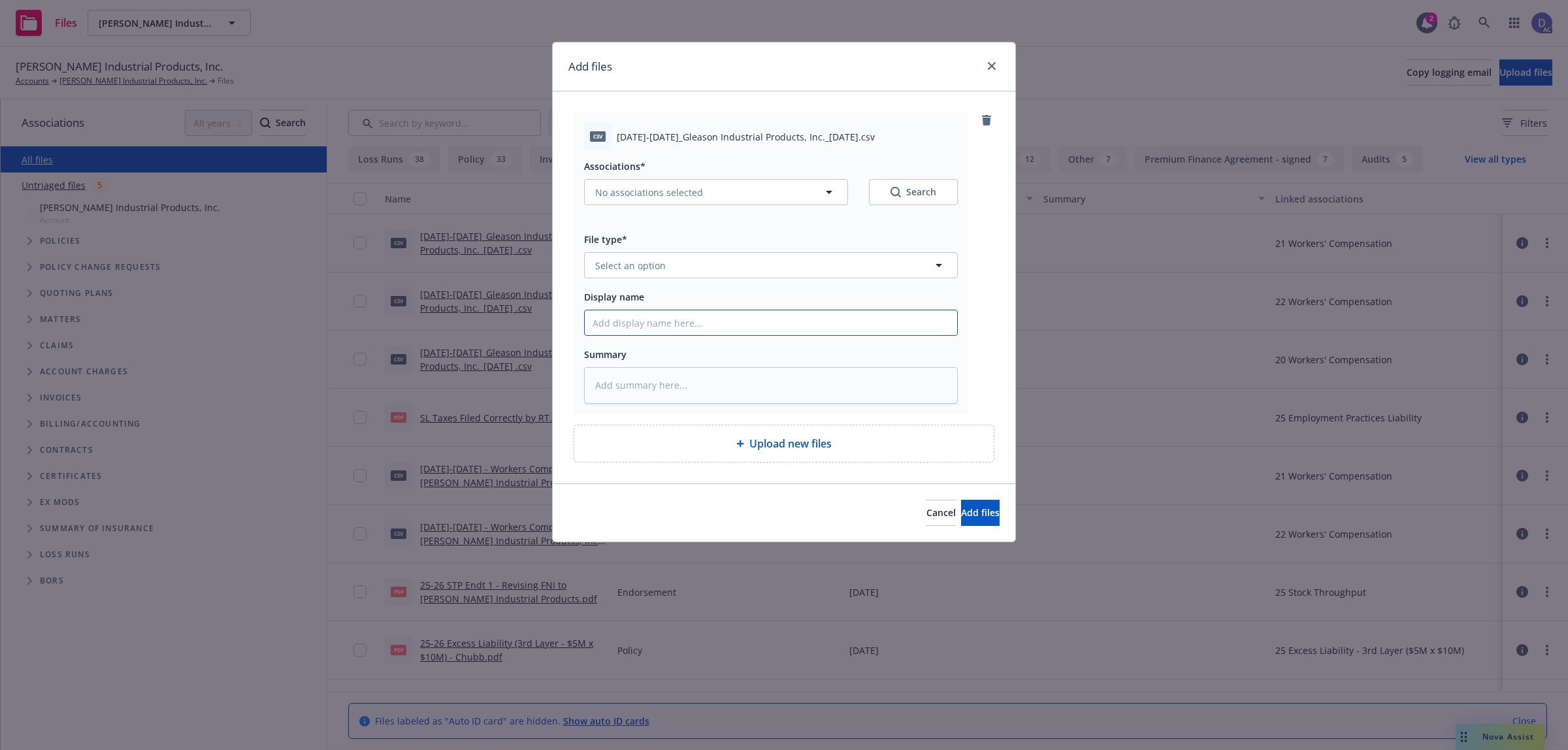
click at [771, 324] on input "Display name" at bounding box center [770, 323] width 372 height 25
paste input "2022-2023_Gleason Industrial Products, Inc._4-11-2025"
type input "2022-2023_Gleason Industrial Products, Inc._4-11-2025"
type textarea "x"
type input "2022-2023_Gleason Industrial Products, Inc._4-11-2025"
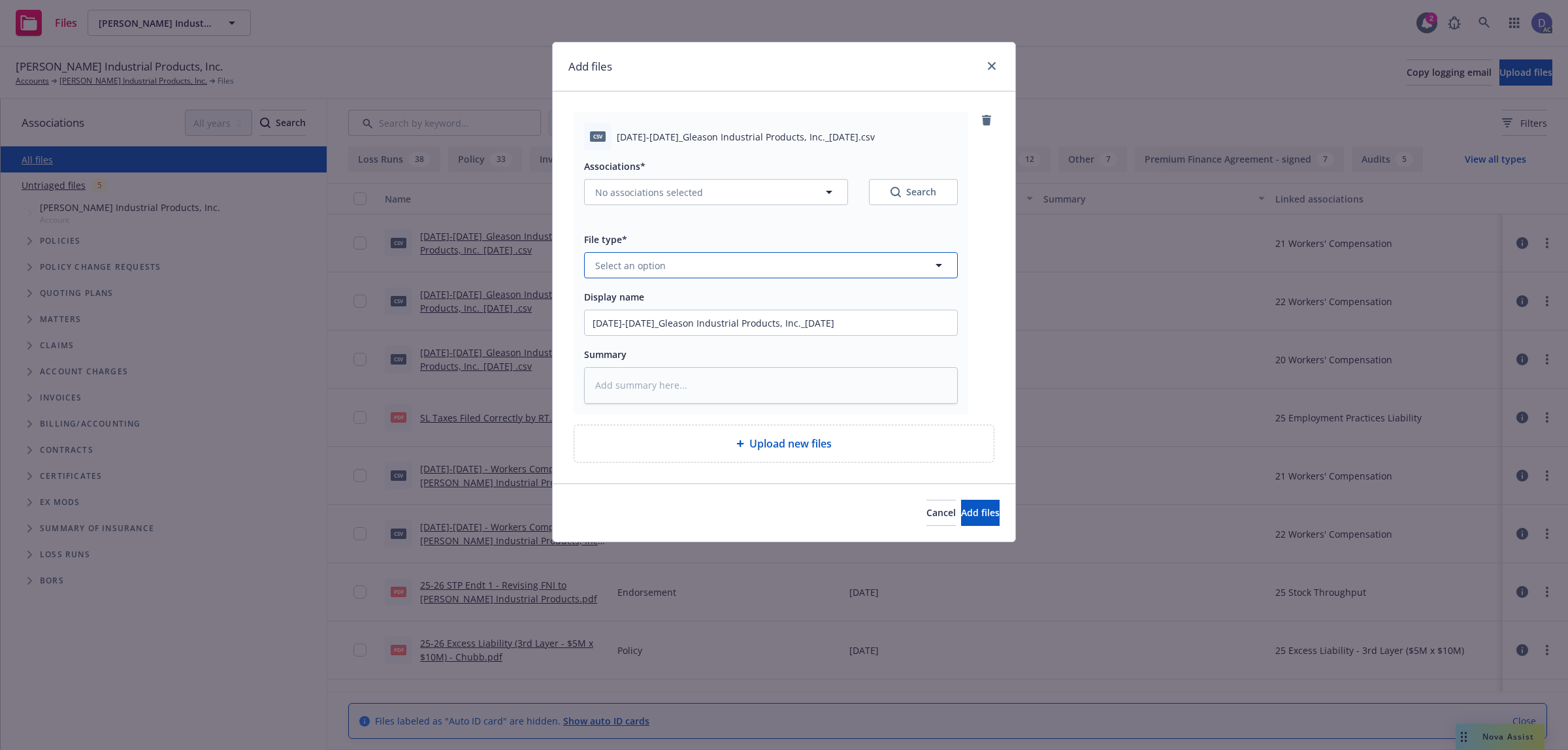
click at [812, 265] on button "Select an option" at bounding box center [771, 265] width 373 height 26
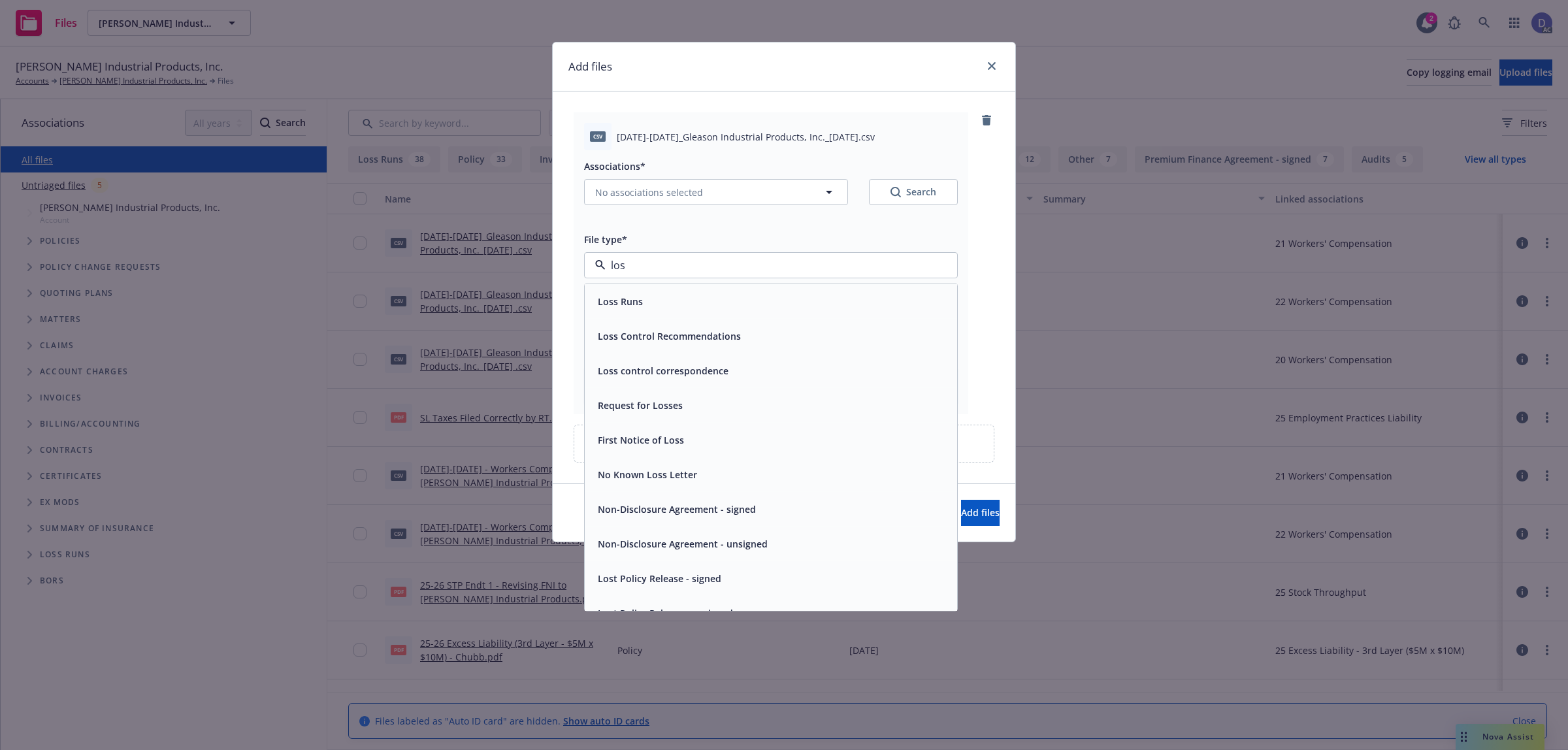
type input "loss"
click at [768, 294] on div "Loss Runs" at bounding box center [771, 301] width 357 height 19
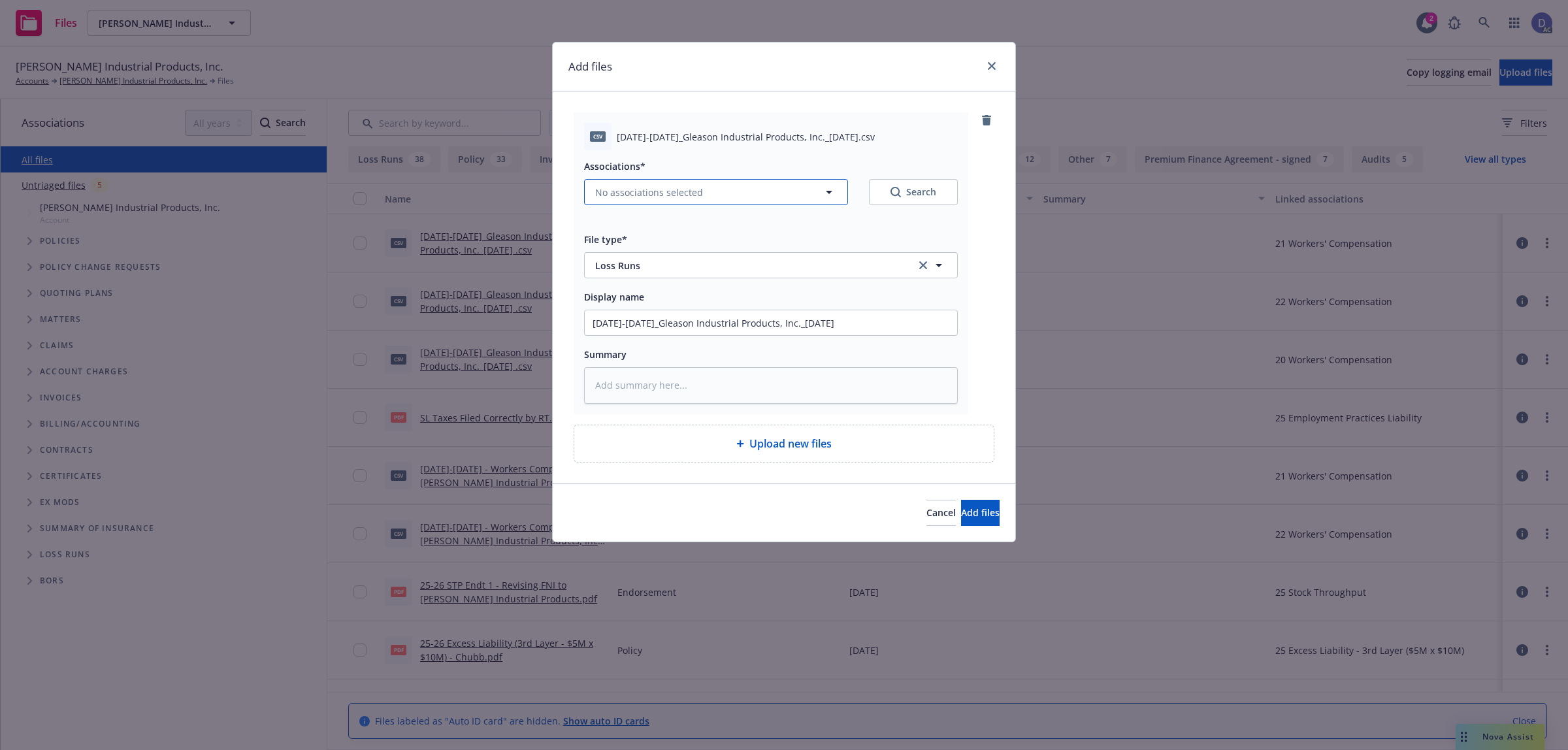
click at [636, 196] on span "No associations selected" at bounding box center [649, 192] width 108 height 14
type textarea "x"
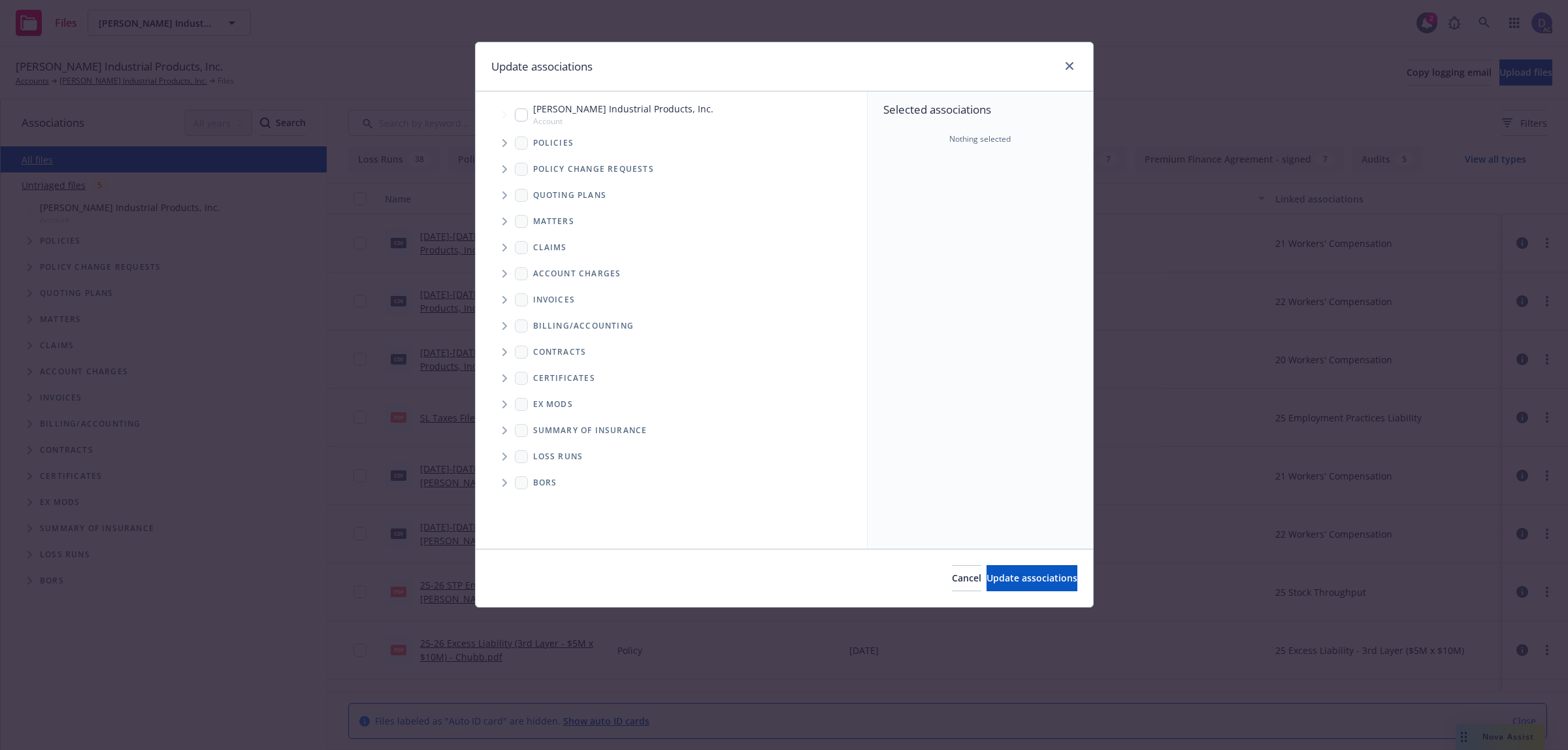
click at [503, 142] on icon "Tree Example" at bounding box center [504, 143] width 5 height 8
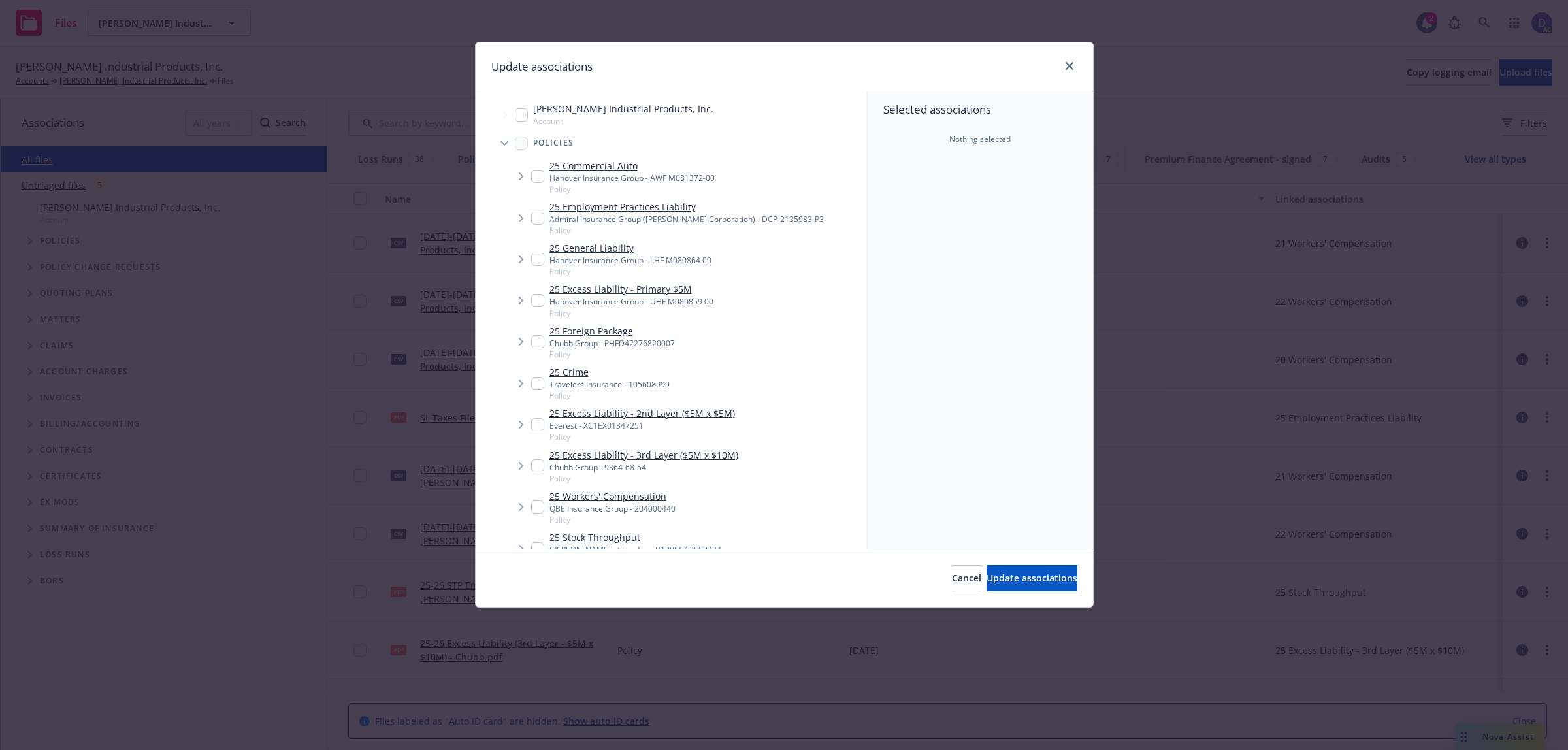
click at [935, 181] on div "Selected associations Nothing selected" at bounding box center [980, 320] width 225 height 457
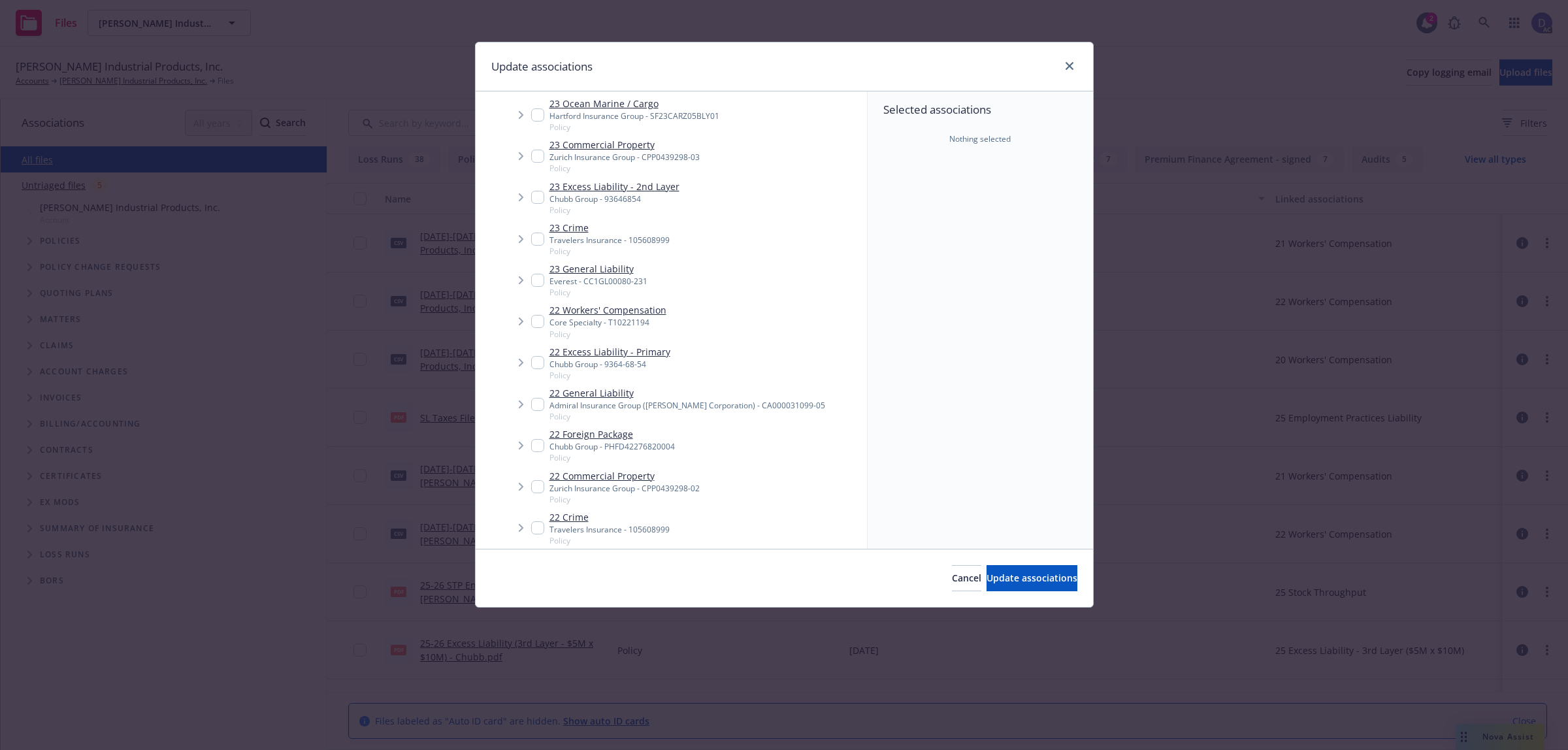
click at [557, 320] on div "Core Specialty - T10221194" at bounding box center [608, 322] width 117 height 11
checkbox input "true"
click at [1008, 577] on span "Update associations" at bounding box center [1032, 577] width 91 height 12
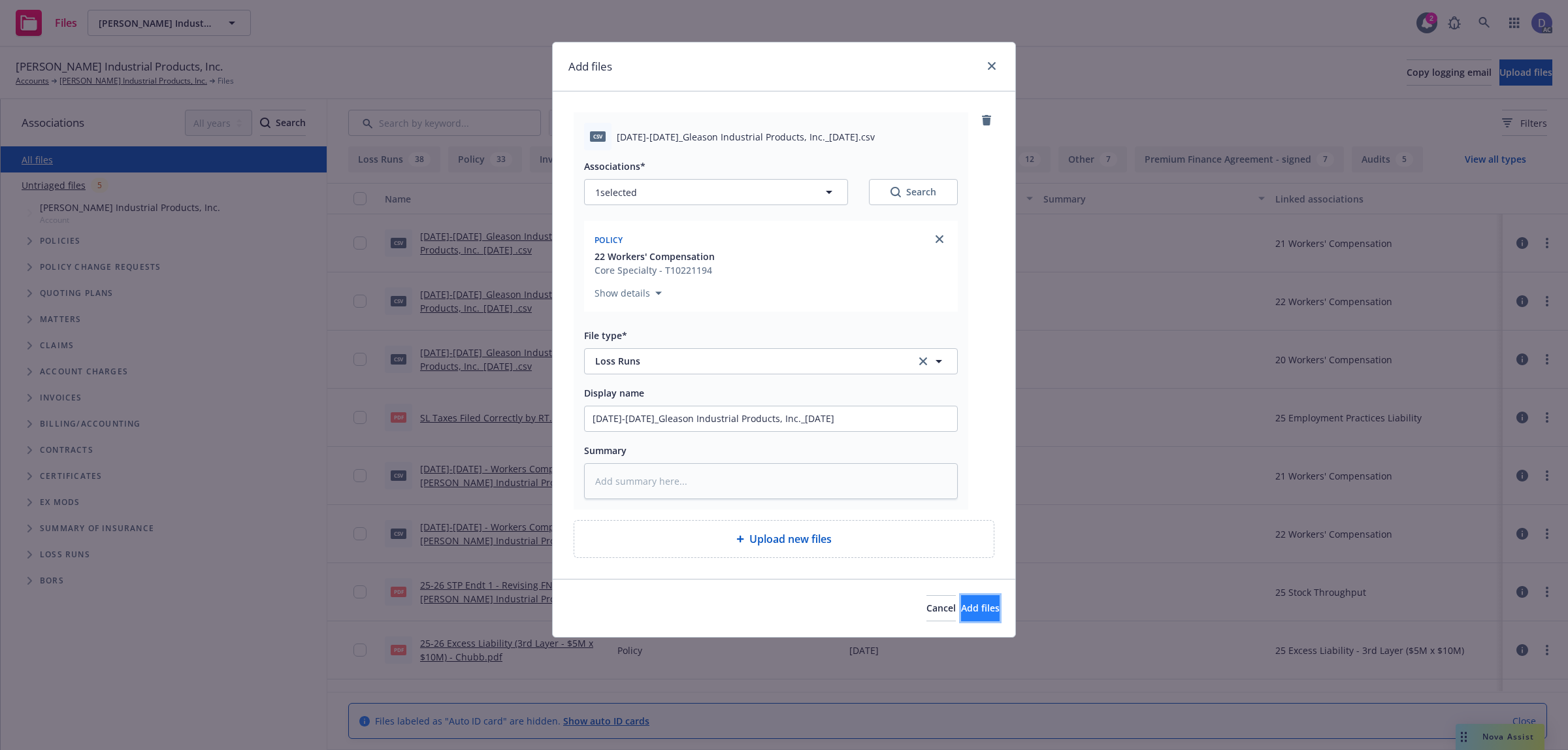
click at [961, 603] on span "Add files" at bounding box center [979, 608] width 38 height 12
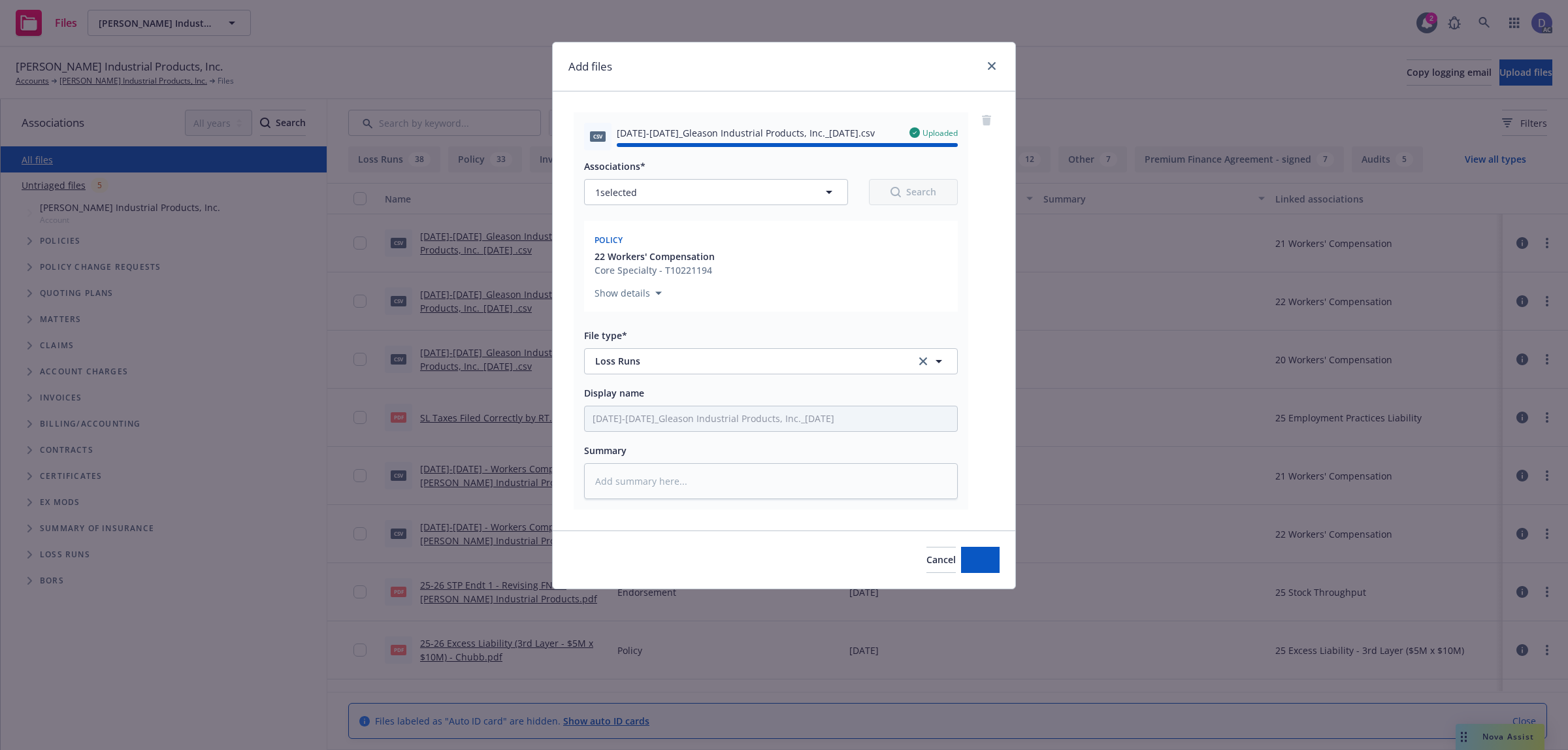
type textarea "x"
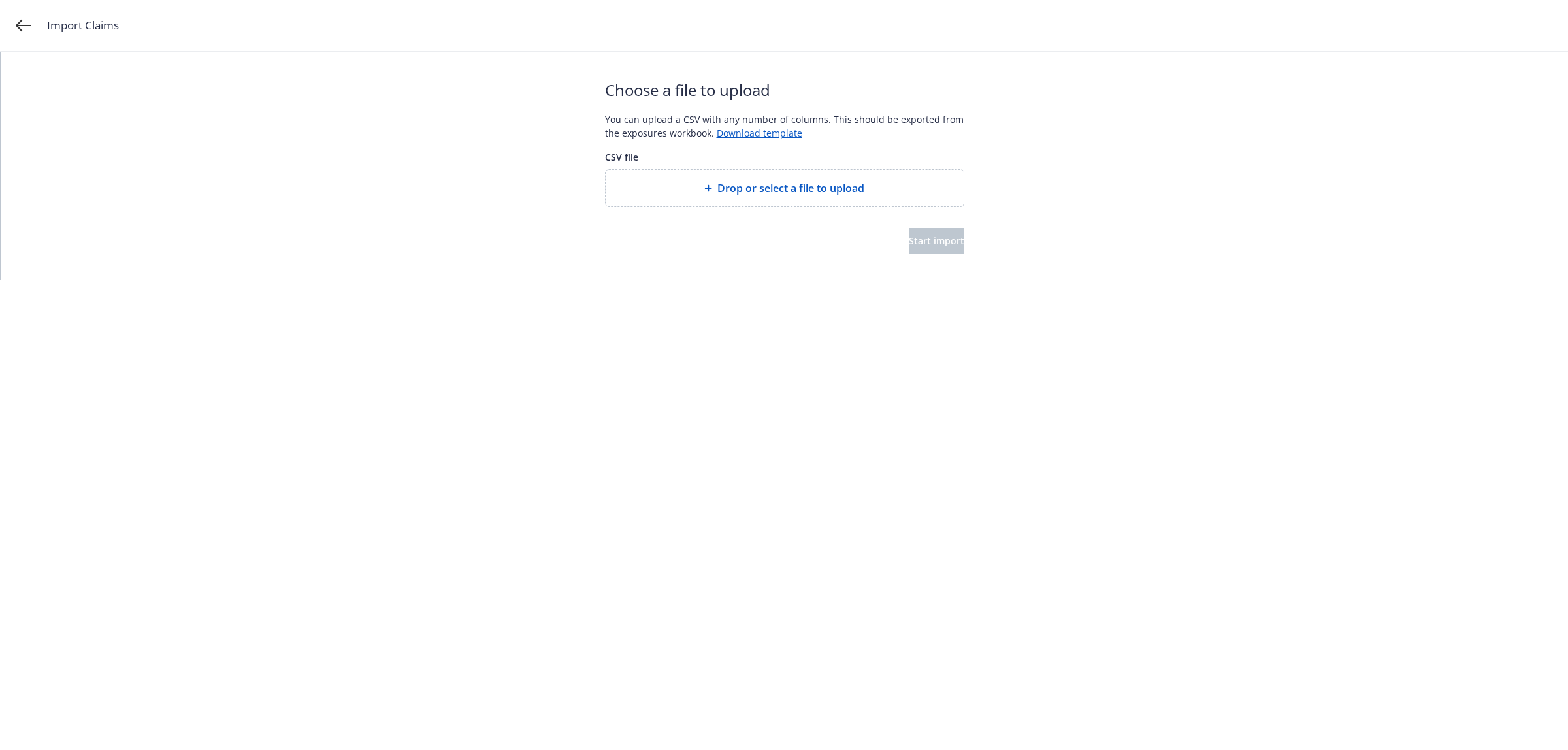
click at [715, 173] on div "Drop or select a file to upload" at bounding box center [784, 188] width 358 height 37
click at [909, 239] on span "Start import" at bounding box center [936, 241] width 56 height 12
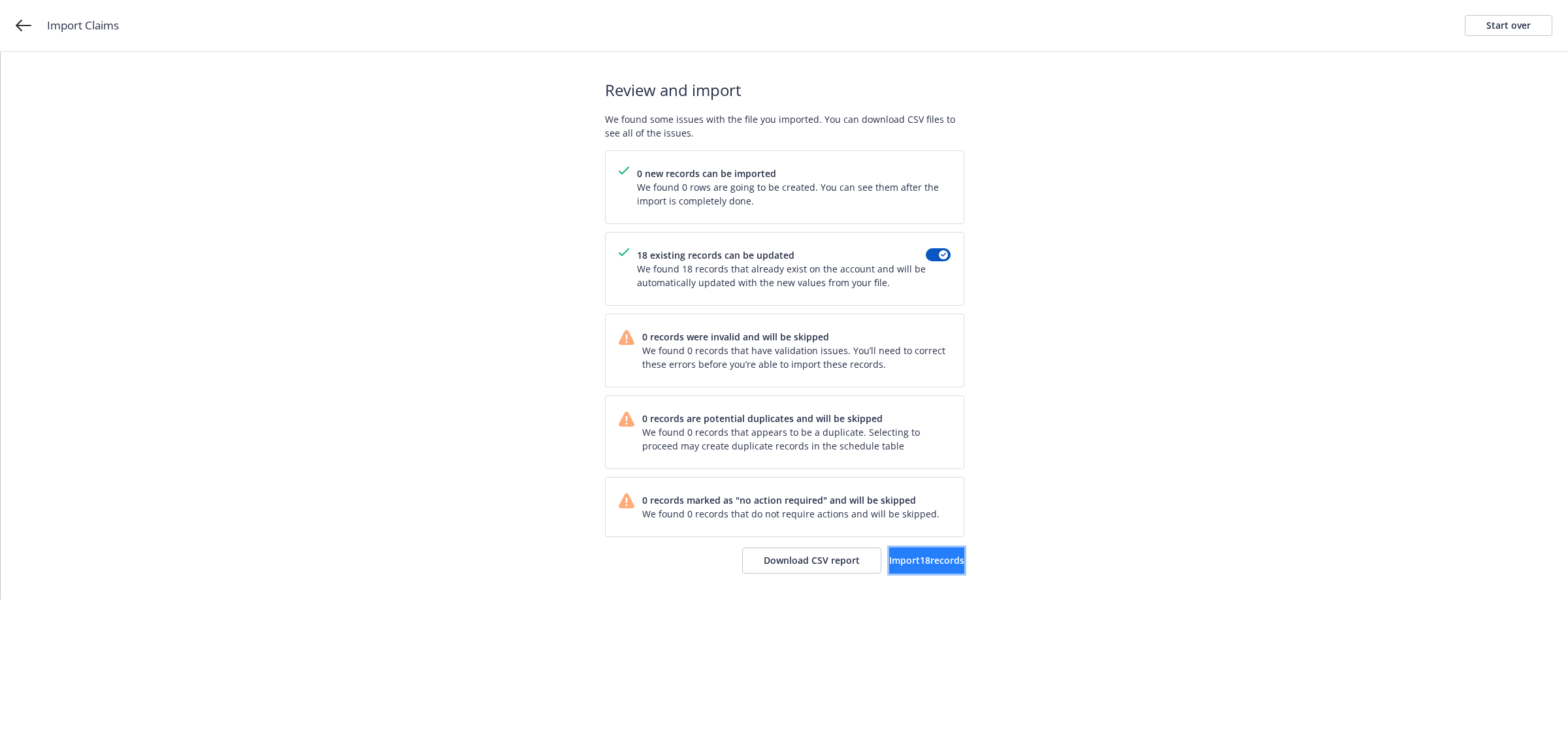
click at [889, 556] on span "Import 18 records" at bounding box center [927, 560] width 75 height 12
click at [900, 559] on span "View accounts" at bounding box center [910, 560] width 64 height 12
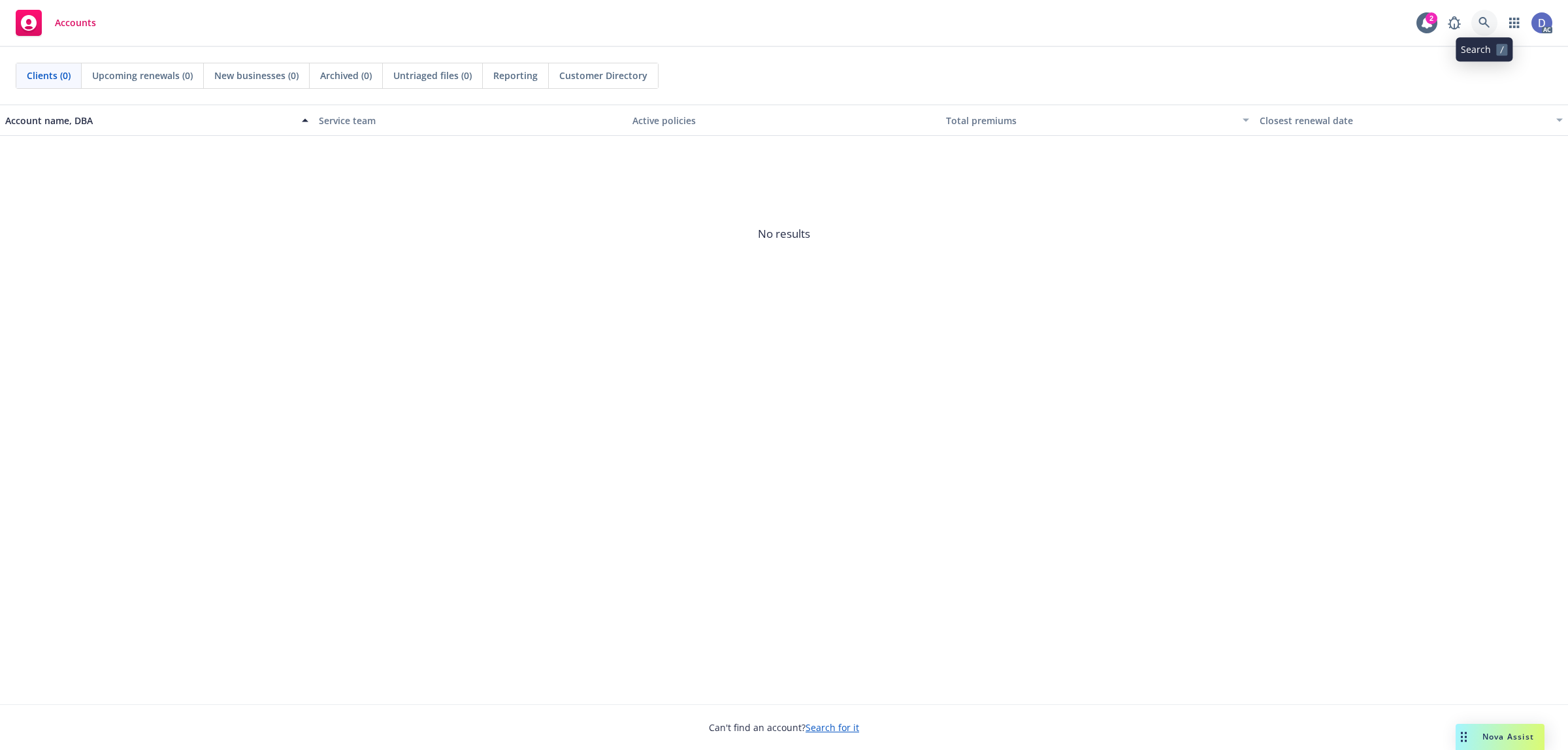
click at [1491, 33] on link at bounding box center [1484, 23] width 26 height 26
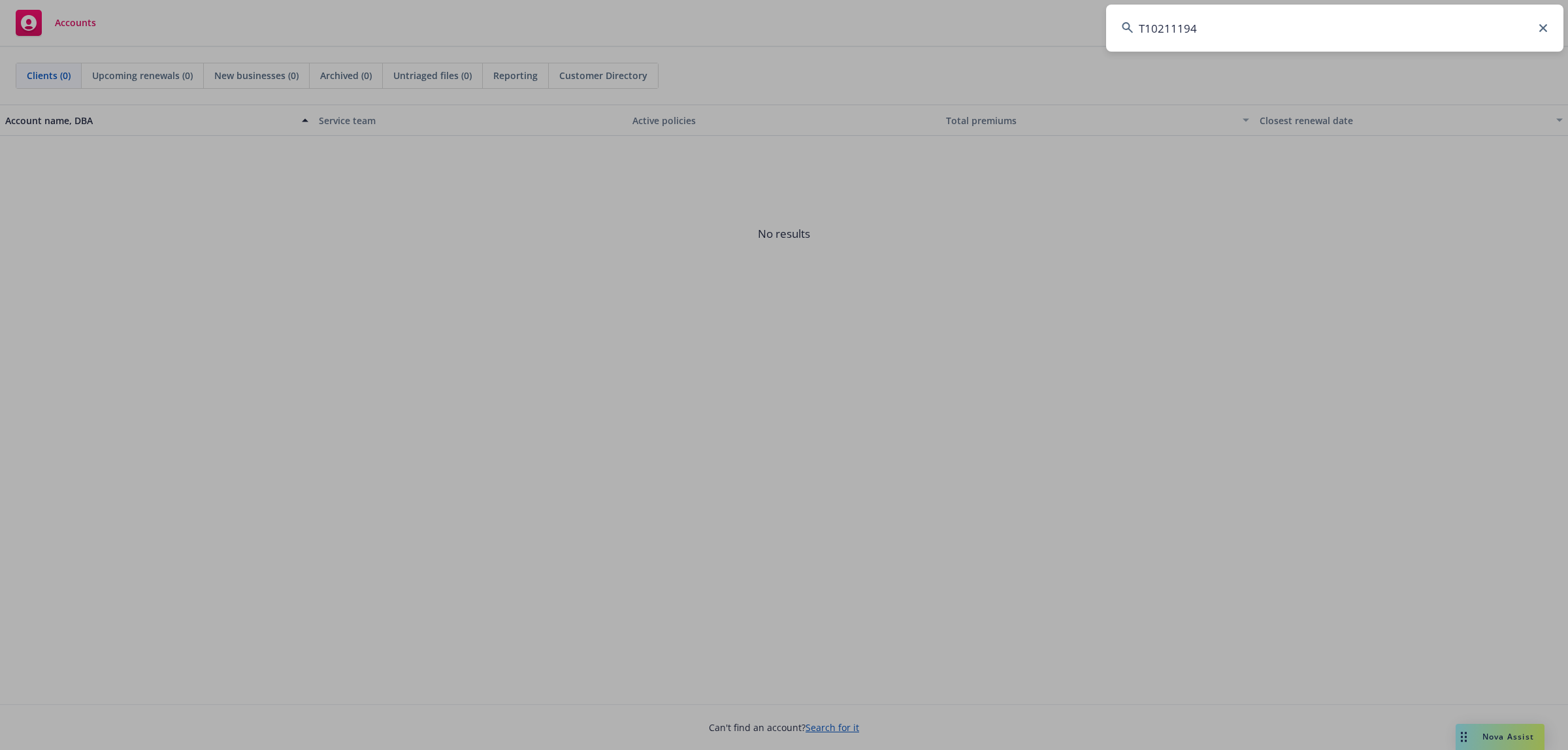
click at [1416, 23] on input "T10211194" at bounding box center [1334, 27] width 457 height 47
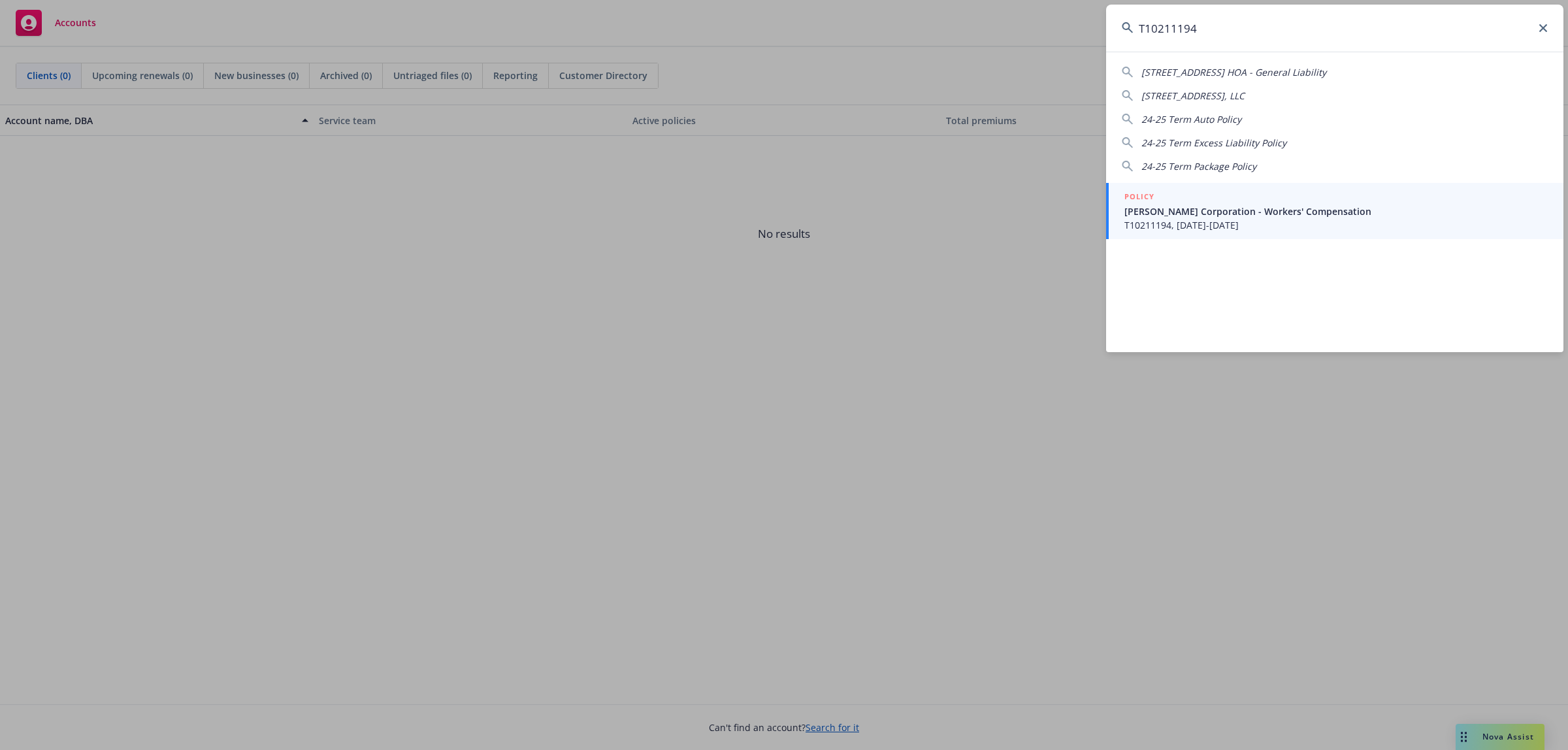
type input "T10211194"
click at [1219, 215] on span "Gleason Corporation - Workers' Compensation" at bounding box center [1335, 211] width 423 height 14
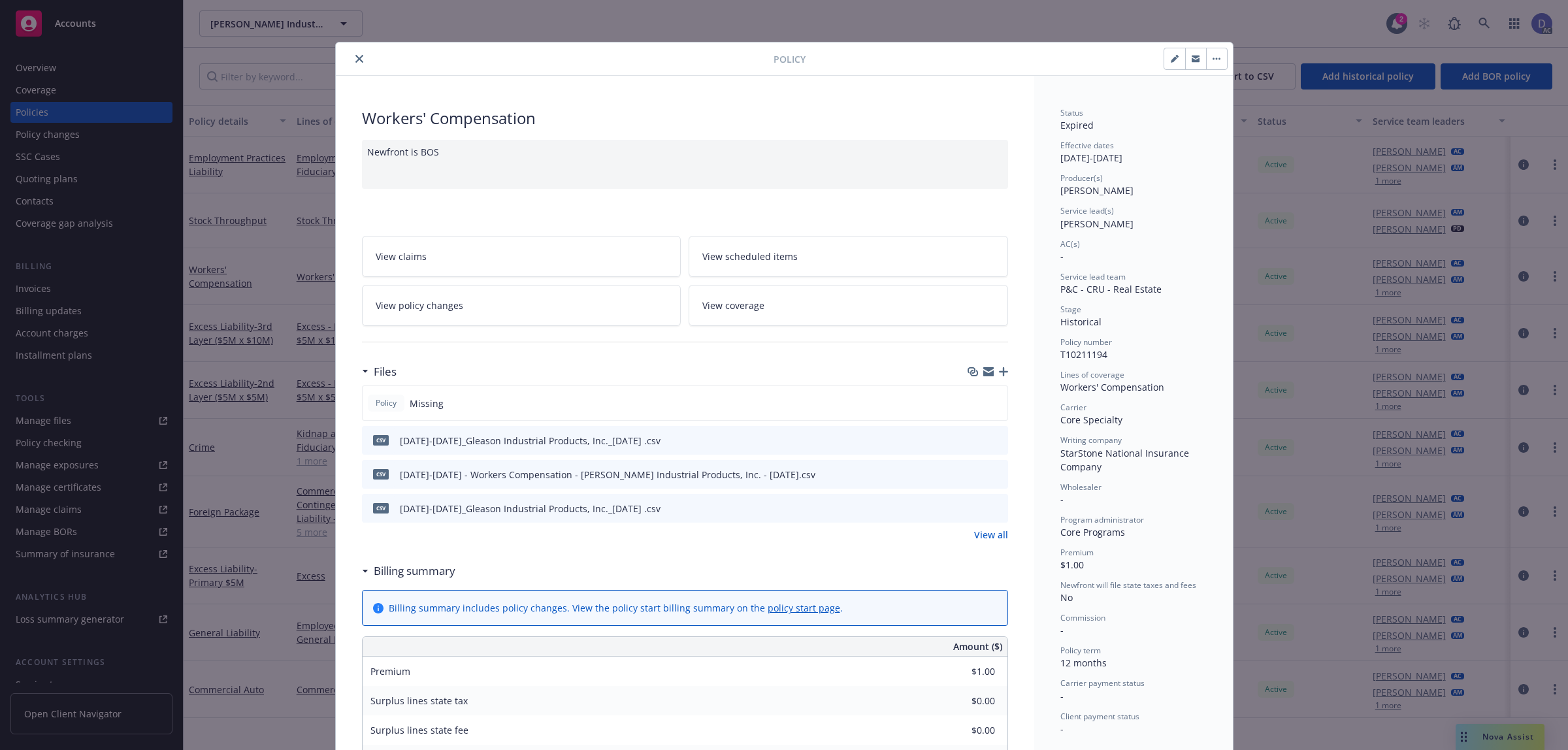
click at [355, 63] on icon "close" at bounding box center [359, 59] width 8 height 8
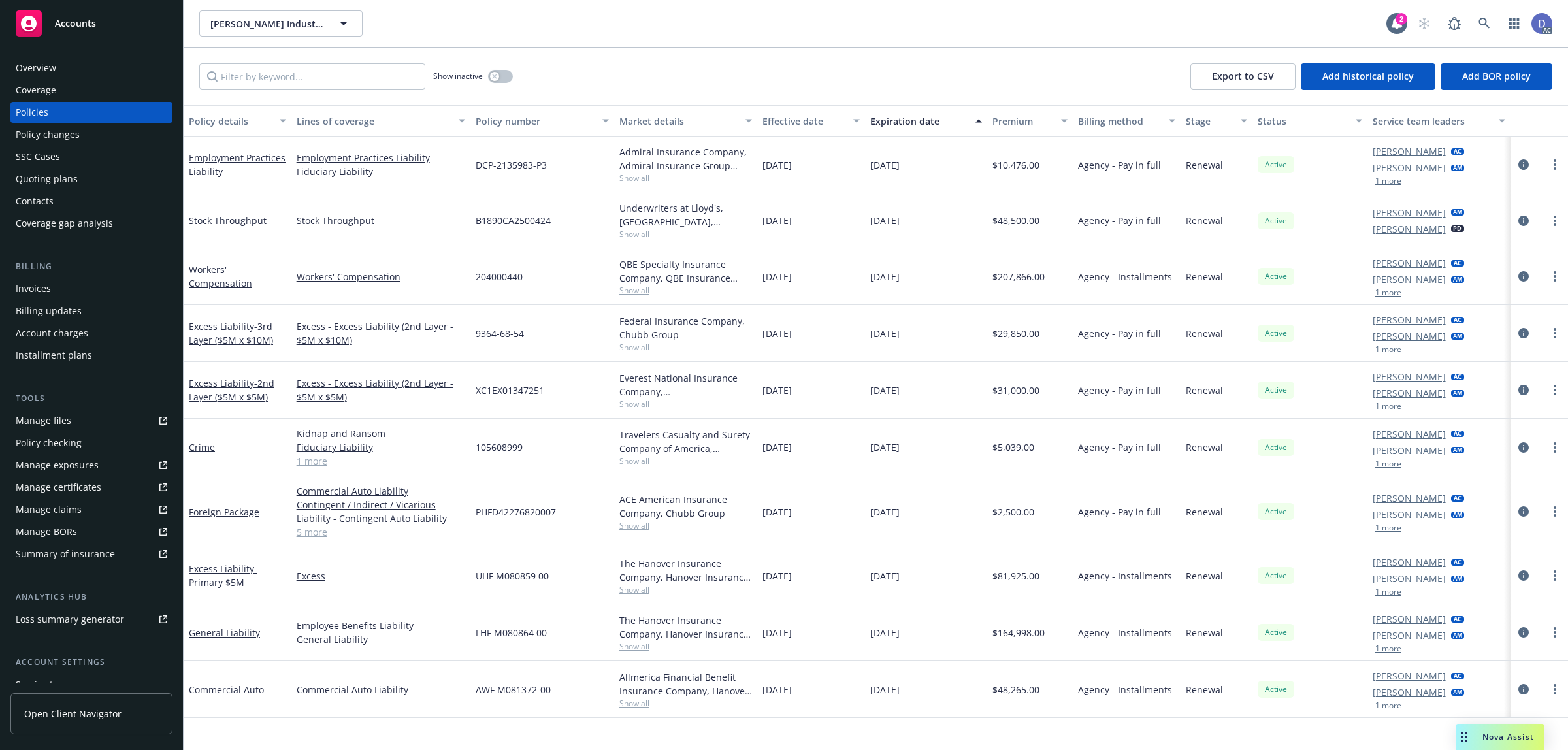
click at [61, 507] on div "Manage claims" at bounding box center [48, 509] width 66 height 21
click at [36, 421] on div "Manage files" at bounding box center [43, 421] width 56 height 21
click at [90, 66] on div "Overview" at bounding box center [92, 68] width 152 height 21
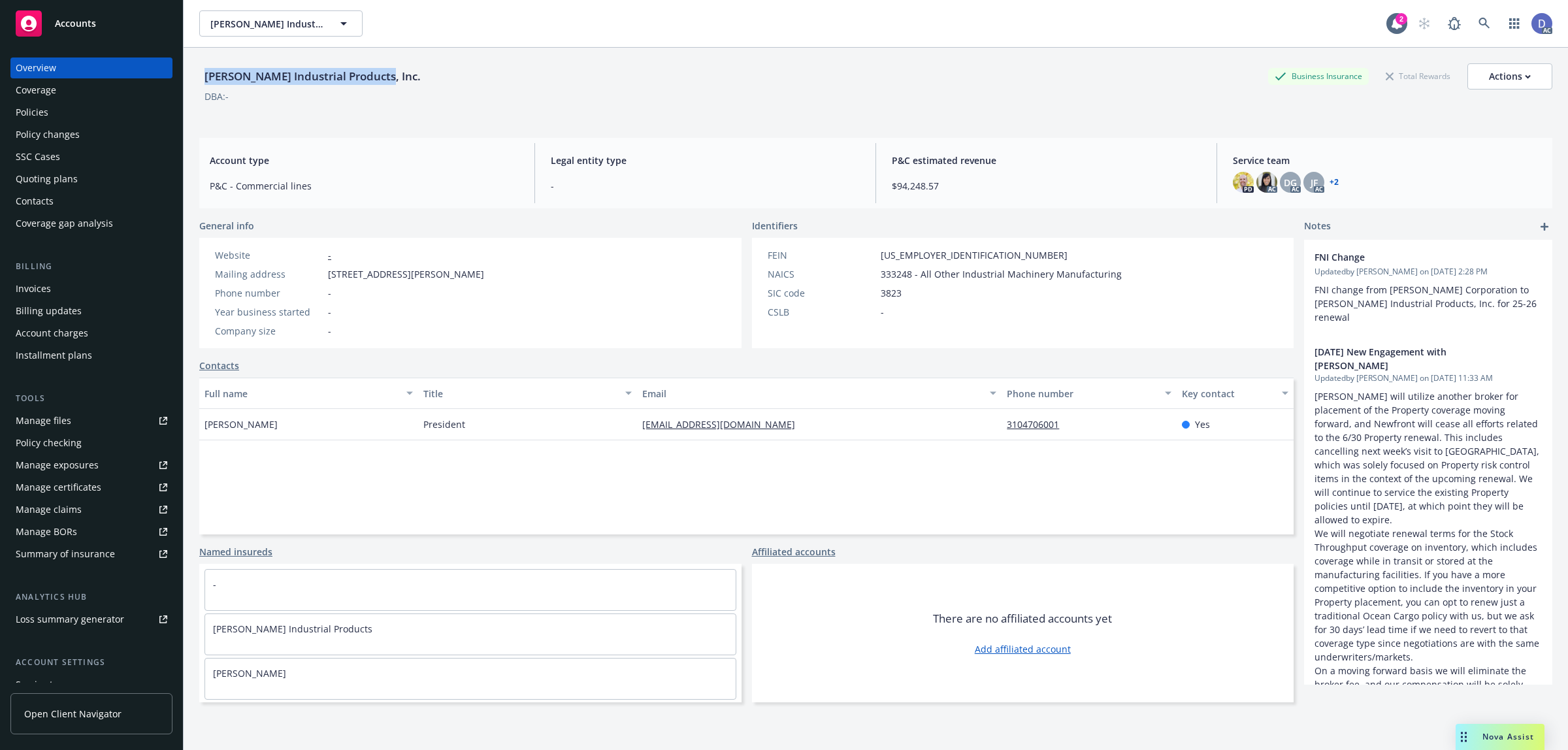
copy div "Gleason Industrial Products, Inc."
drag, startPoint x: 376, startPoint y: 82, endPoint x: 207, endPoint y: 85, distance: 169.0
click at [207, 85] on div "Gleason Industrial Products, Inc." at bounding box center [313, 77] width 227 height 17
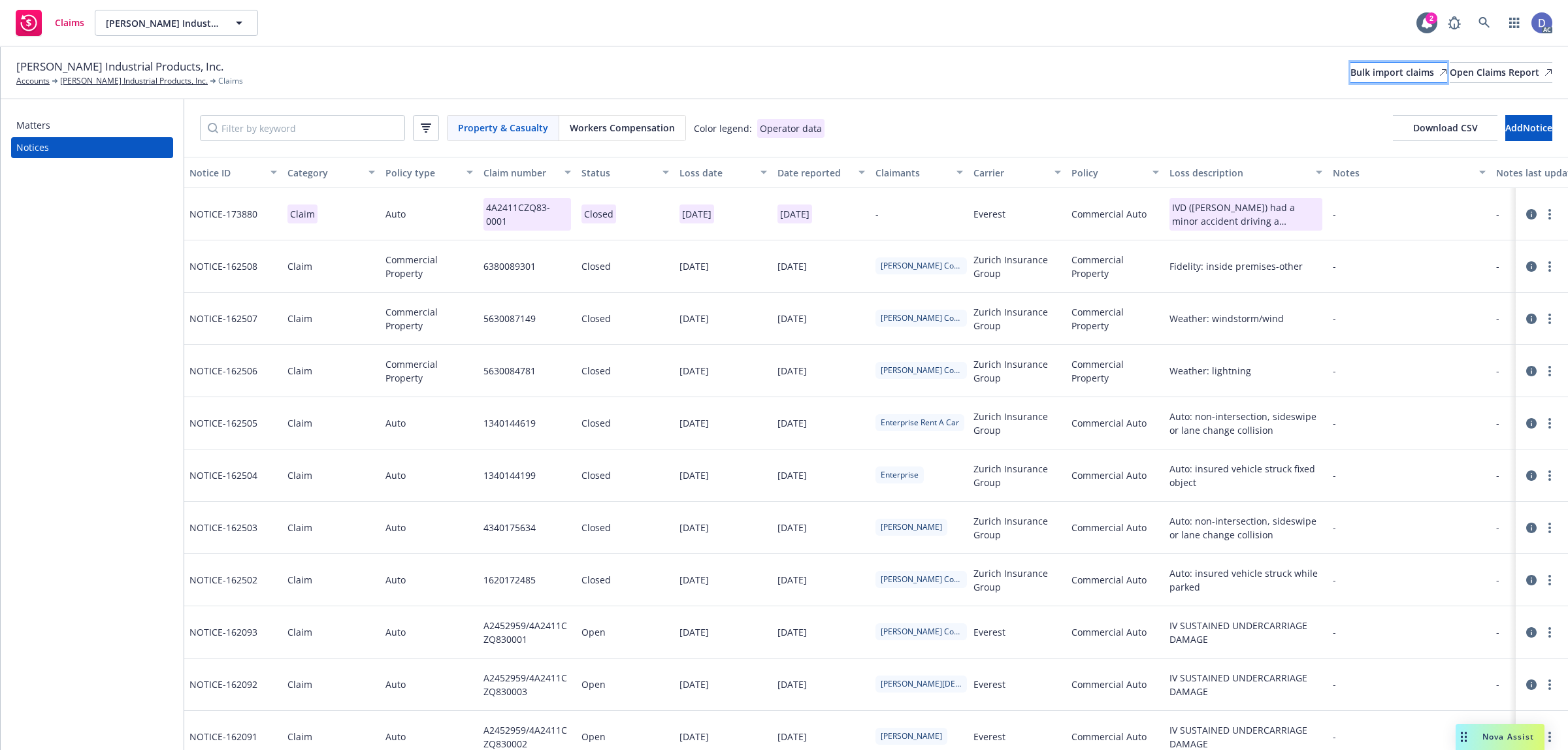
click at [1351, 79] on div "Bulk import claims" at bounding box center [1398, 72] width 97 height 20
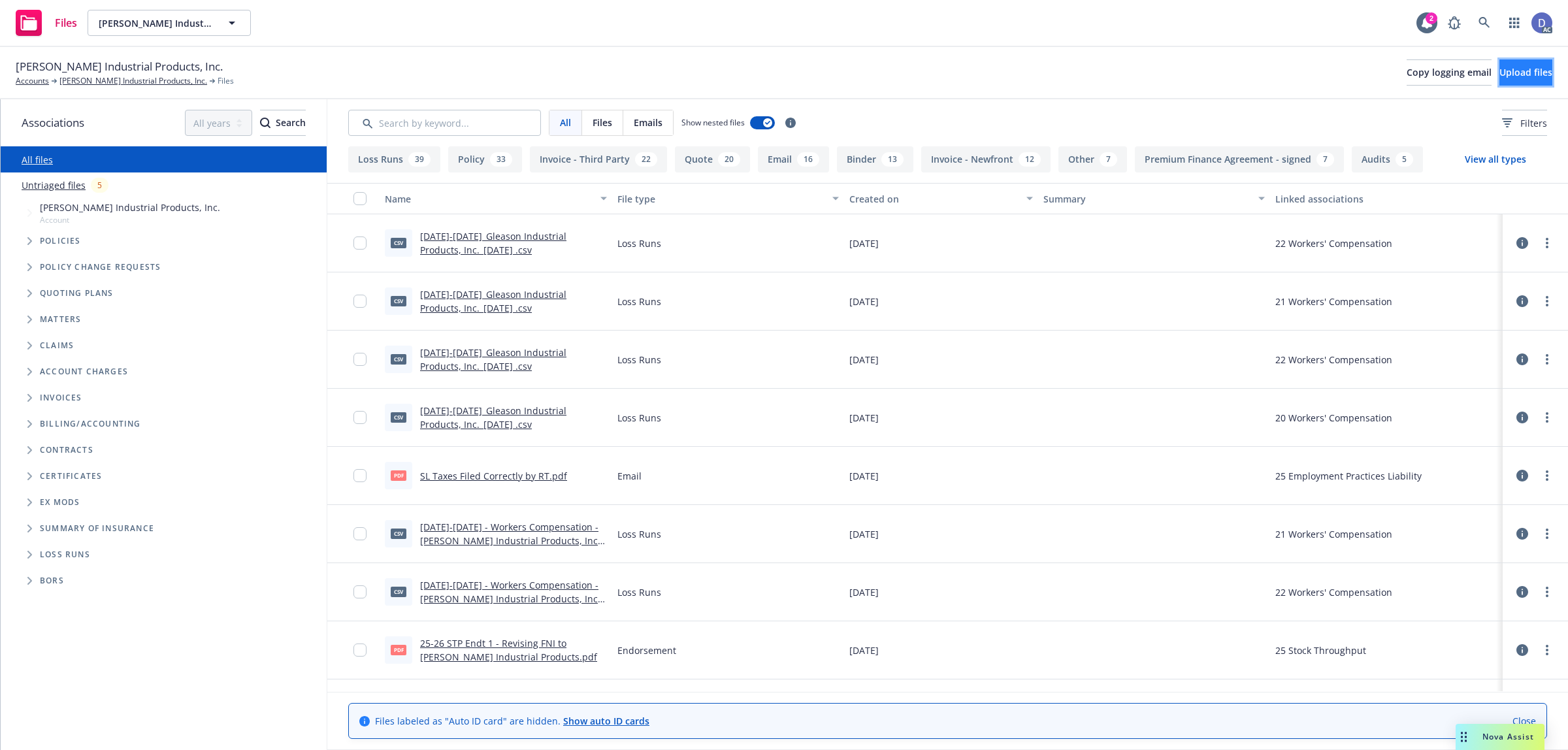
click at [1509, 79] on span "Upload files" at bounding box center [1525, 72] width 53 height 12
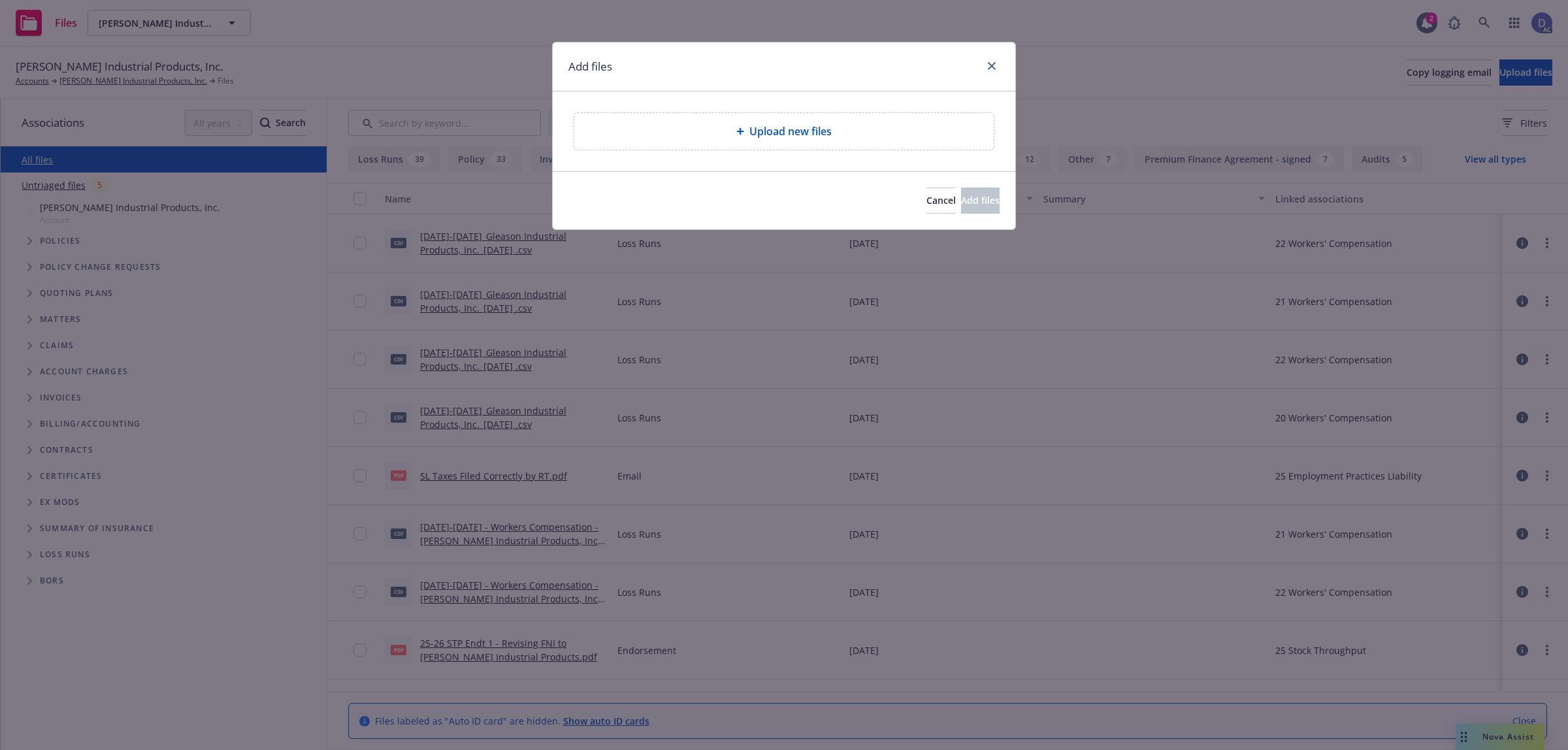
click at [791, 131] on span "Upload new files" at bounding box center [790, 132] width 82 height 16
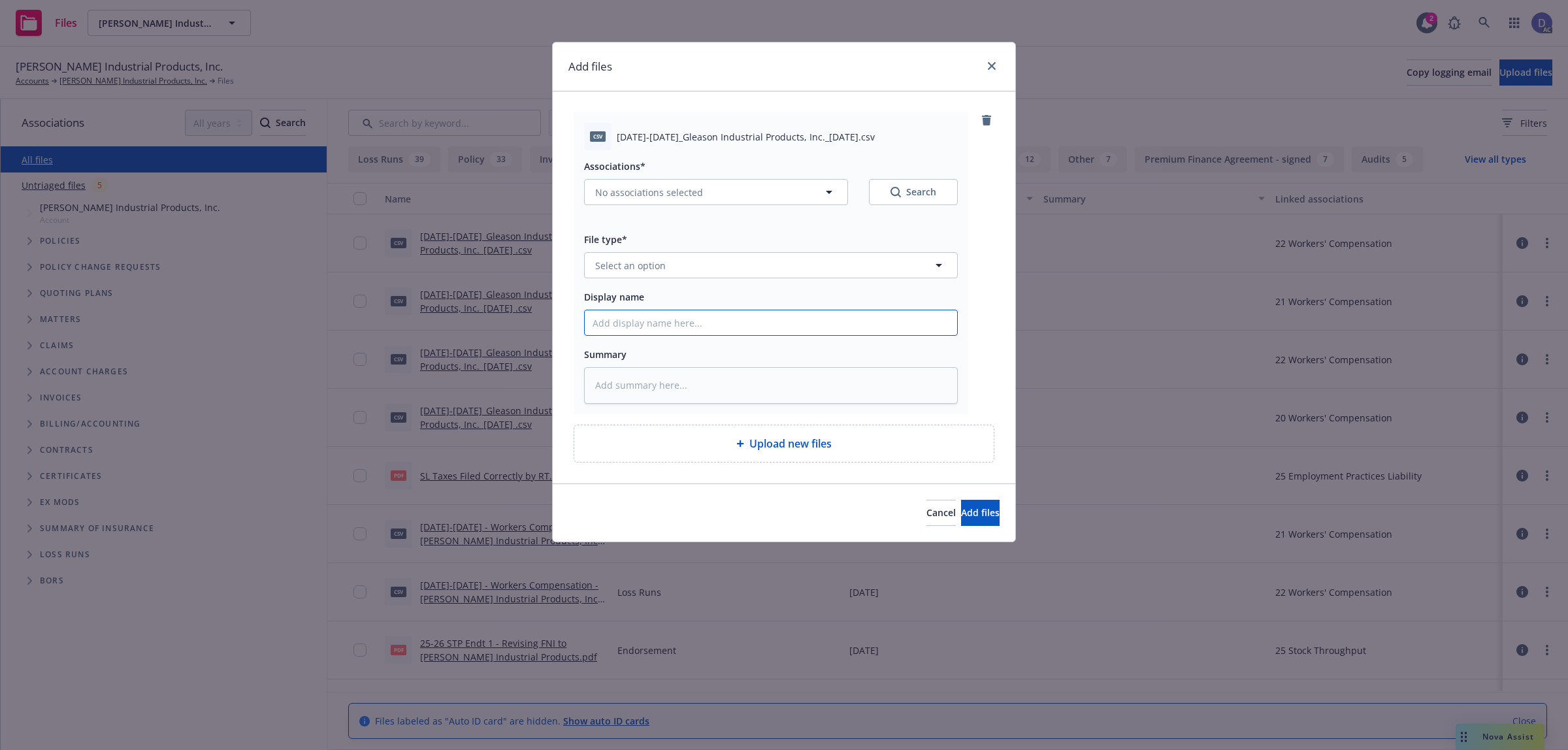
click at [837, 319] on input "Display name" at bounding box center [770, 323] width 372 height 25
paste input "[DATE]-[DATE]_Gleason Industrial Products, Inc._[DATE]"
type textarea "x"
type input "[DATE]-[DATE]_Gleason Industrial Products, Inc._[DATE]"
click at [826, 272] on button "Select an option" at bounding box center [771, 265] width 373 height 26
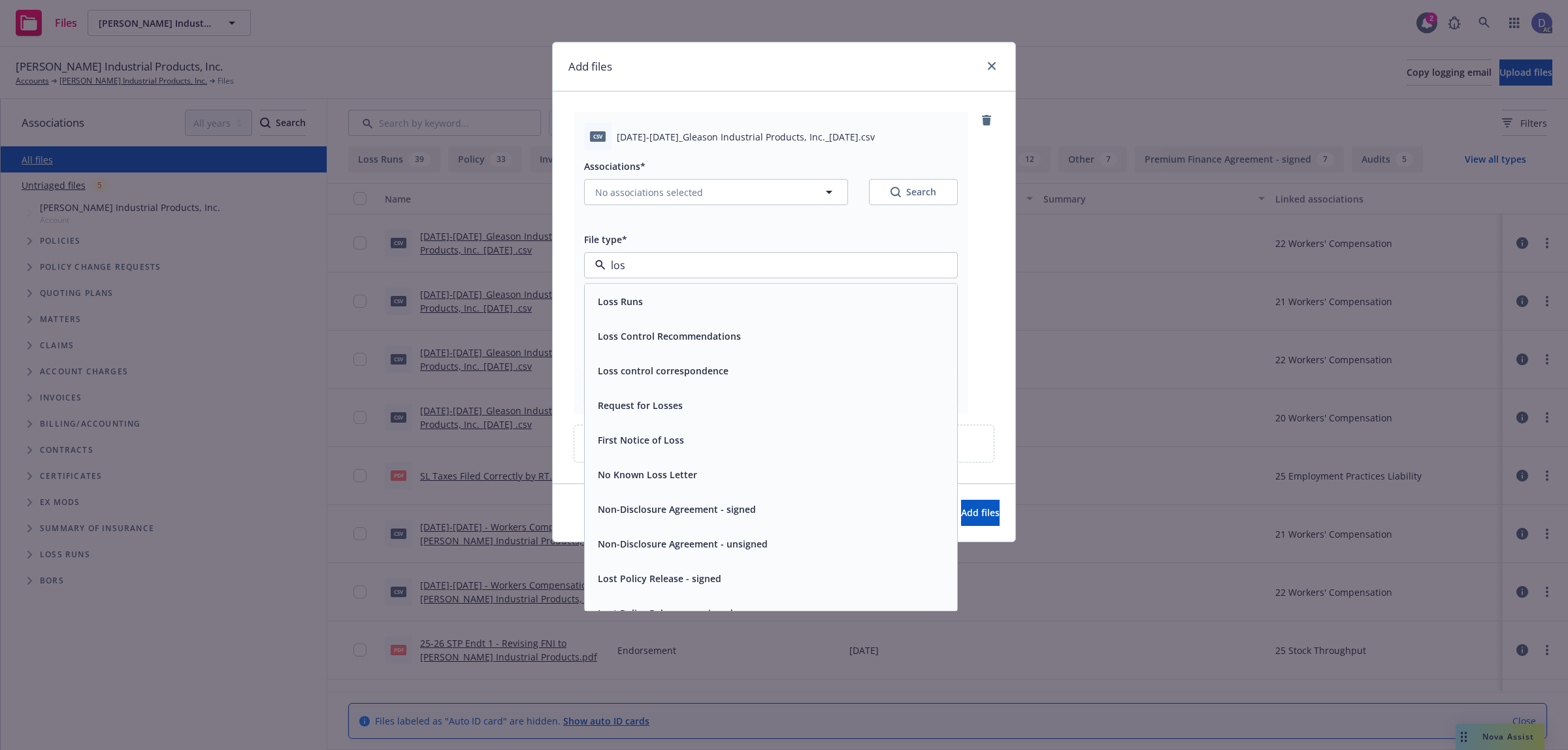
type input "loss"
click at [818, 296] on div "Loss Runs" at bounding box center [771, 301] width 357 height 19
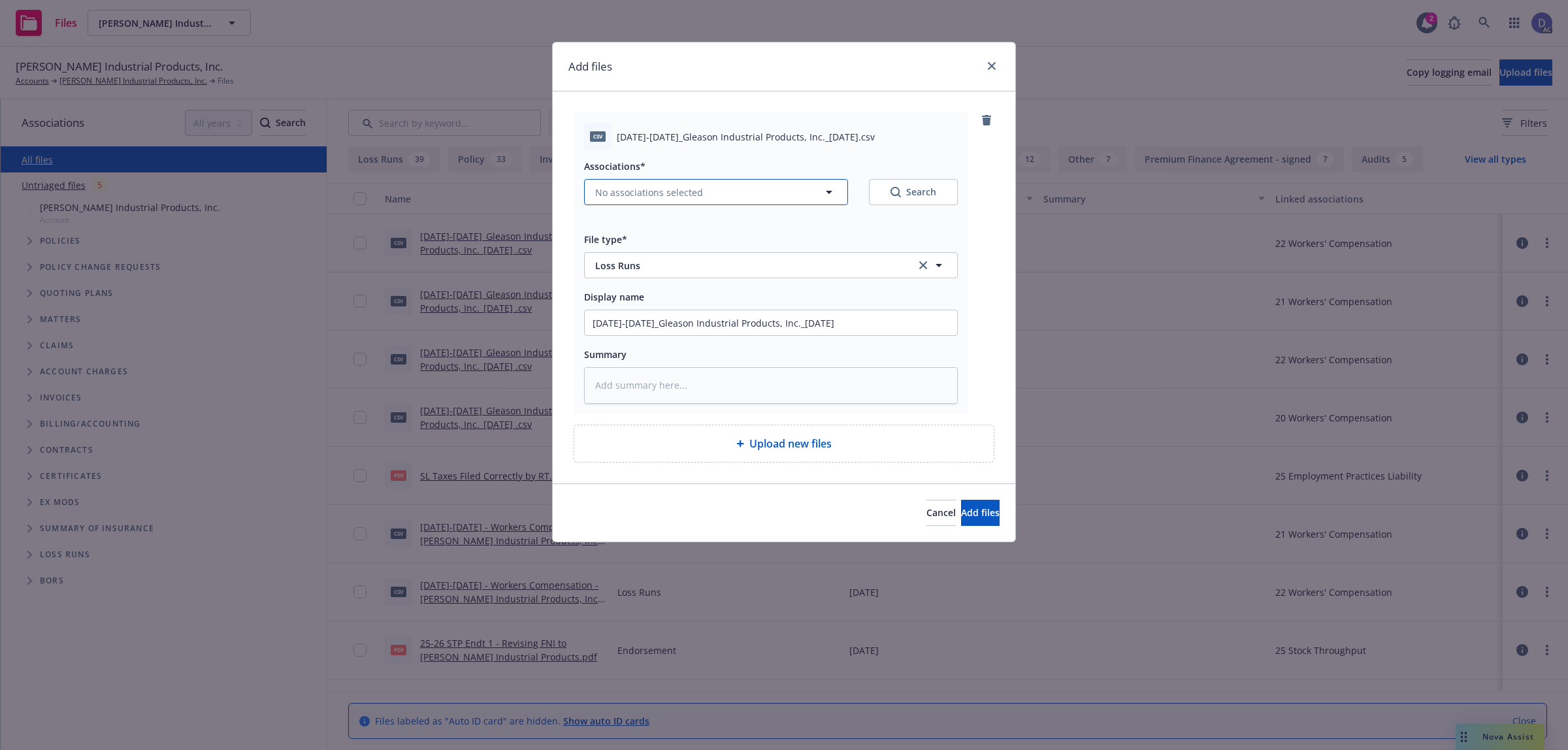
click at [674, 190] on span "No associations selected" at bounding box center [649, 192] width 108 height 14
type textarea "x"
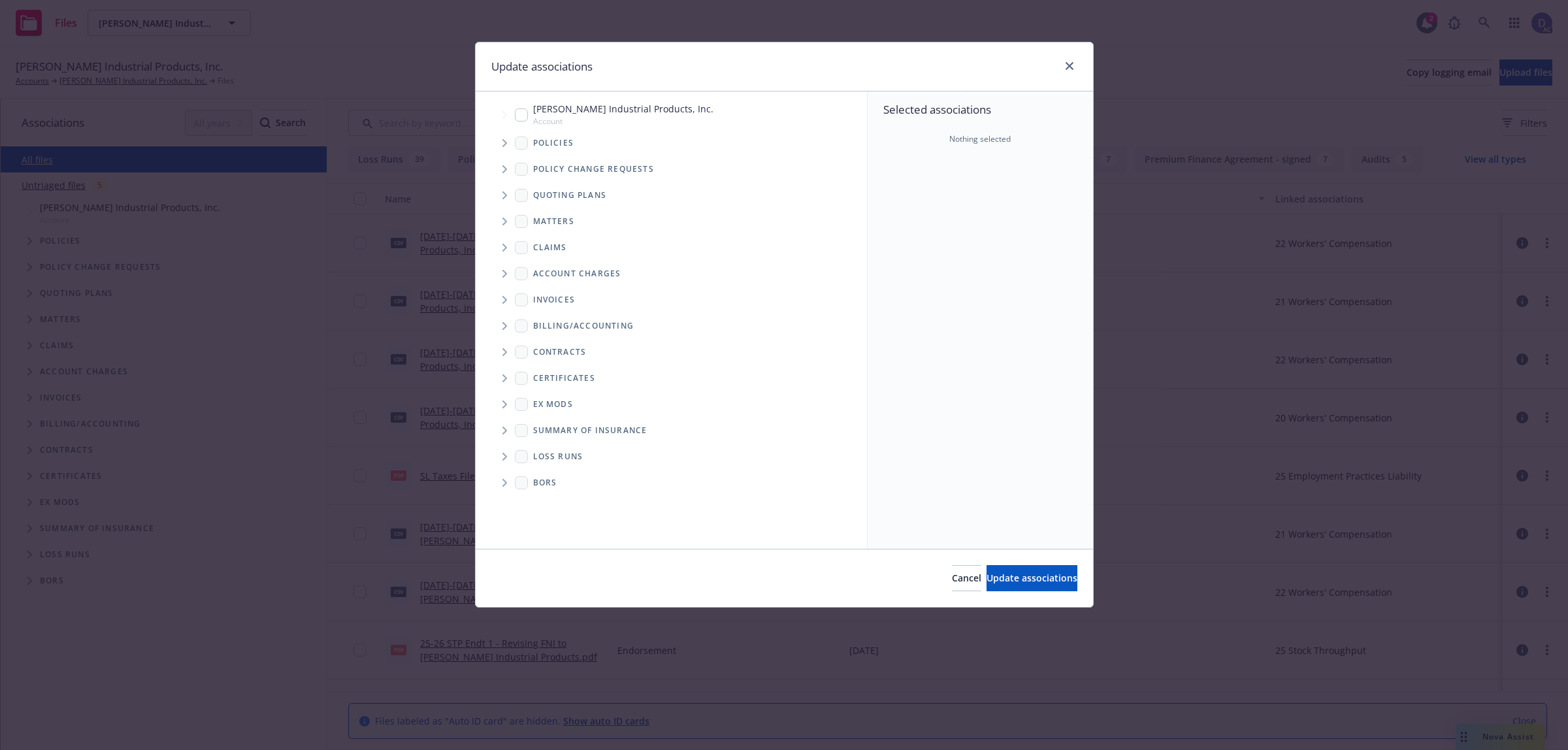
click at [511, 145] on span "Tree Example" at bounding box center [504, 143] width 21 height 21
click at [959, 194] on div "Selected associations Nothing selected" at bounding box center [980, 320] width 225 height 457
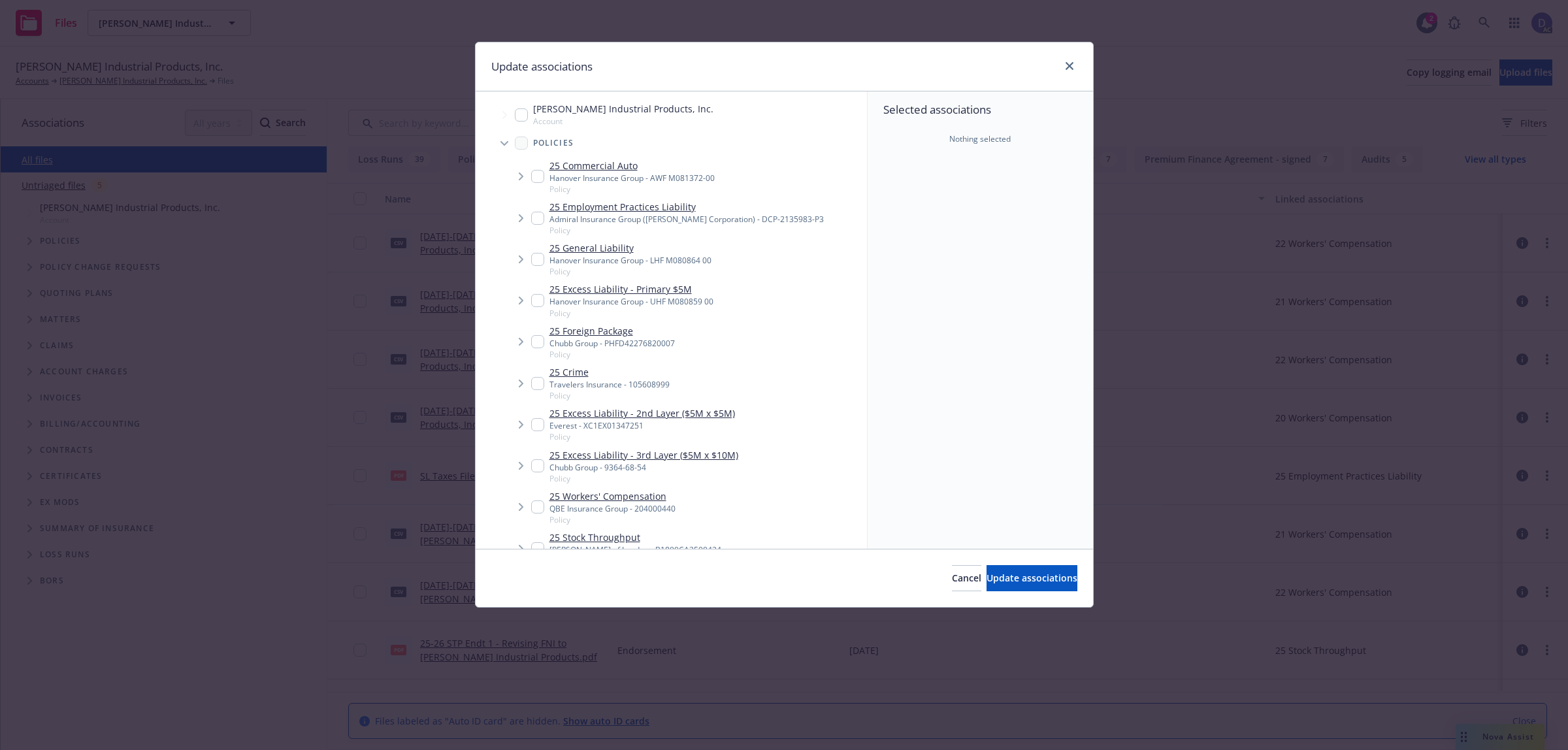
scroll to position [1701, 0]
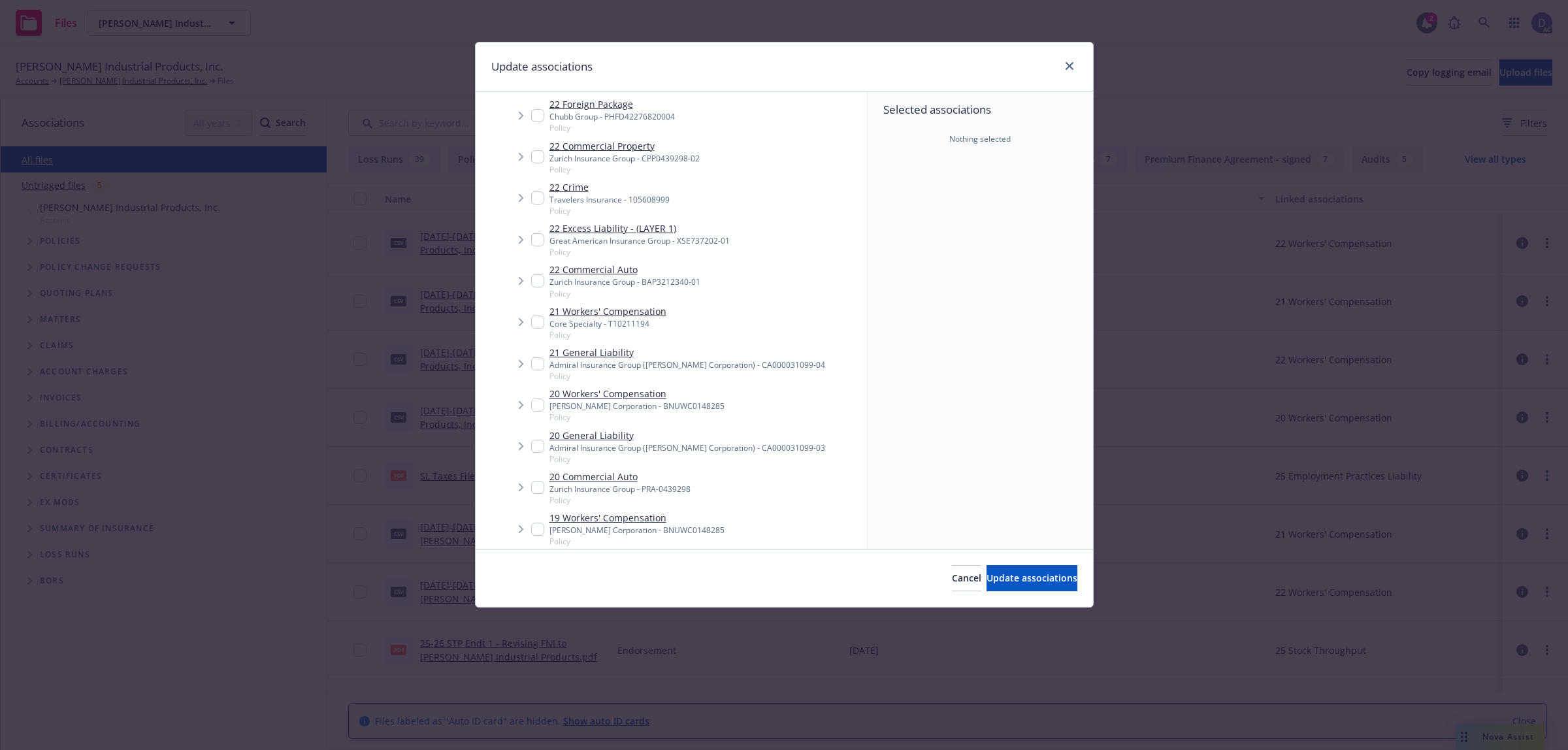
click at [540, 325] on input "Tree Example" at bounding box center [537, 322] width 13 height 13
checkbox input "true"
click at [1010, 572] on span "Update associations" at bounding box center [1032, 577] width 91 height 12
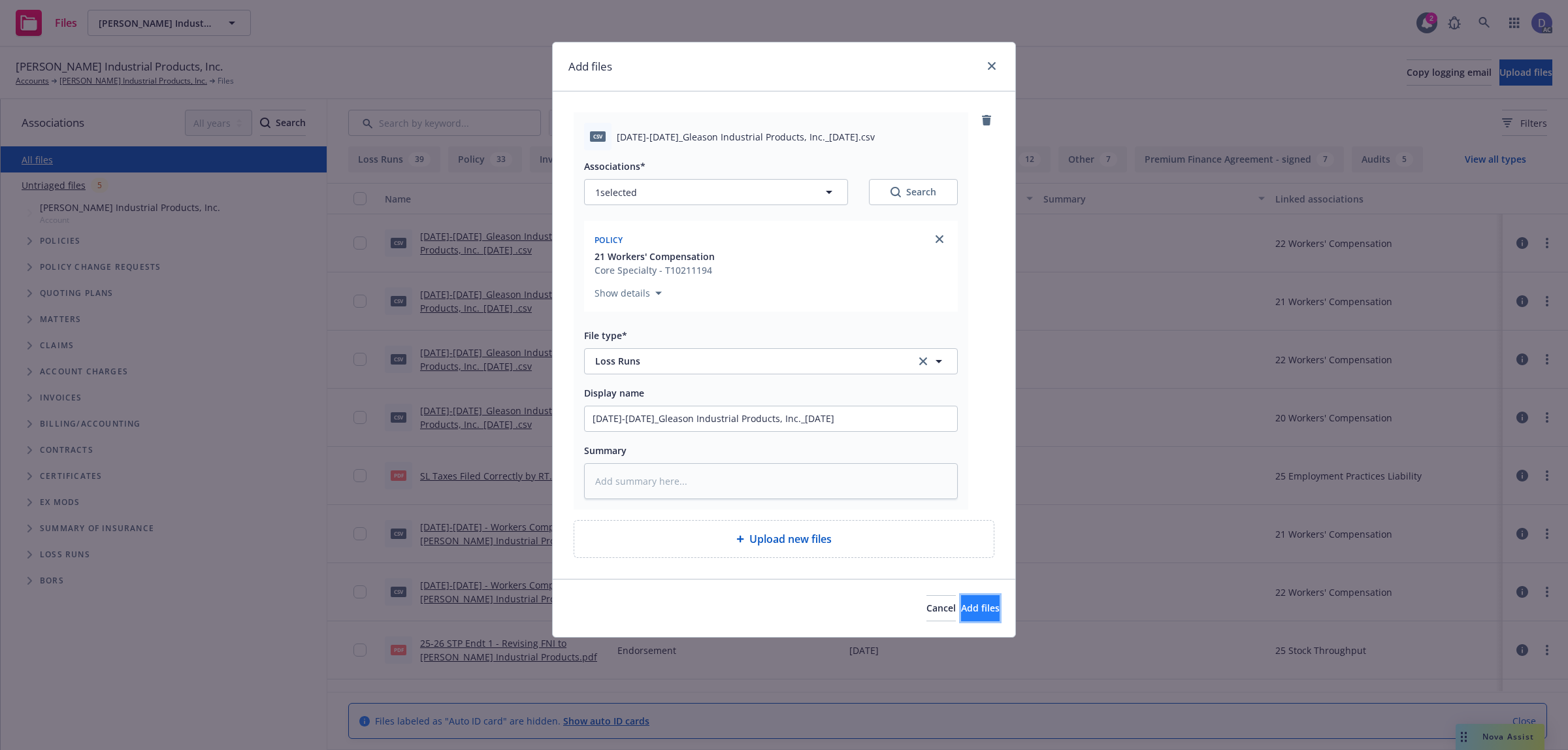
click at [983, 605] on button "Add files" at bounding box center [979, 608] width 38 height 26
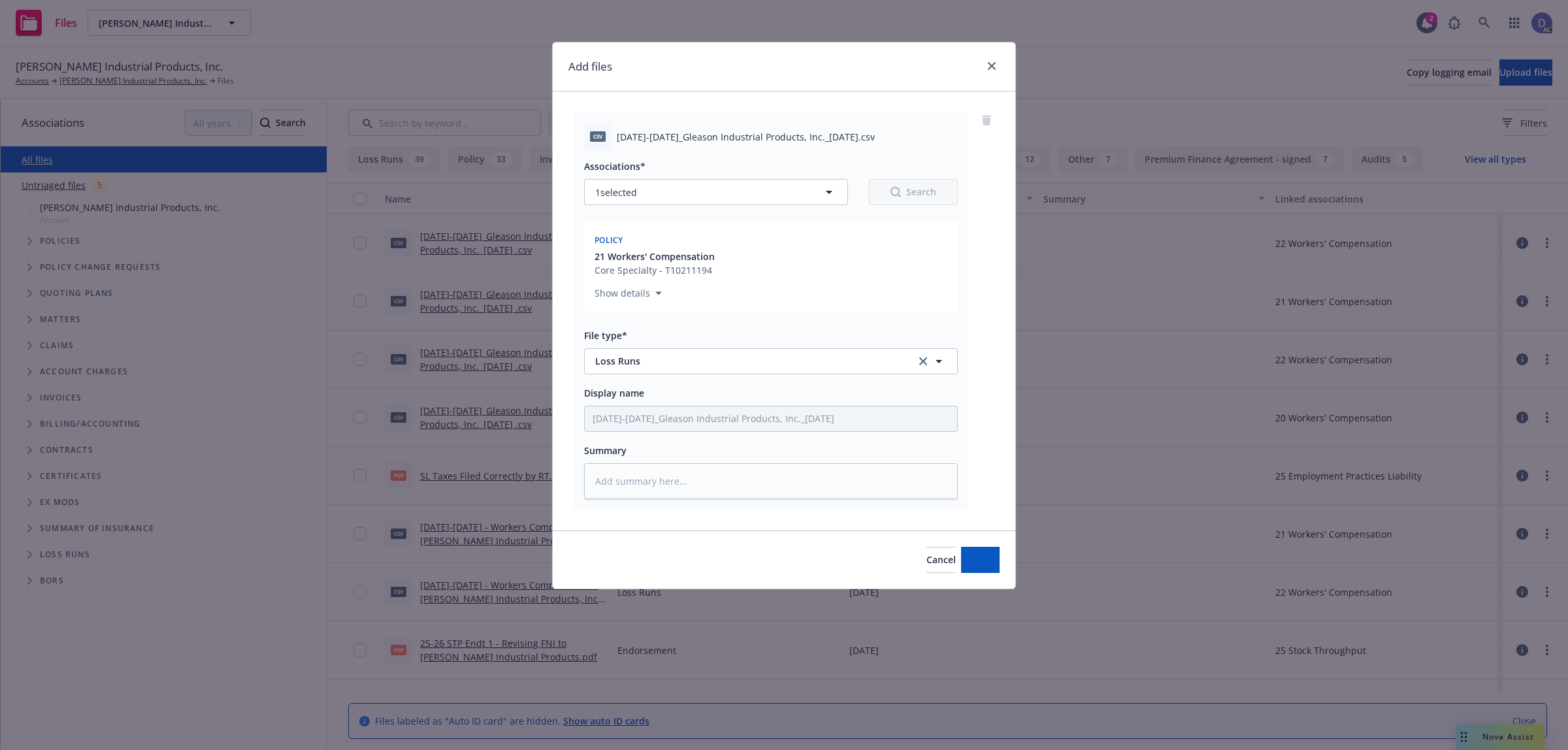
type textarea "x"
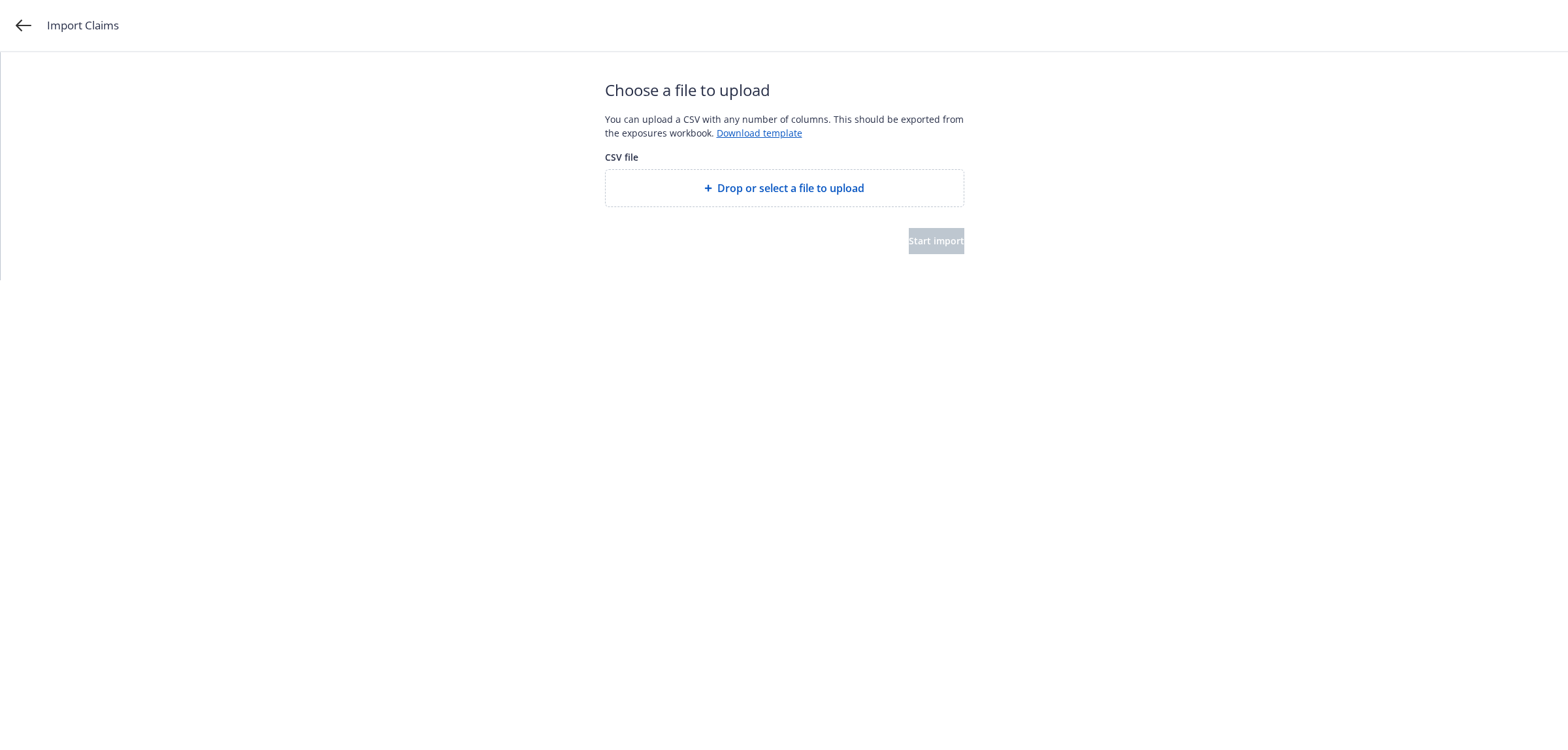
click at [781, 184] on span "Drop or select a file to upload" at bounding box center [790, 189] width 147 height 16
click at [932, 241] on span "Start import" at bounding box center [936, 241] width 56 height 12
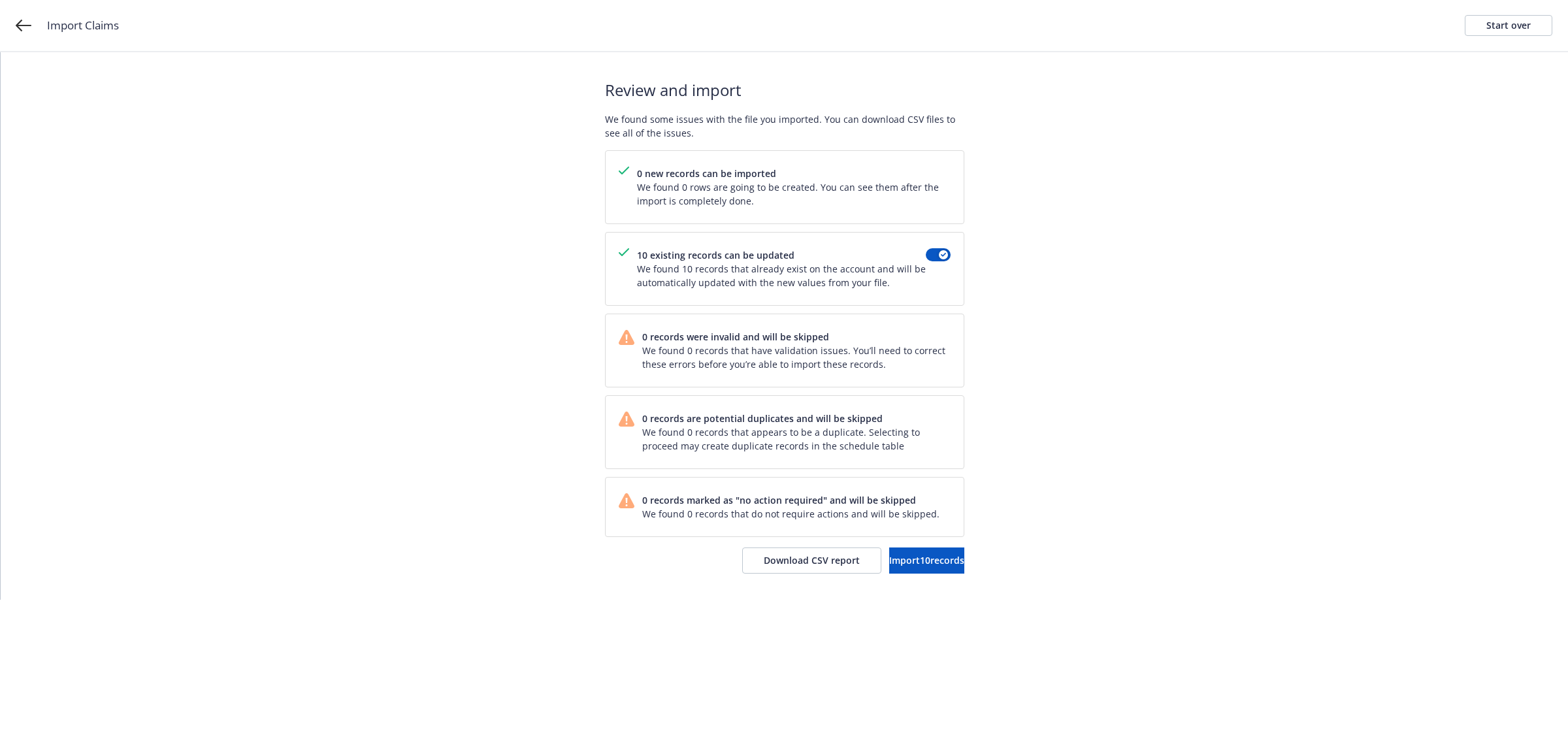
click at [898, 577] on div "Review and import We found some issues with the file you imported. You can down…" at bounding box center [784, 326] width 359 height 548
click at [898, 566] on span "Import 10 records" at bounding box center [927, 560] width 75 height 12
click at [906, 560] on span "View accounts" at bounding box center [910, 560] width 64 height 12
